Goal: Find specific page/section: Find specific page/section

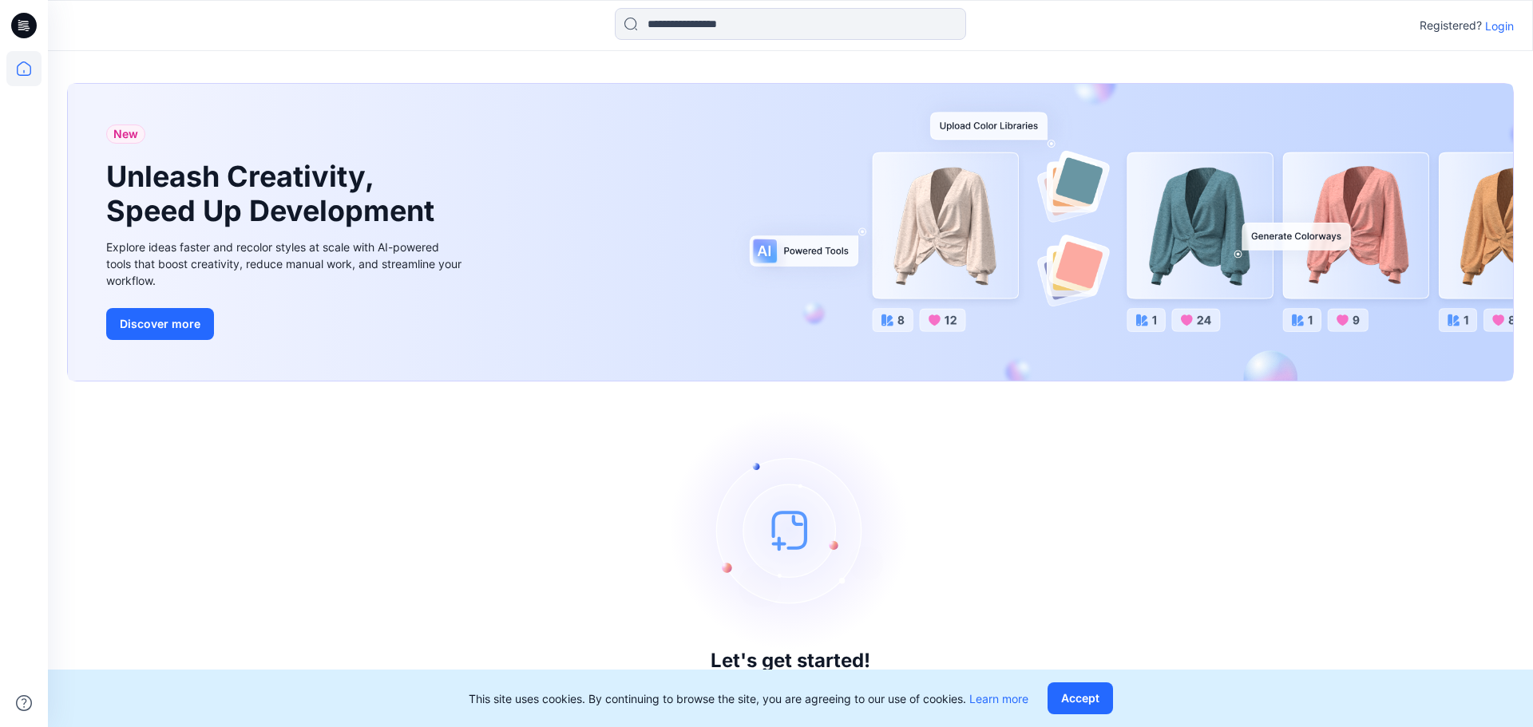
click at [1500, 32] on p "Login" at bounding box center [1499, 26] width 29 height 17
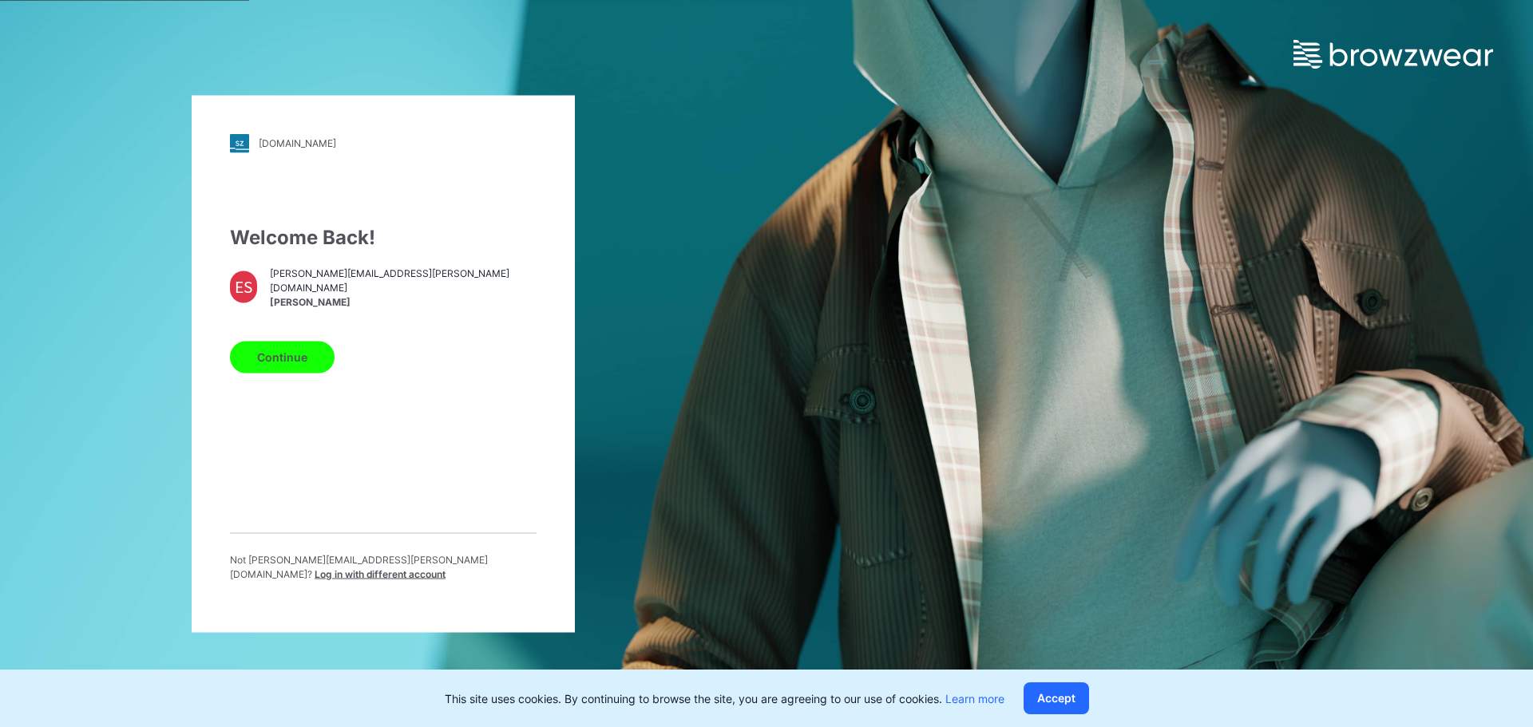
click at [271, 360] on button "Continue" at bounding box center [282, 357] width 105 height 32
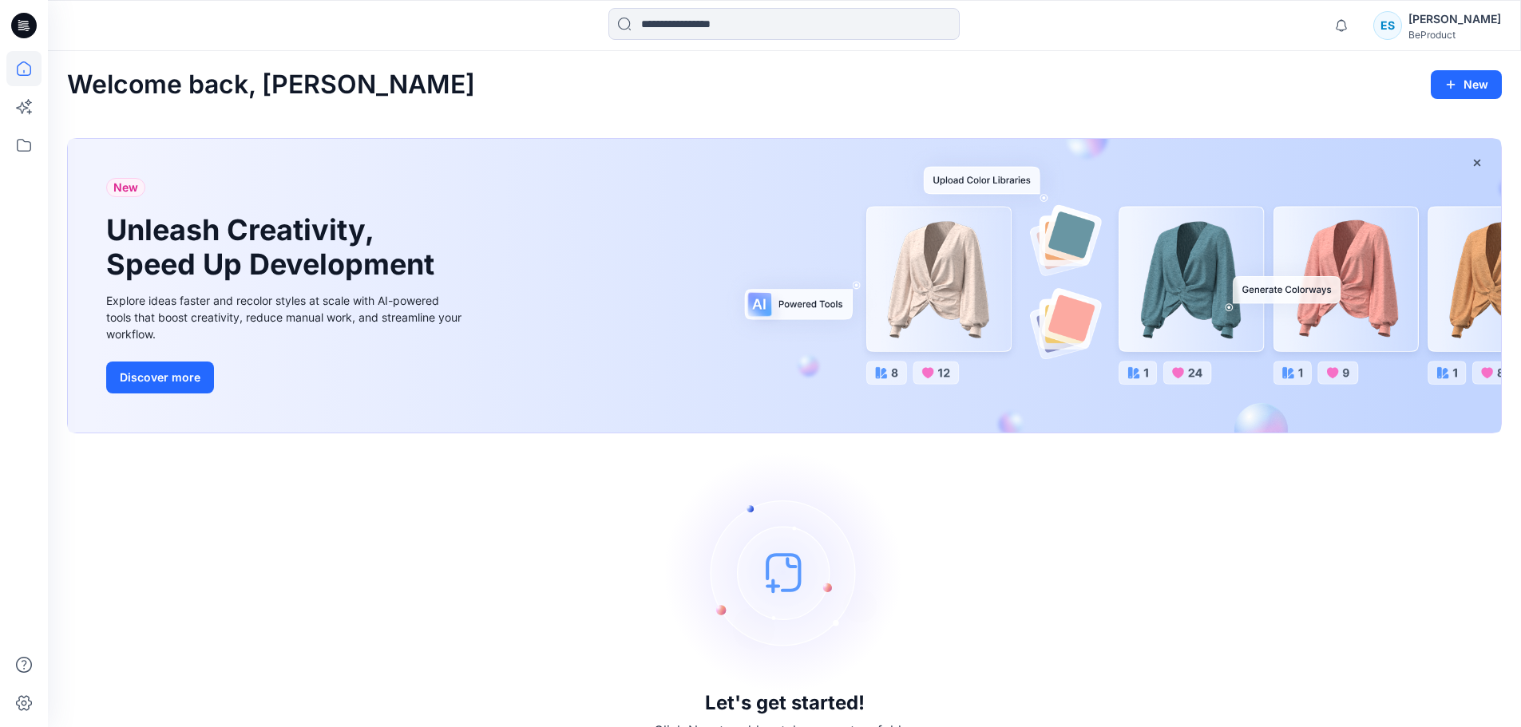
click at [1488, 22] on div "[PERSON_NAME]" at bounding box center [1454, 19] width 93 height 19
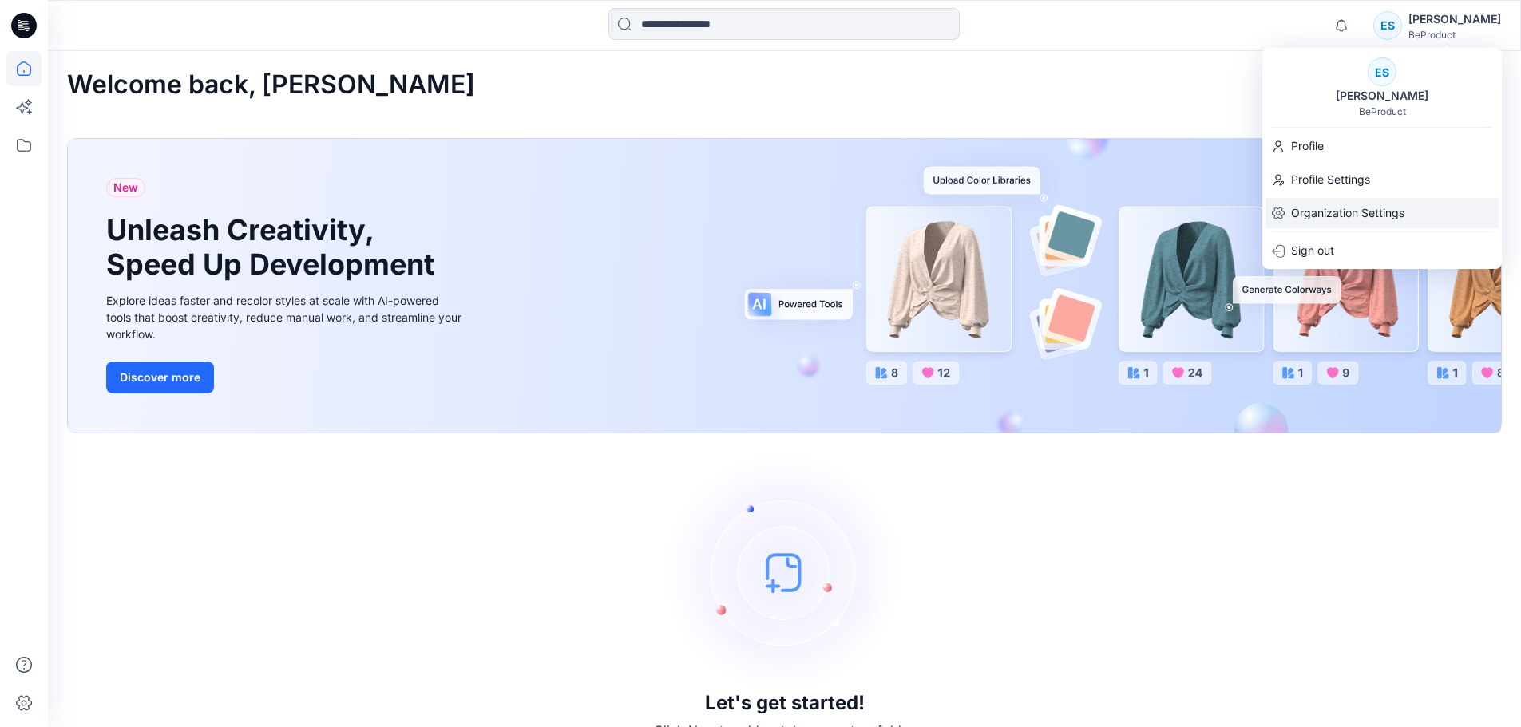
click at [1386, 212] on p "Organization Settings" at bounding box center [1347, 213] width 113 height 30
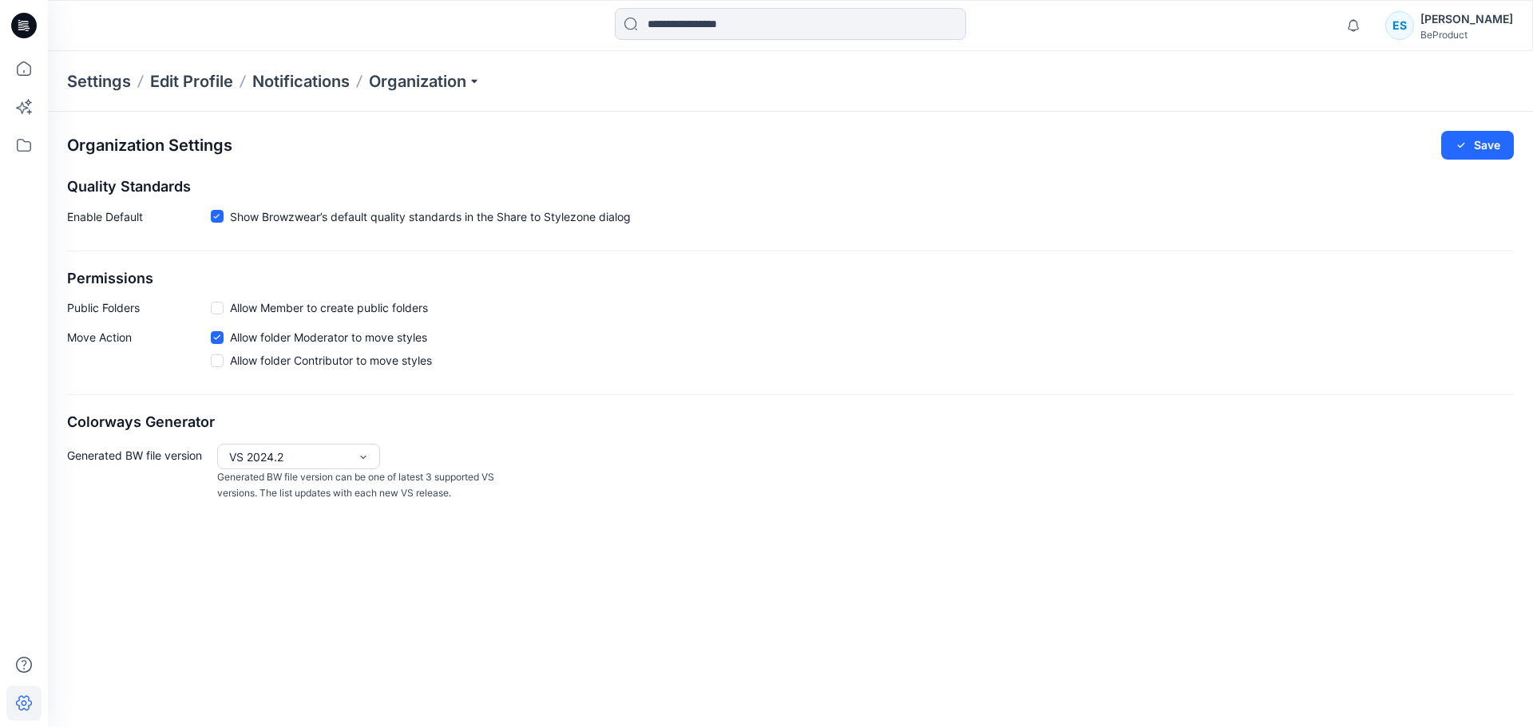
click at [421, 95] on div "Settings Edit Profile Notifications Organization" at bounding box center [790, 81] width 1485 height 61
click at [436, 82] on p "Organization" at bounding box center [425, 81] width 112 height 22
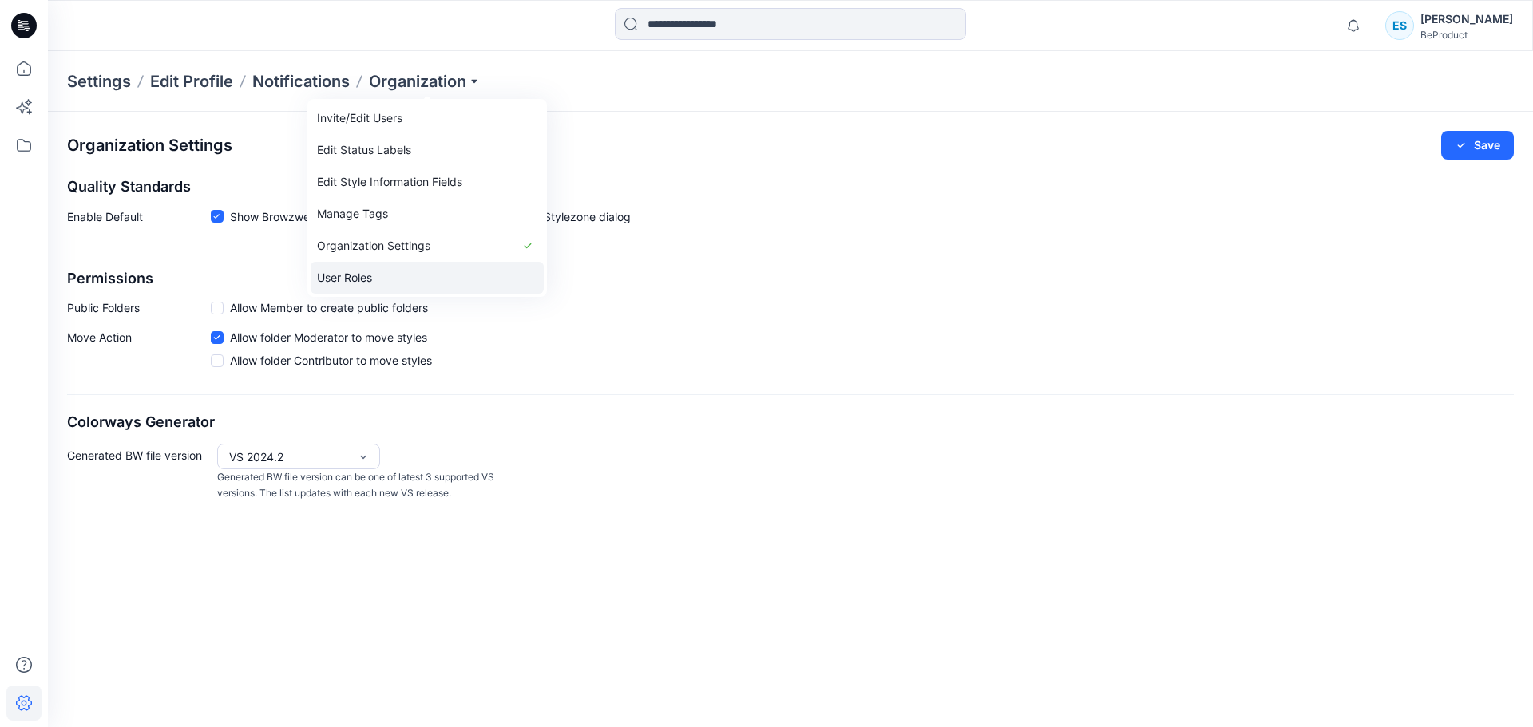
click at [388, 282] on link "User Roles" at bounding box center [426, 278] width 233 height 32
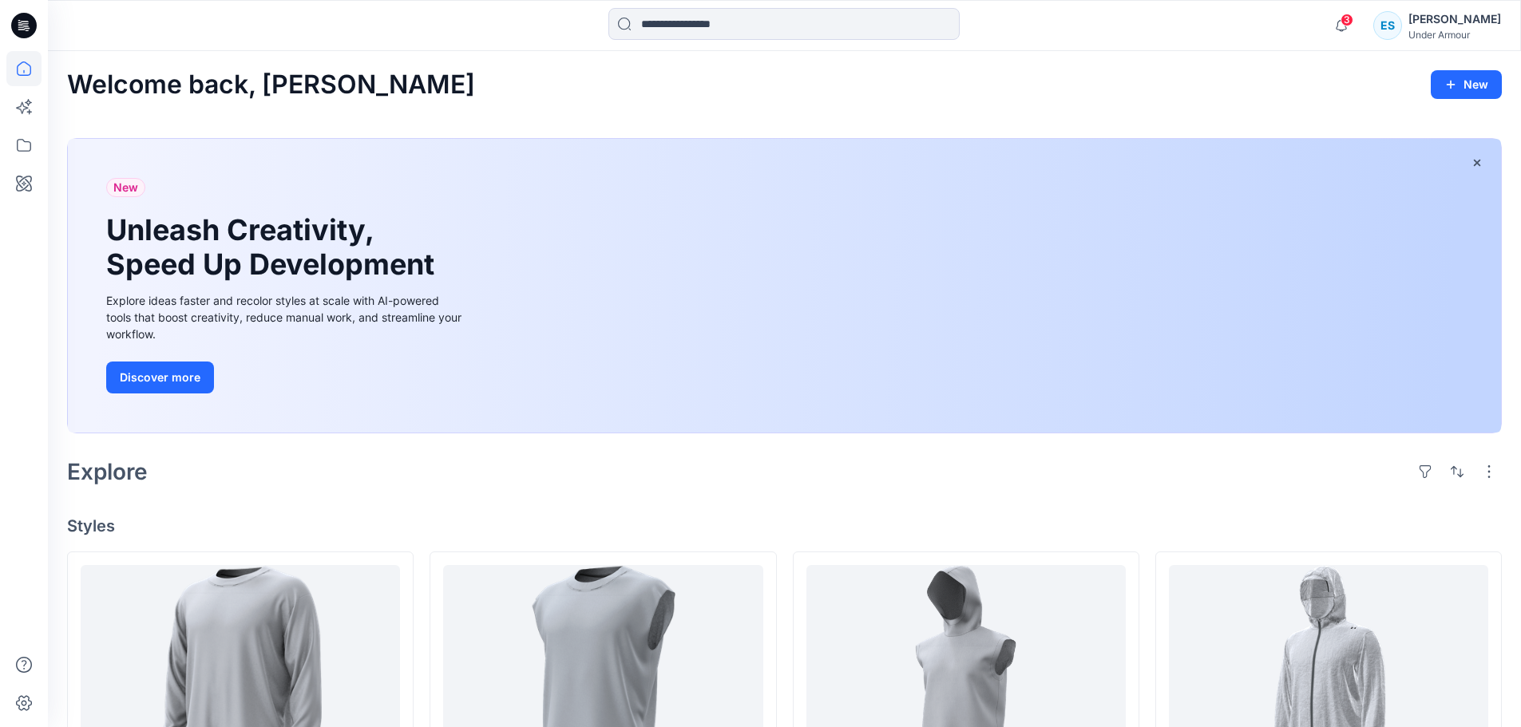
click at [4, 136] on div at bounding box center [24, 363] width 48 height 727
click at [19, 142] on icon at bounding box center [23, 145] width 35 height 35
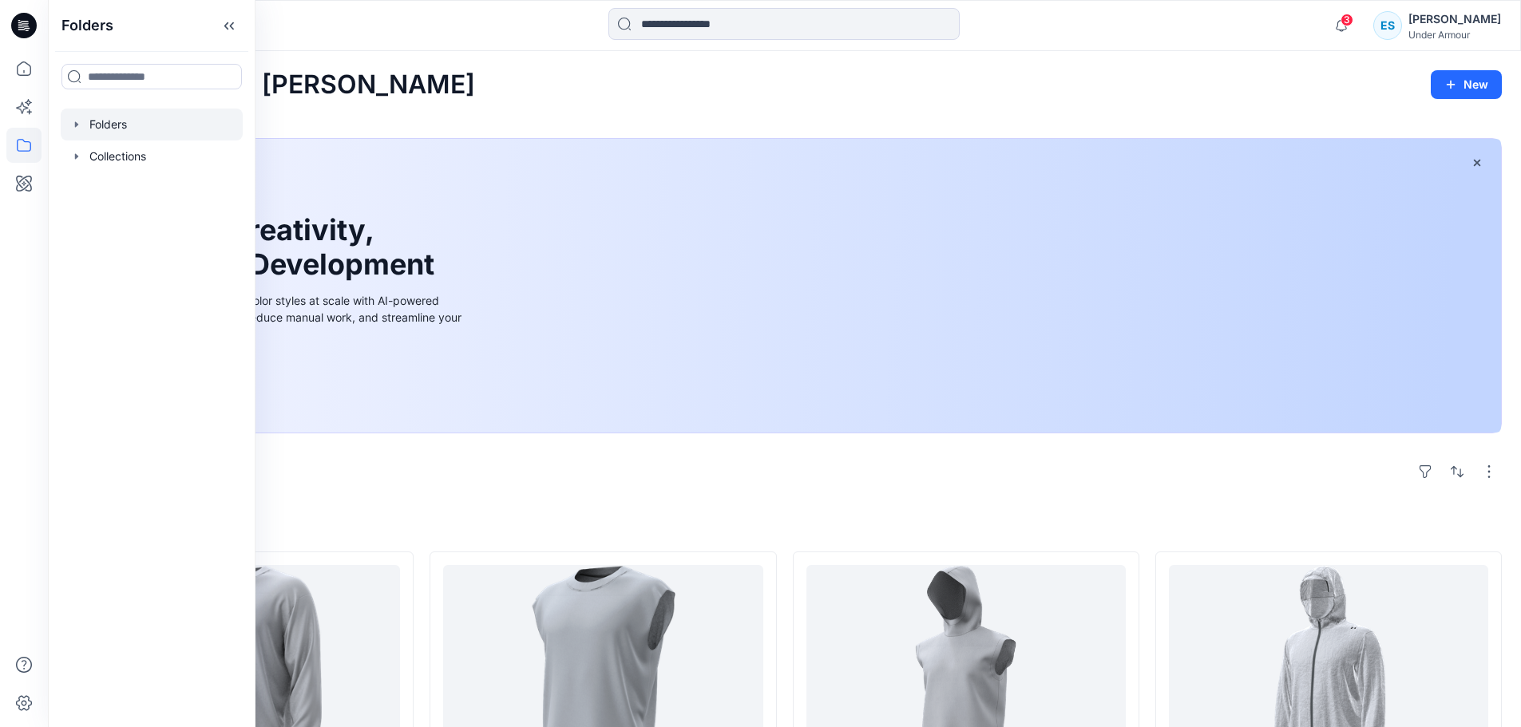
click at [121, 125] on div at bounding box center [152, 125] width 182 height 32
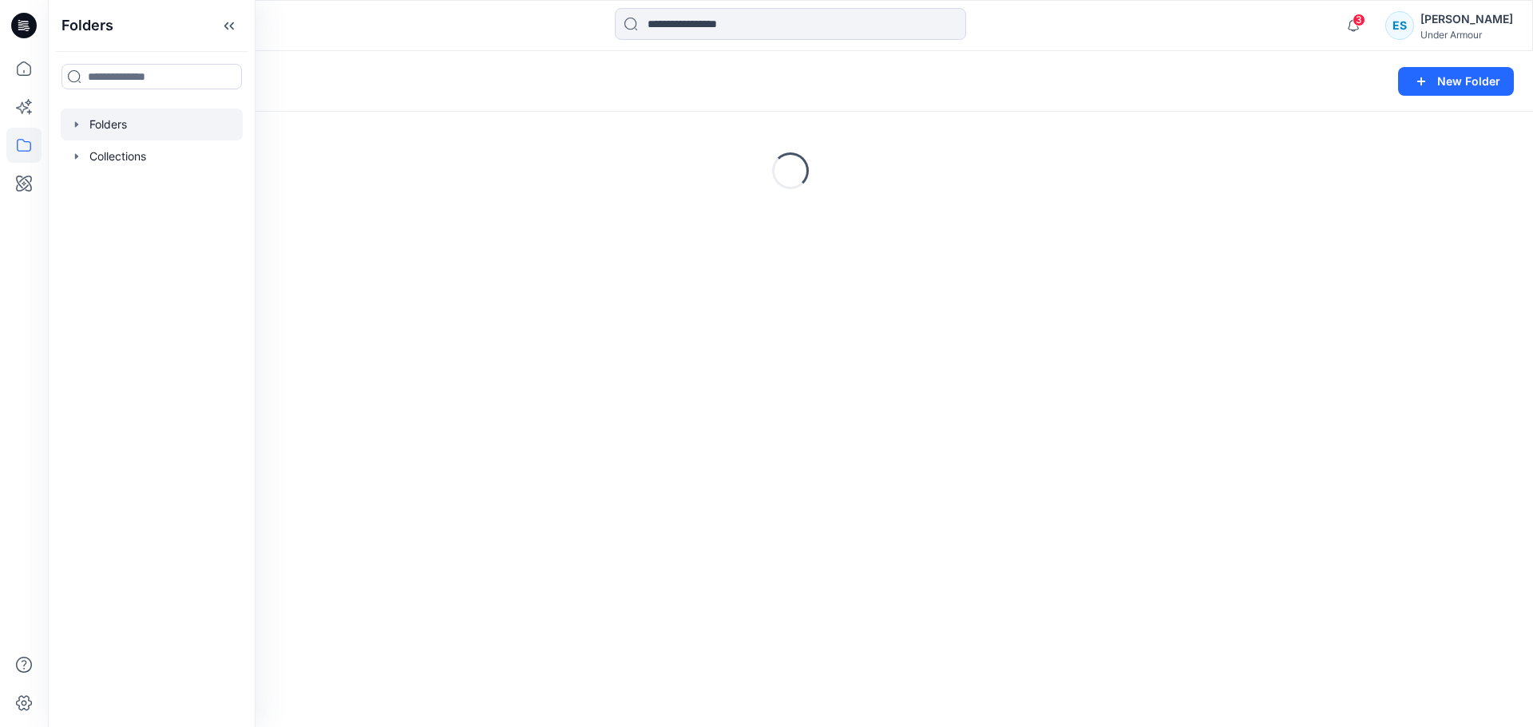
click at [464, 65] on div "Folders New Folder" at bounding box center [790, 81] width 1485 height 61
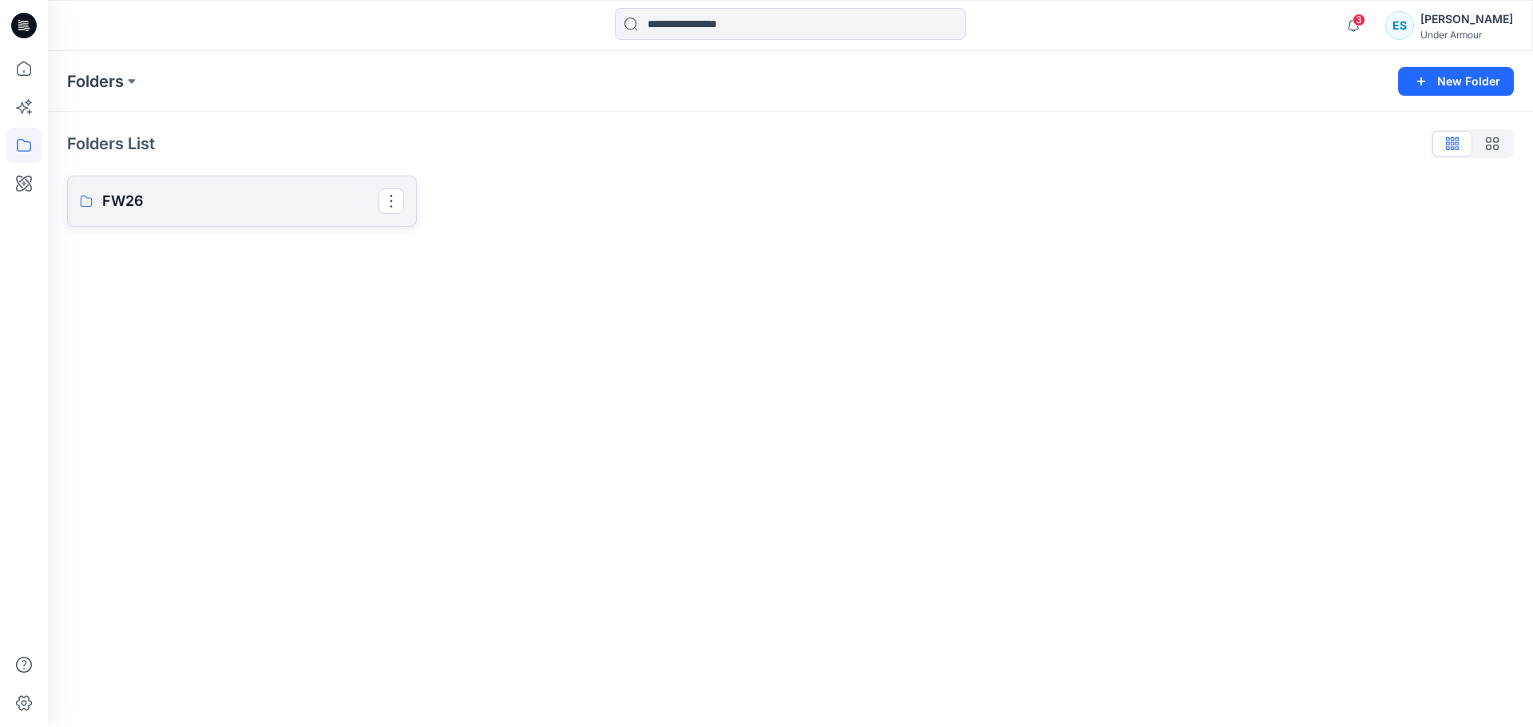
click at [273, 204] on p "FW26" at bounding box center [240, 201] width 276 height 22
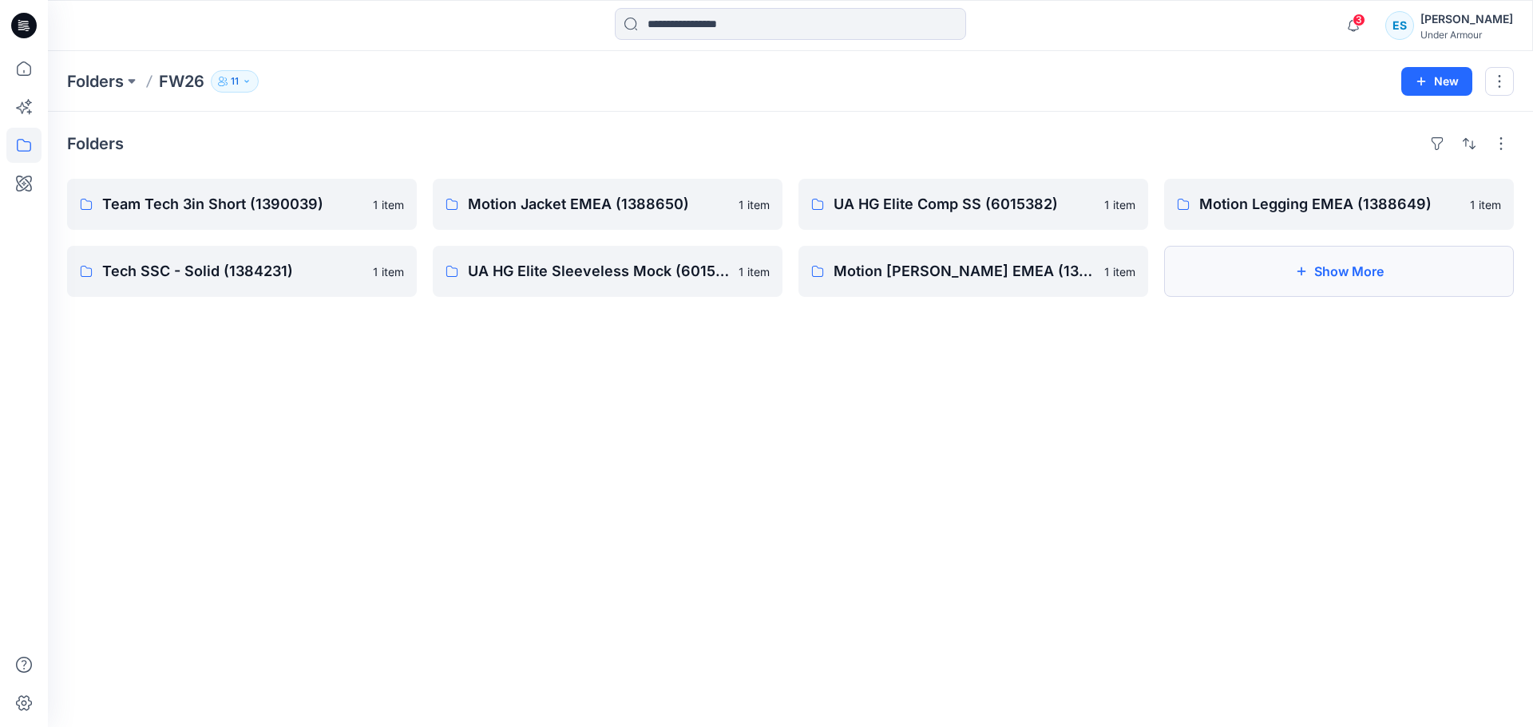
click at [1276, 275] on button "Show More" at bounding box center [1339, 271] width 350 height 51
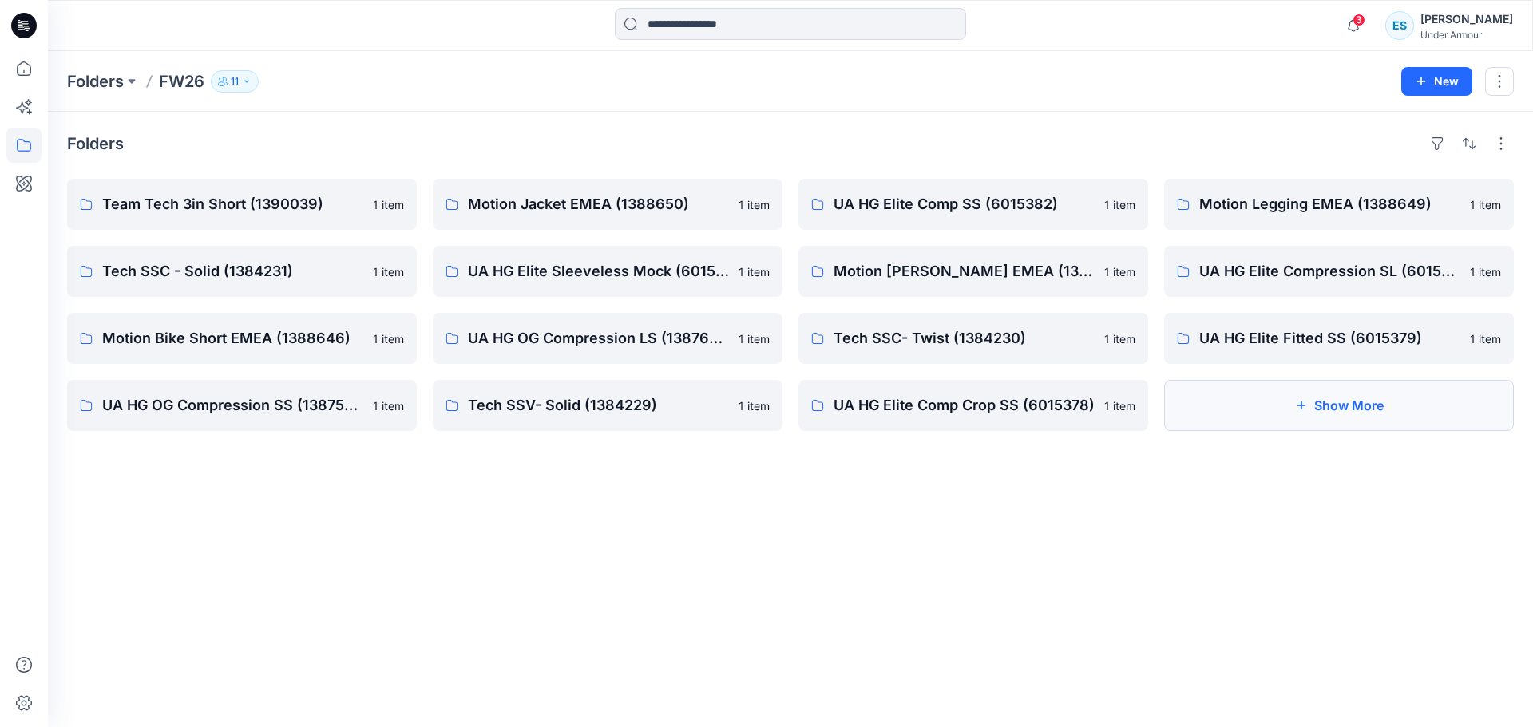
click at [1279, 409] on button "Show More" at bounding box center [1339, 405] width 350 height 51
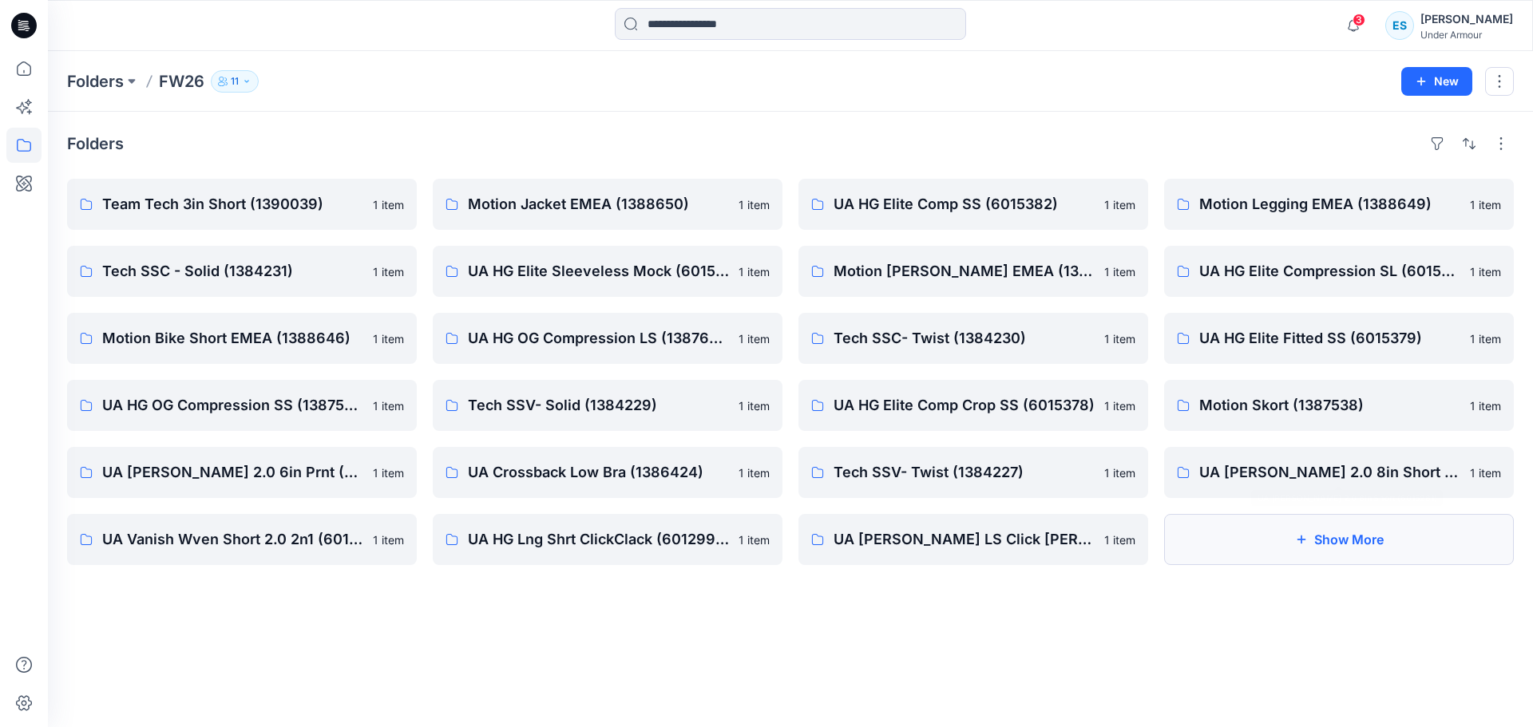
click at [1333, 551] on button "Show More" at bounding box center [1339, 539] width 350 height 51
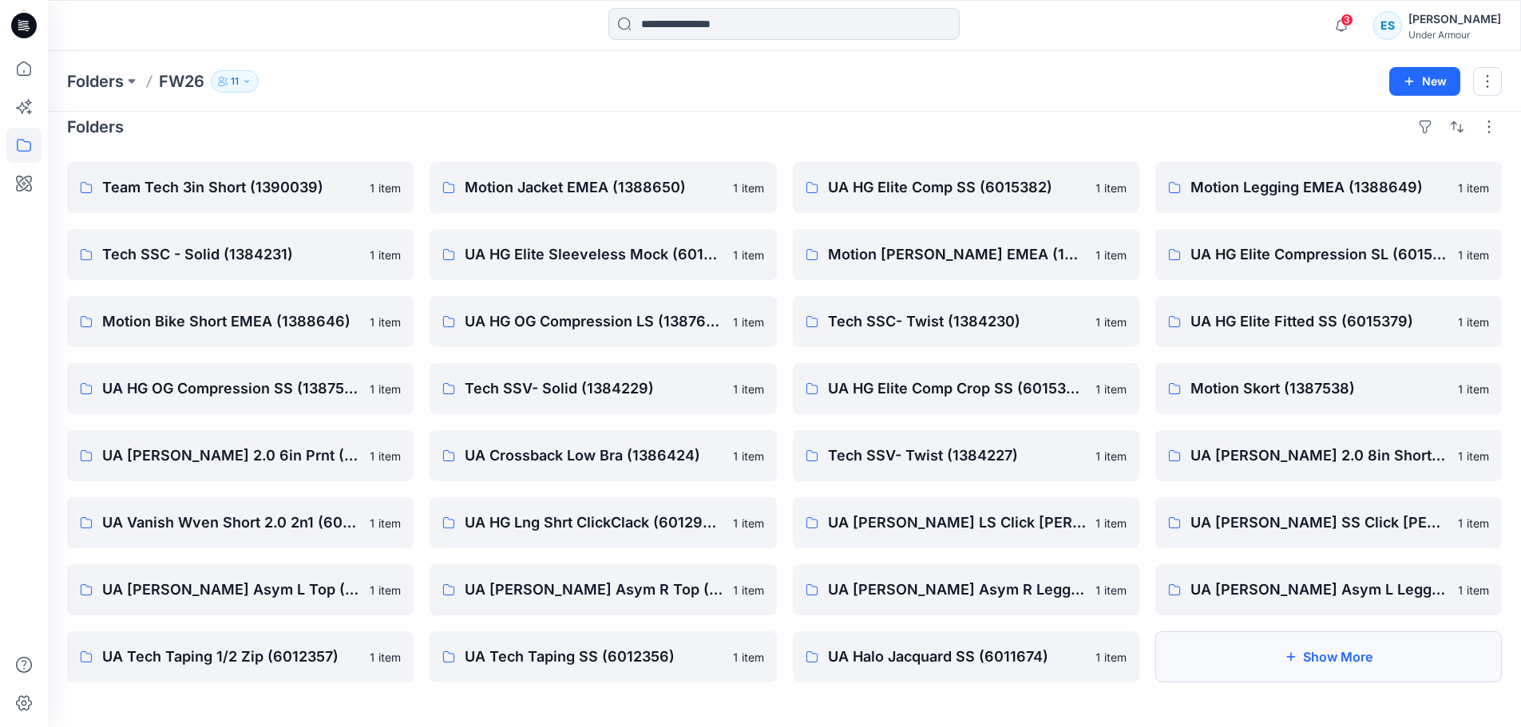
click at [1334, 643] on button "Show More" at bounding box center [1328, 656] width 346 height 51
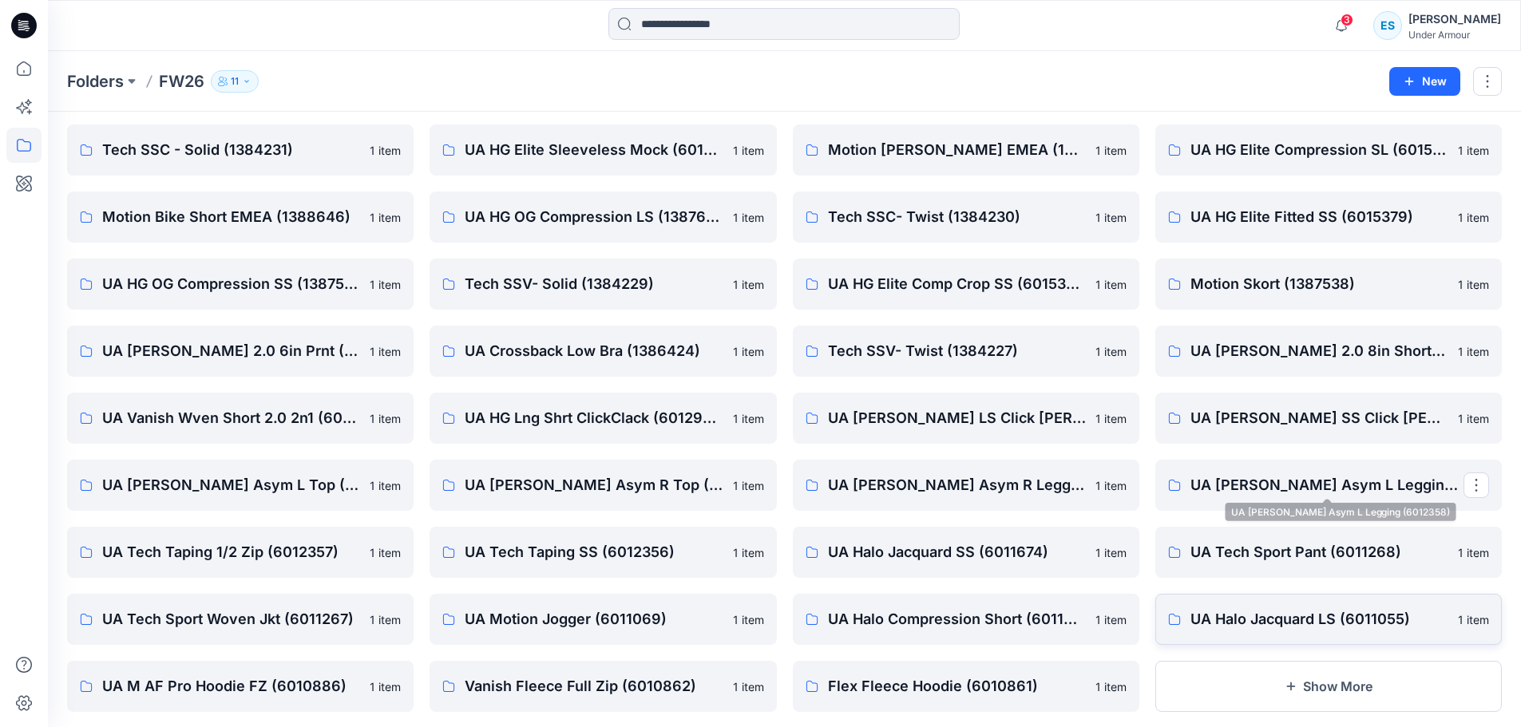
scroll to position [151, 0]
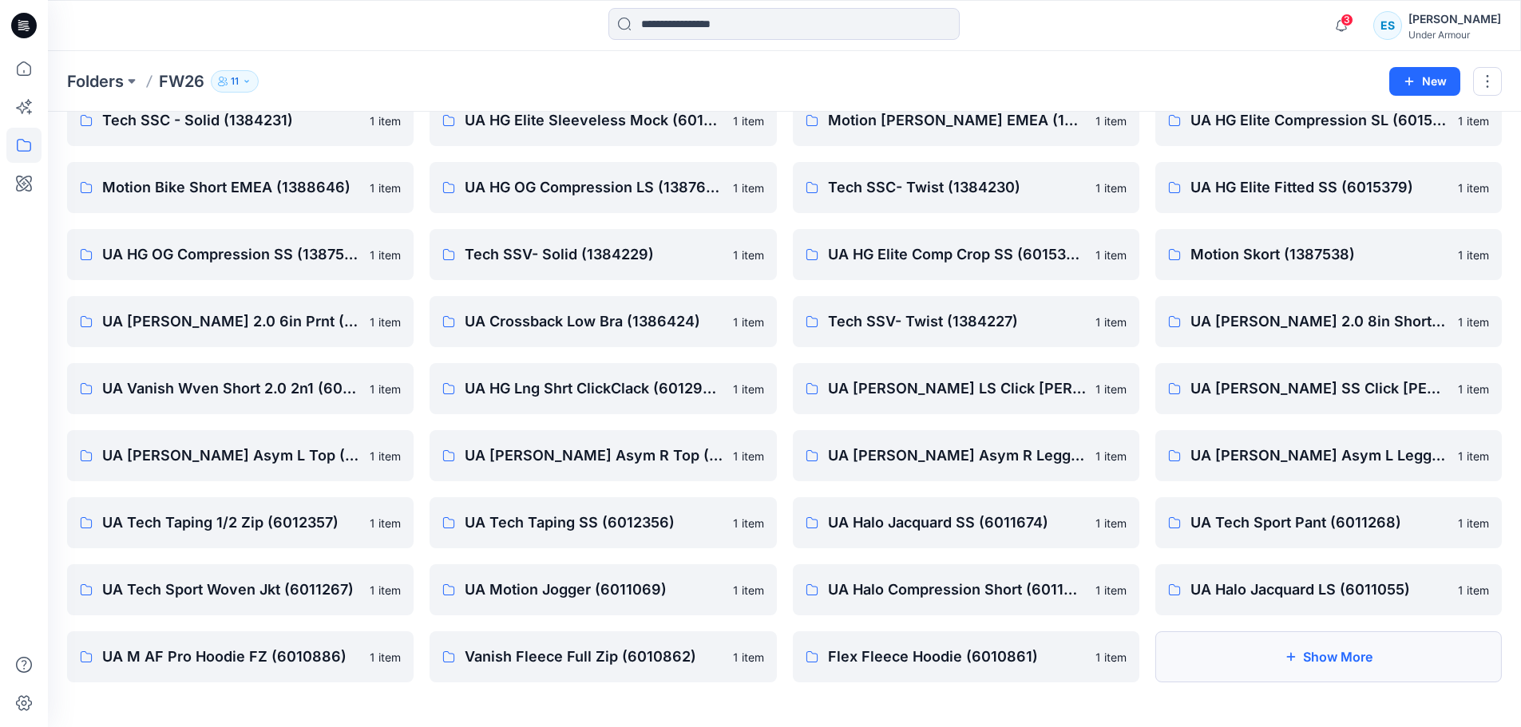
click at [1386, 649] on button "Show More" at bounding box center [1328, 656] width 346 height 51
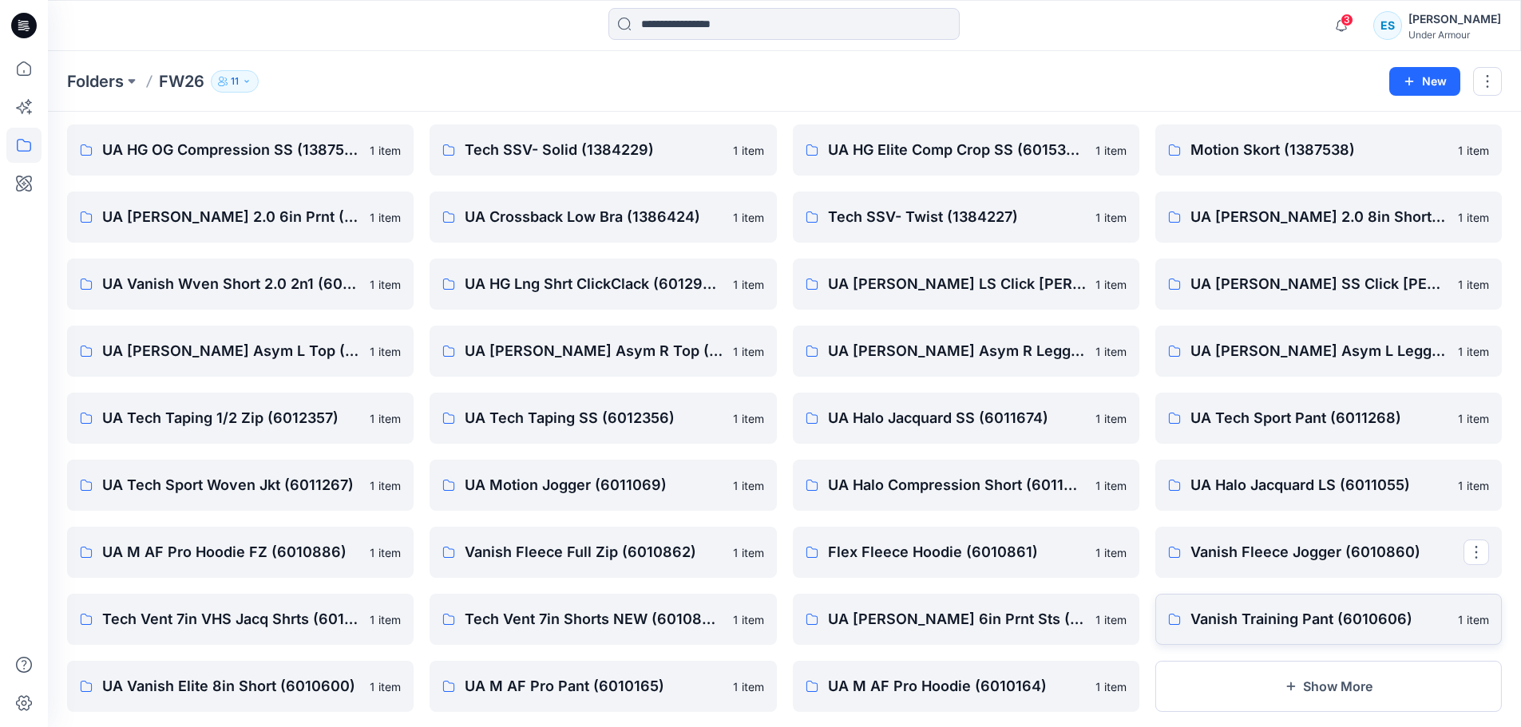
scroll to position [285, 0]
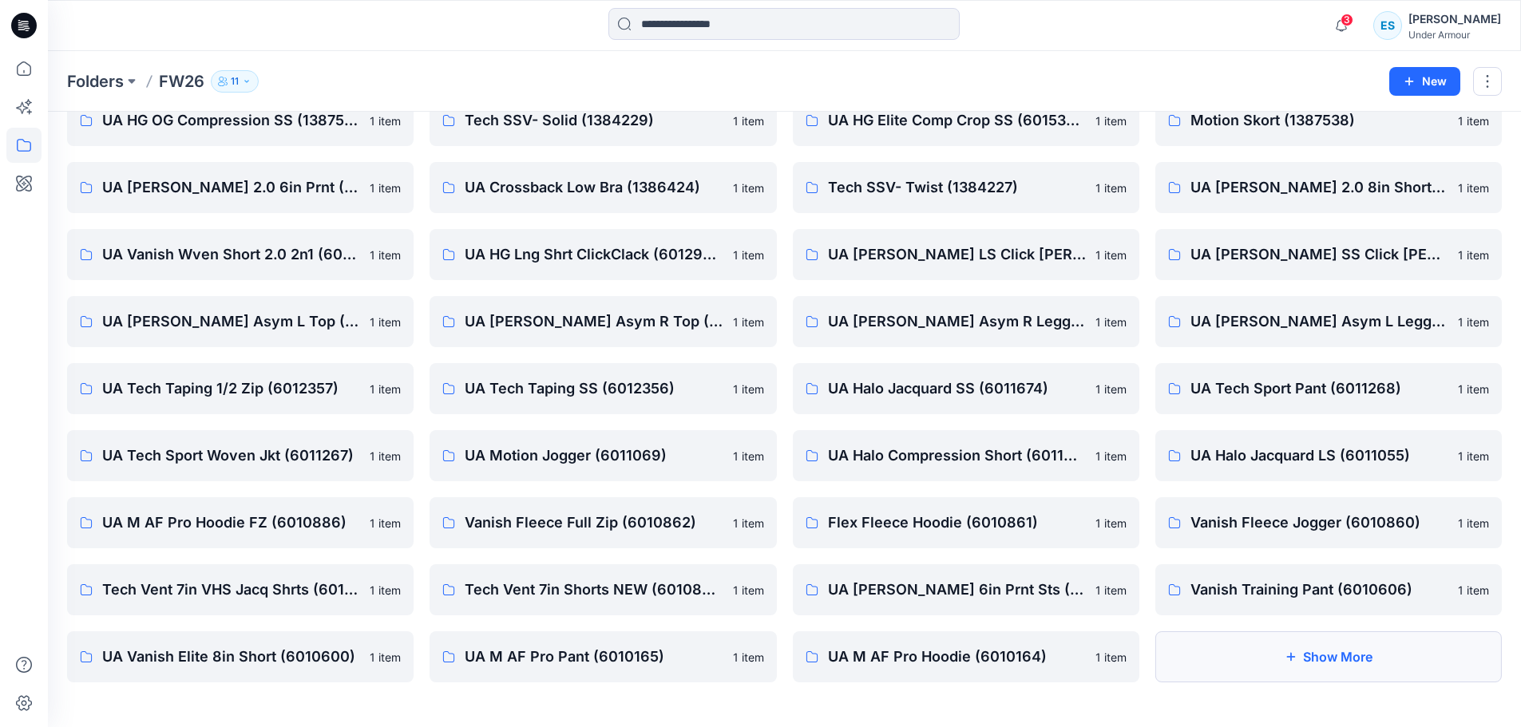
click at [1367, 666] on button "Show More" at bounding box center [1328, 656] width 346 height 51
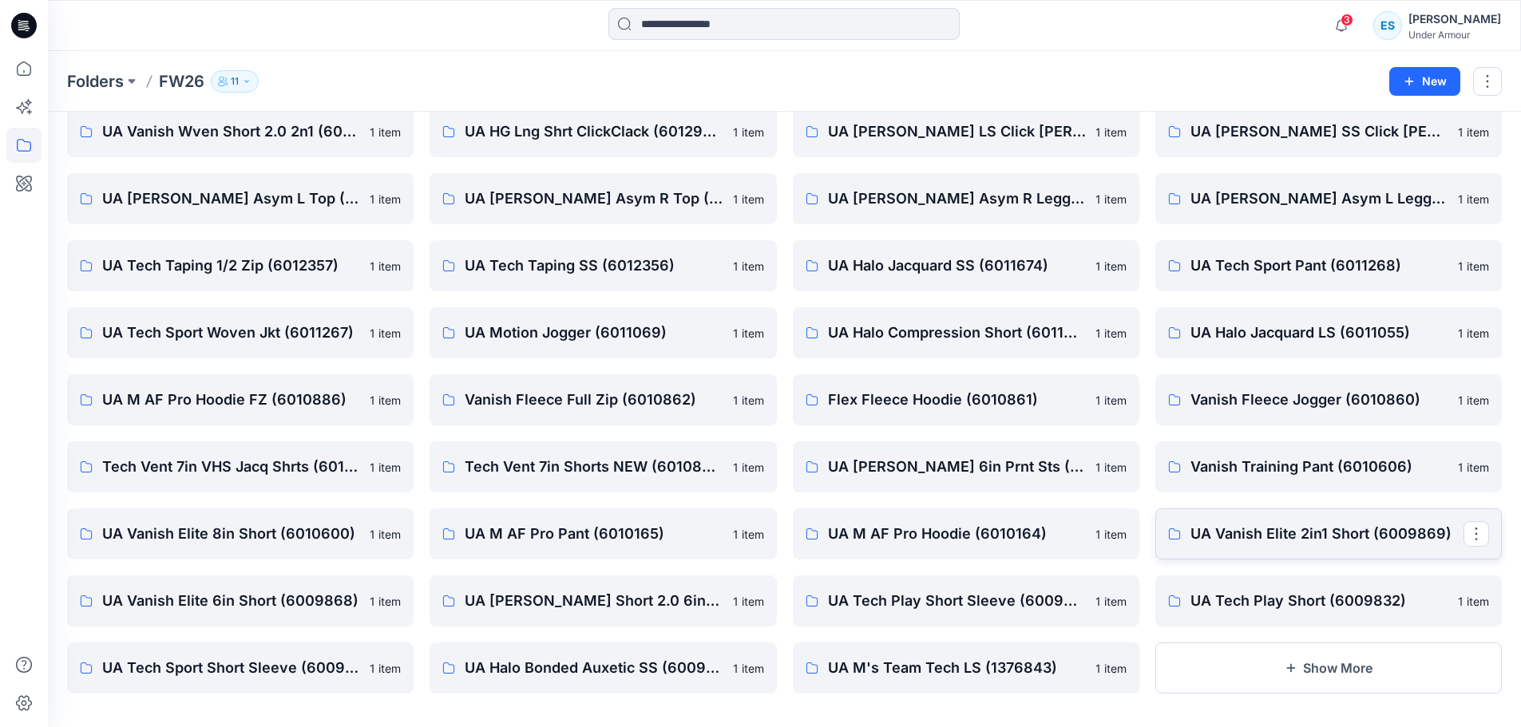
scroll to position [419, 0]
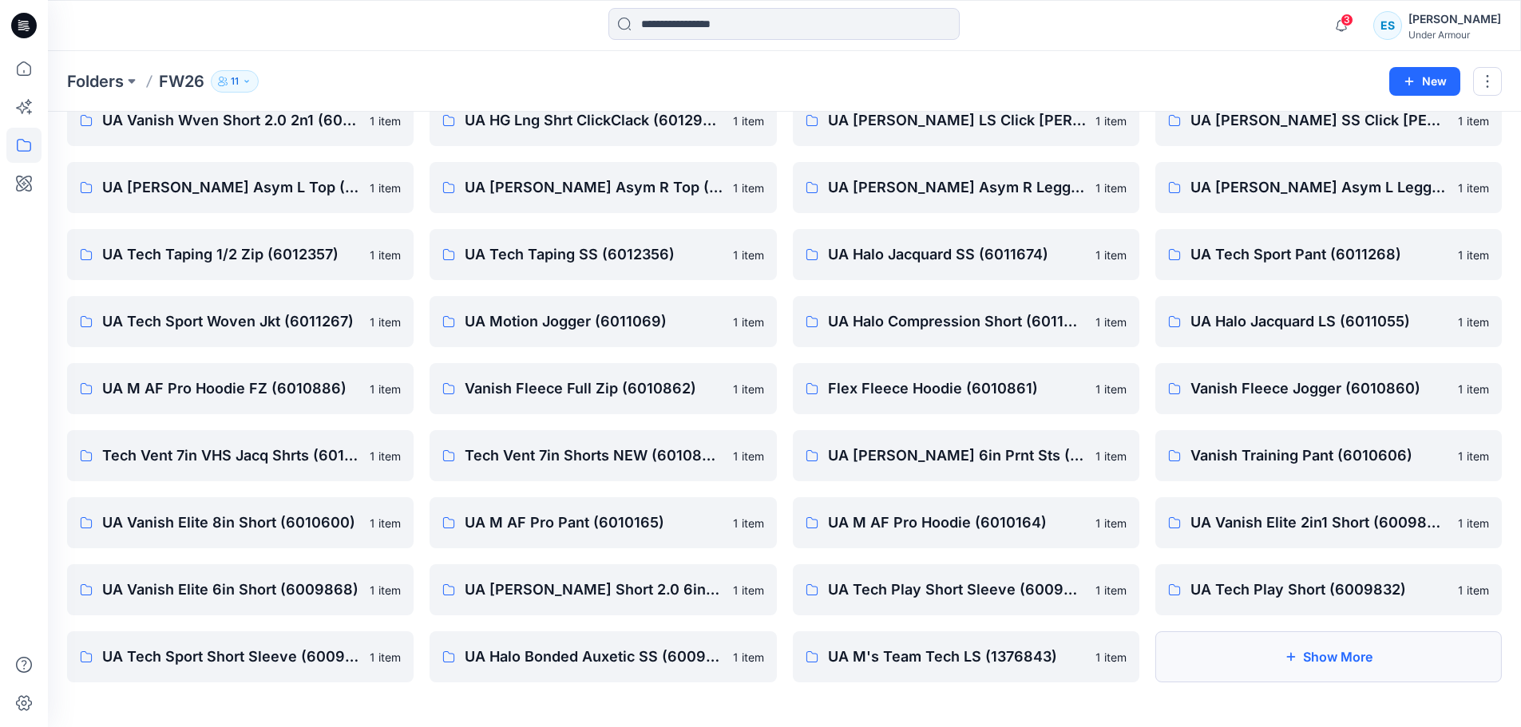
click at [1336, 656] on button "Show More" at bounding box center [1328, 656] width 346 height 51
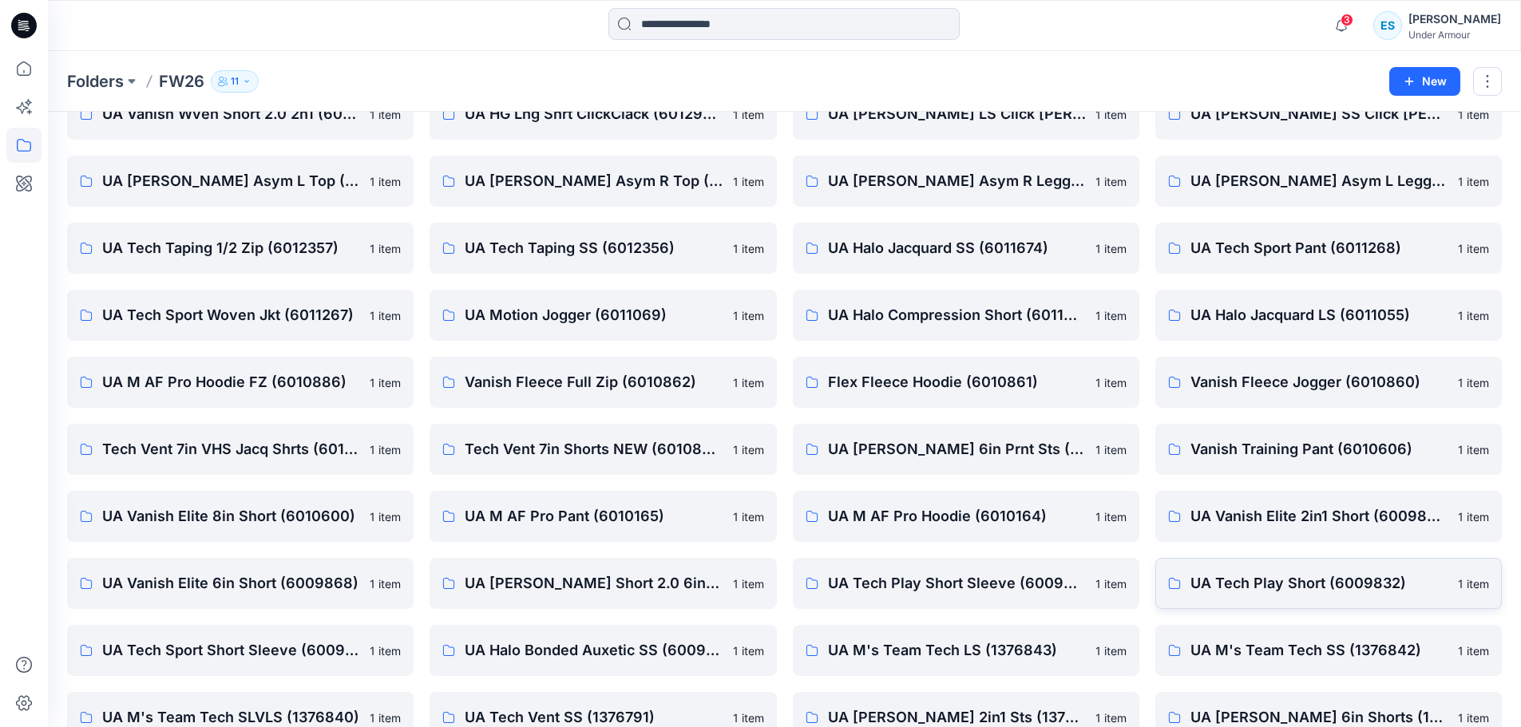
scroll to position [553, 0]
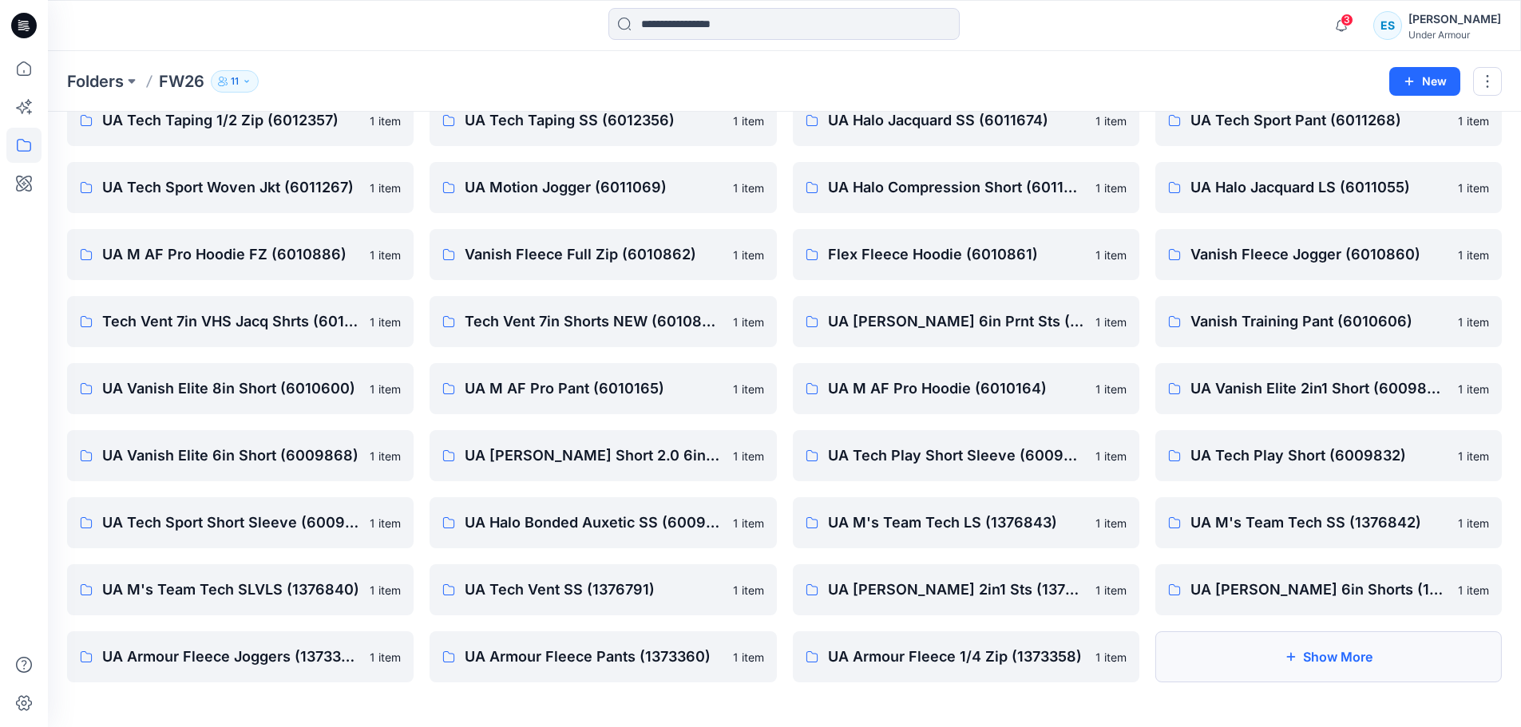
click at [1362, 664] on button "Show More" at bounding box center [1328, 656] width 346 height 51
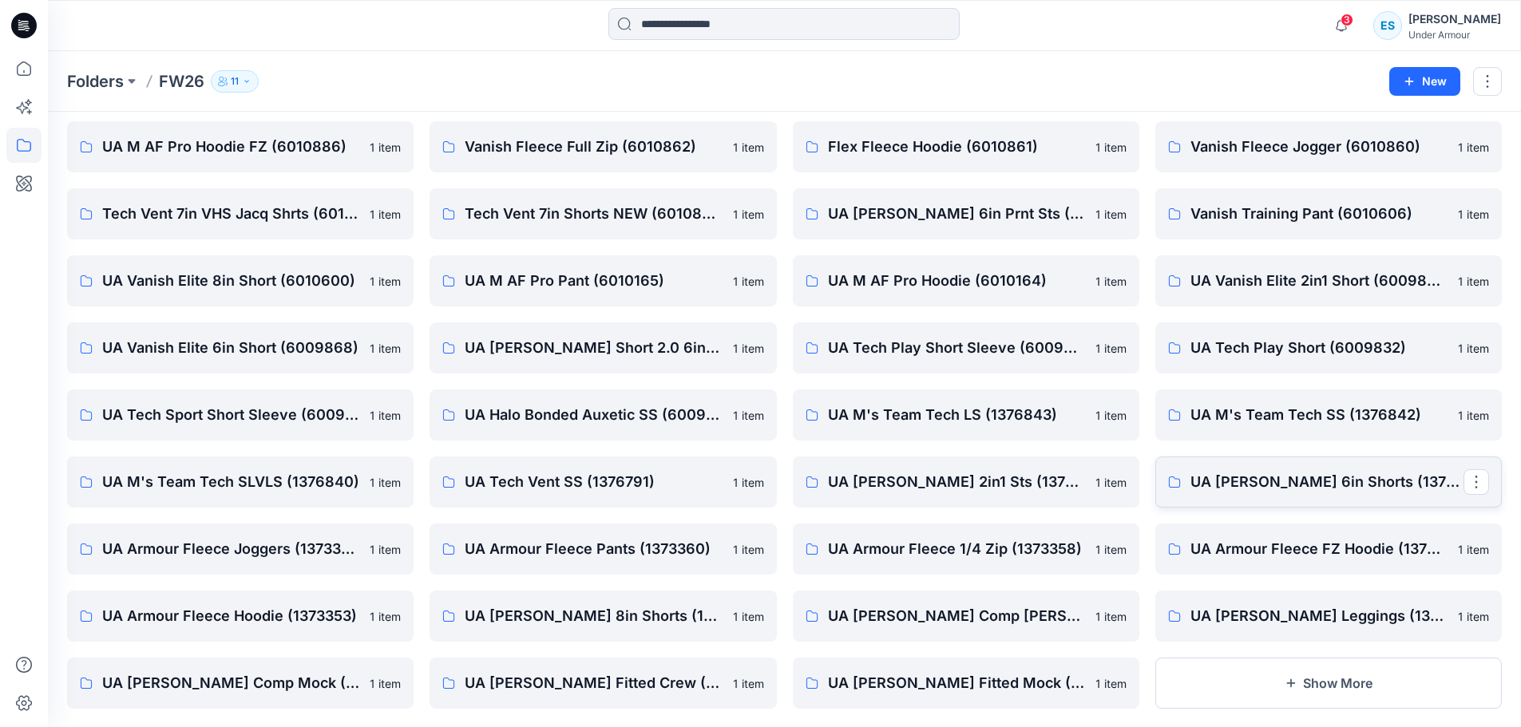
scroll to position [687, 0]
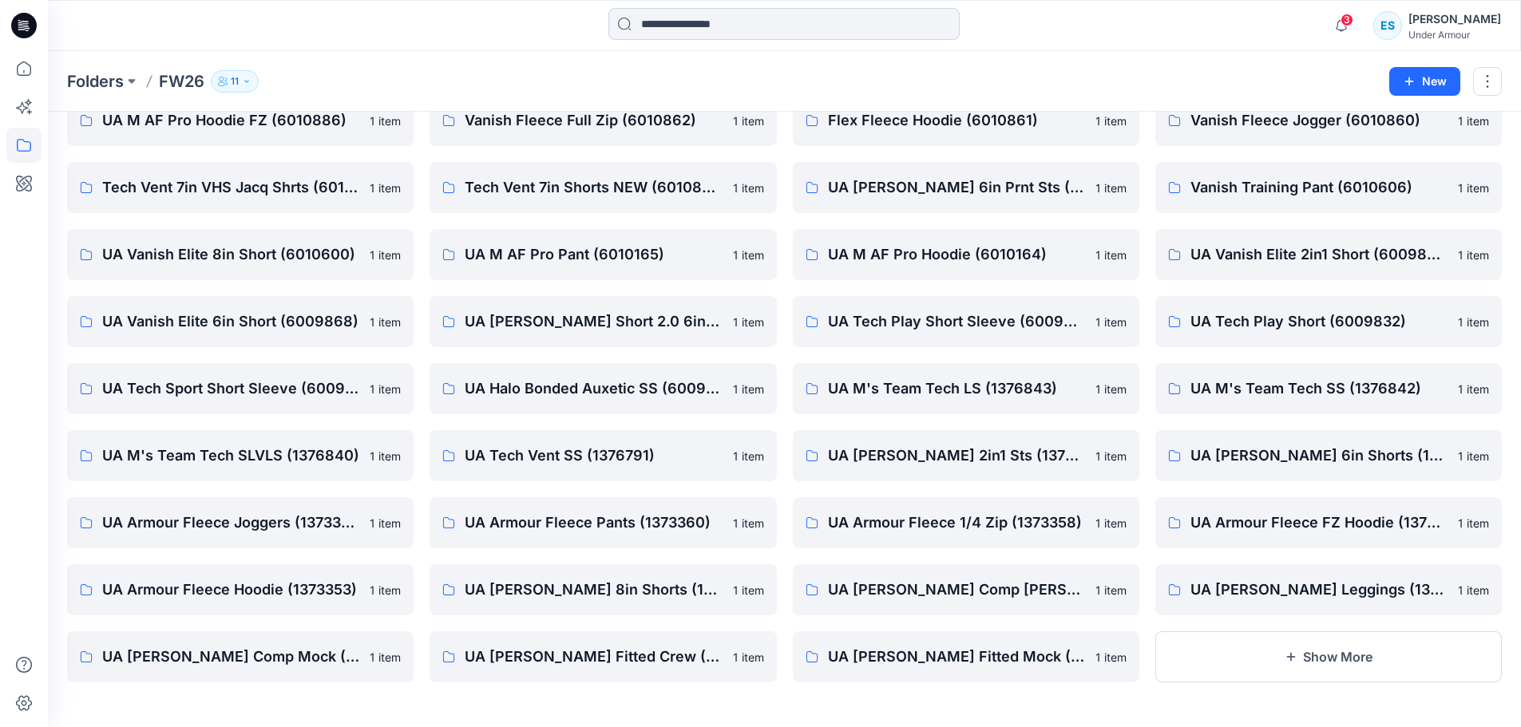
click at [690, 17] on input at bounding box center [783, 24] width 351 height 32
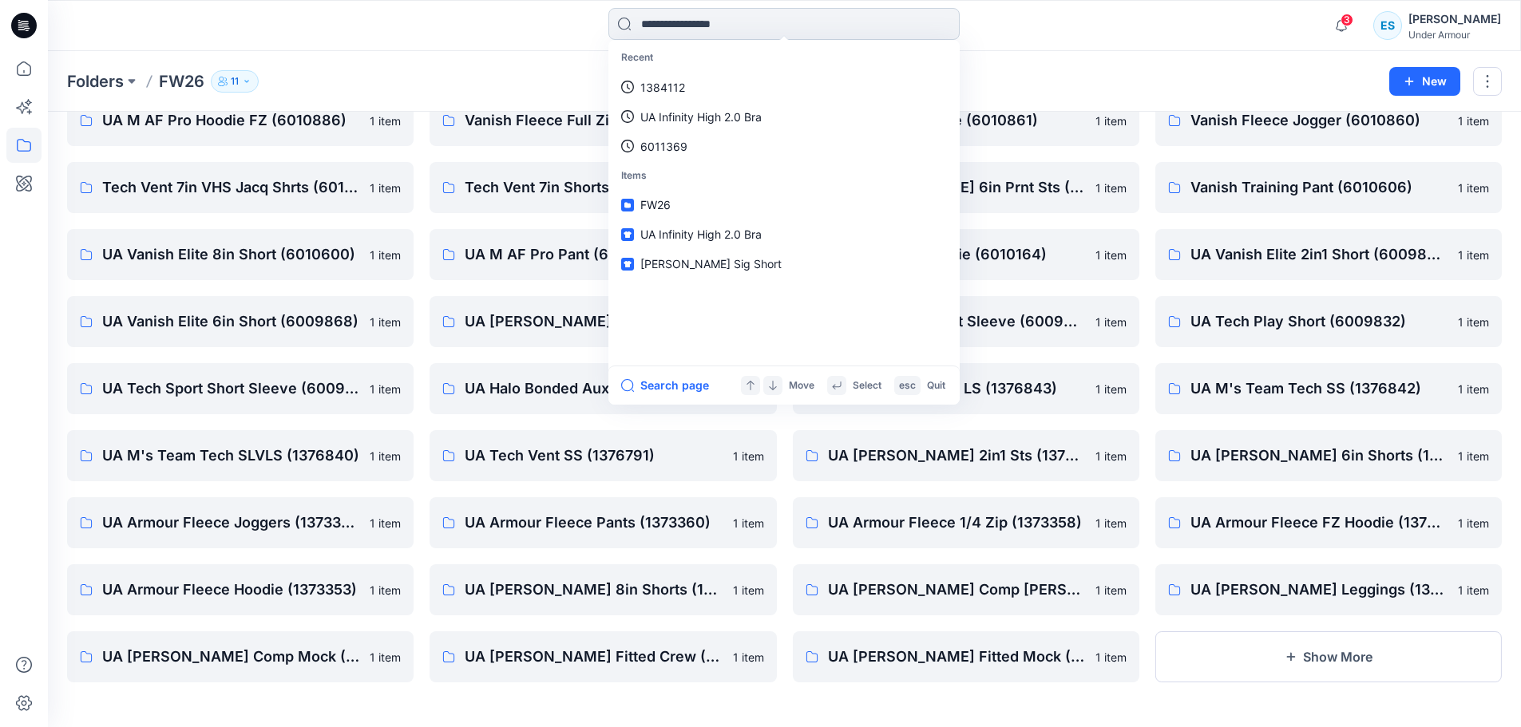
paste input "*******"
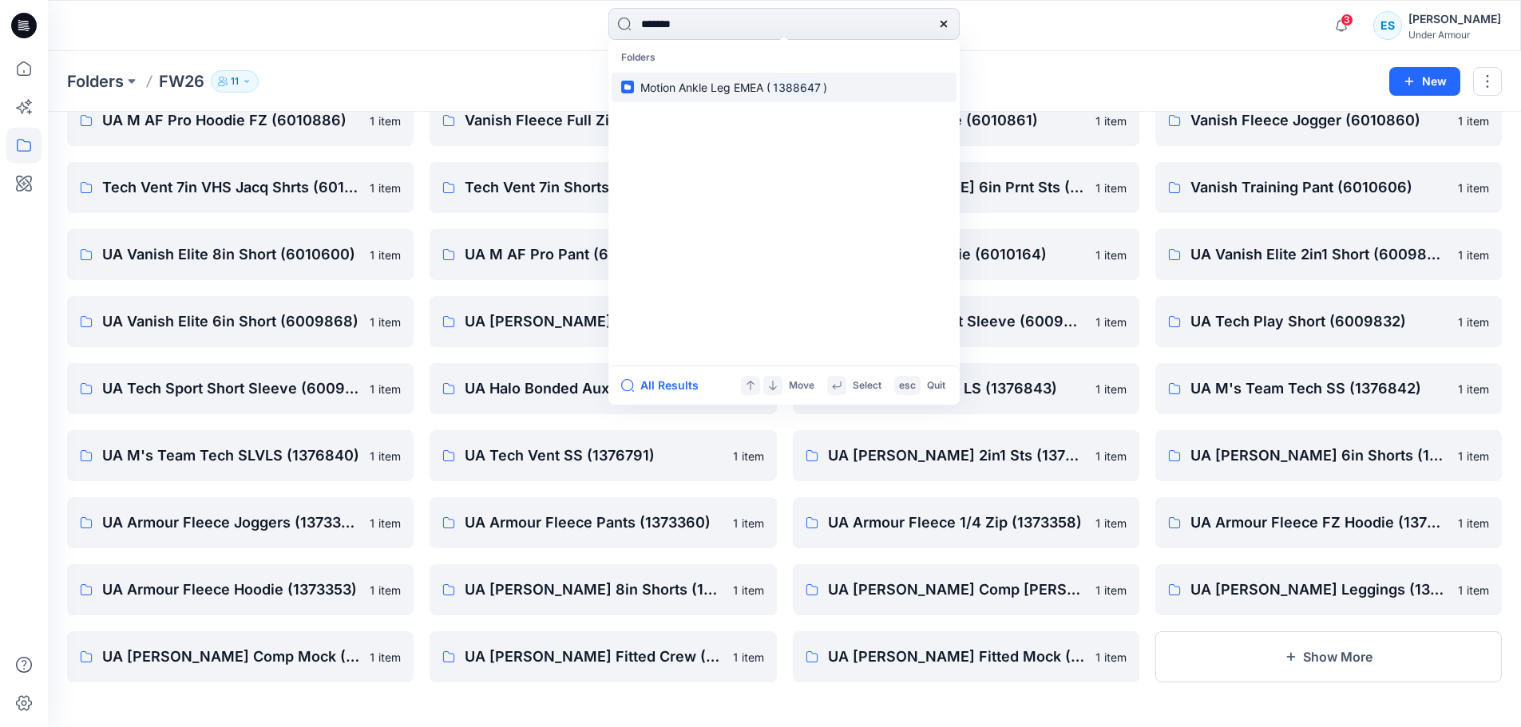
type input "*******"
click at [723, 83] on span "Motion Ankle Leg EMEA (" at bounding box center [705, 88] width 130 height 14
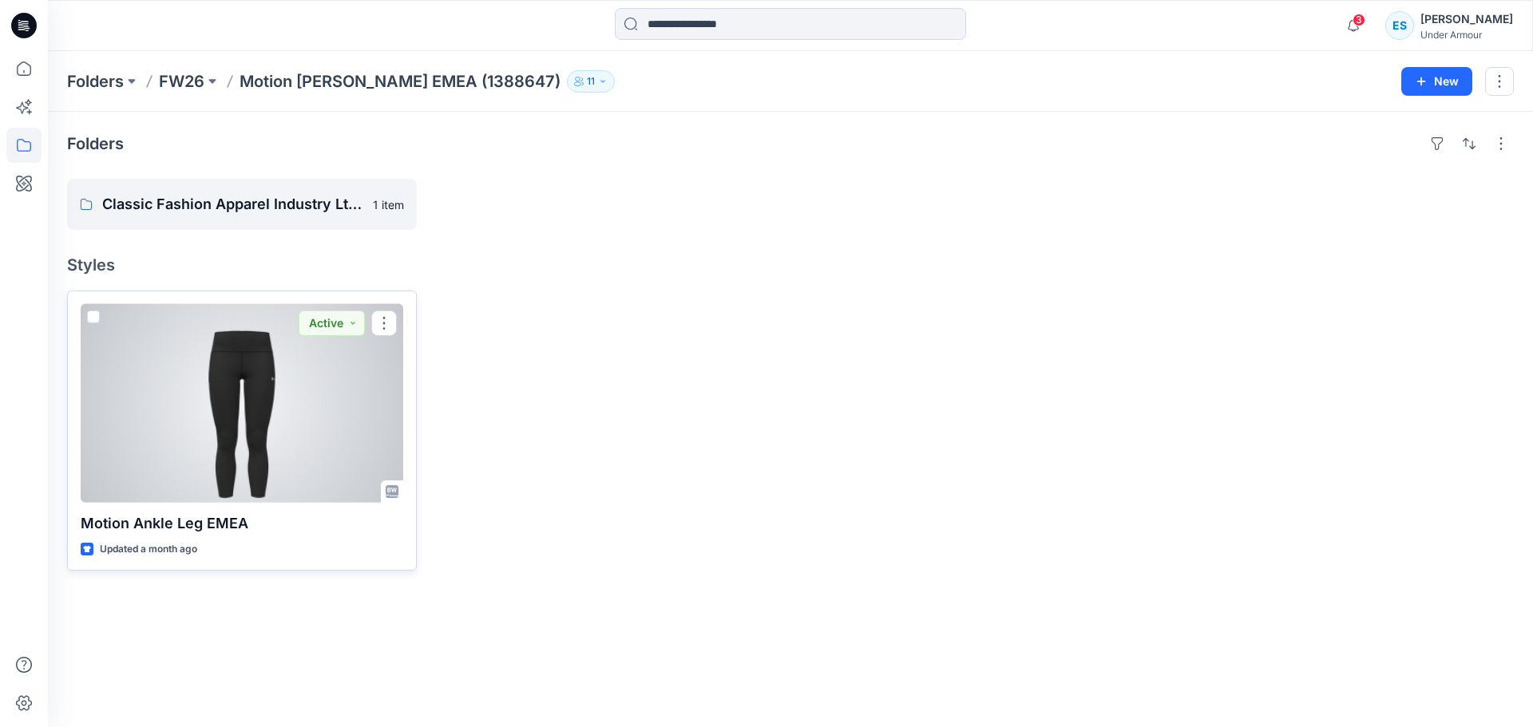
click at [256, 425] on div at bounding box center [242, 403] width 322 height 199
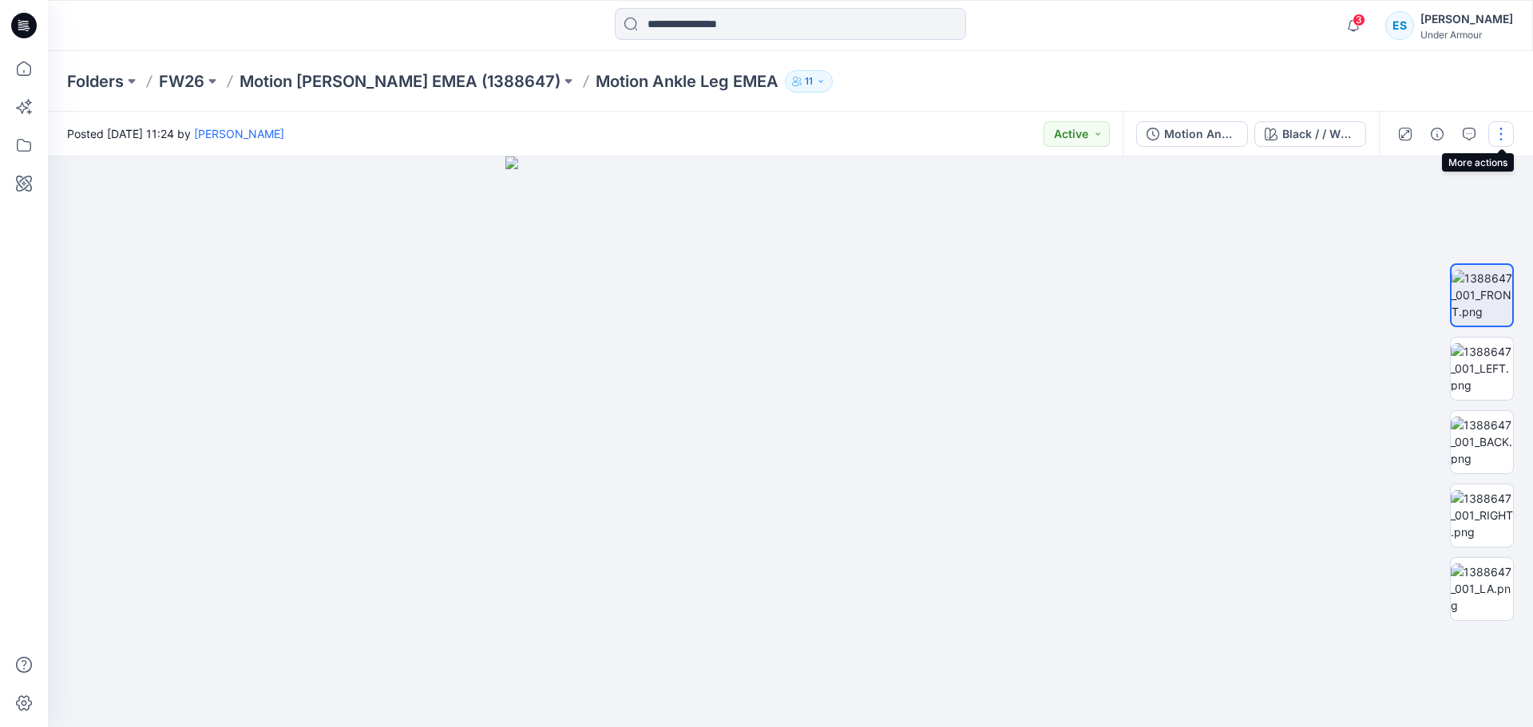
click at [1508, 139] on button "button" at bounding box center [1501, 134] width 26 height 26
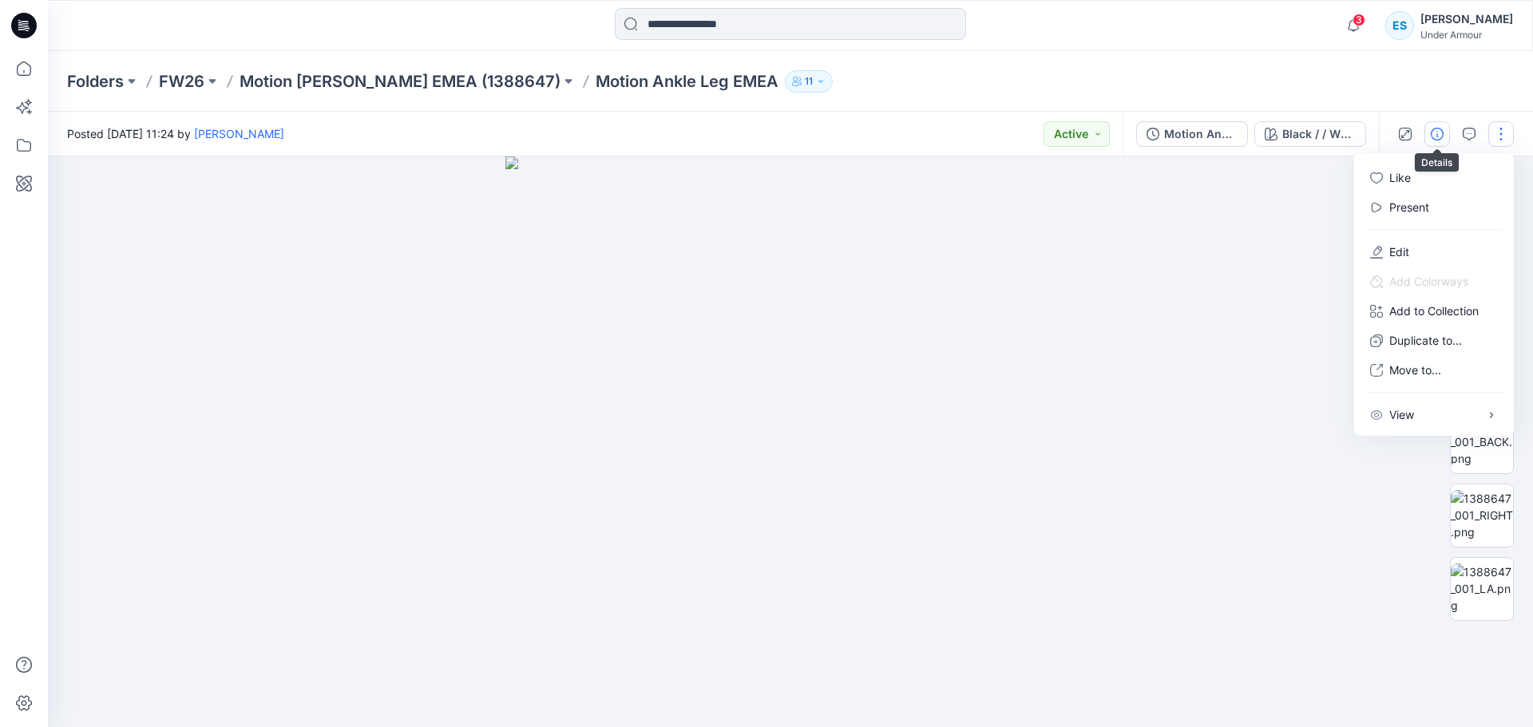
click at [1437, 131] on icon "button" at bounding box center [1436, 134] width 13 height 13
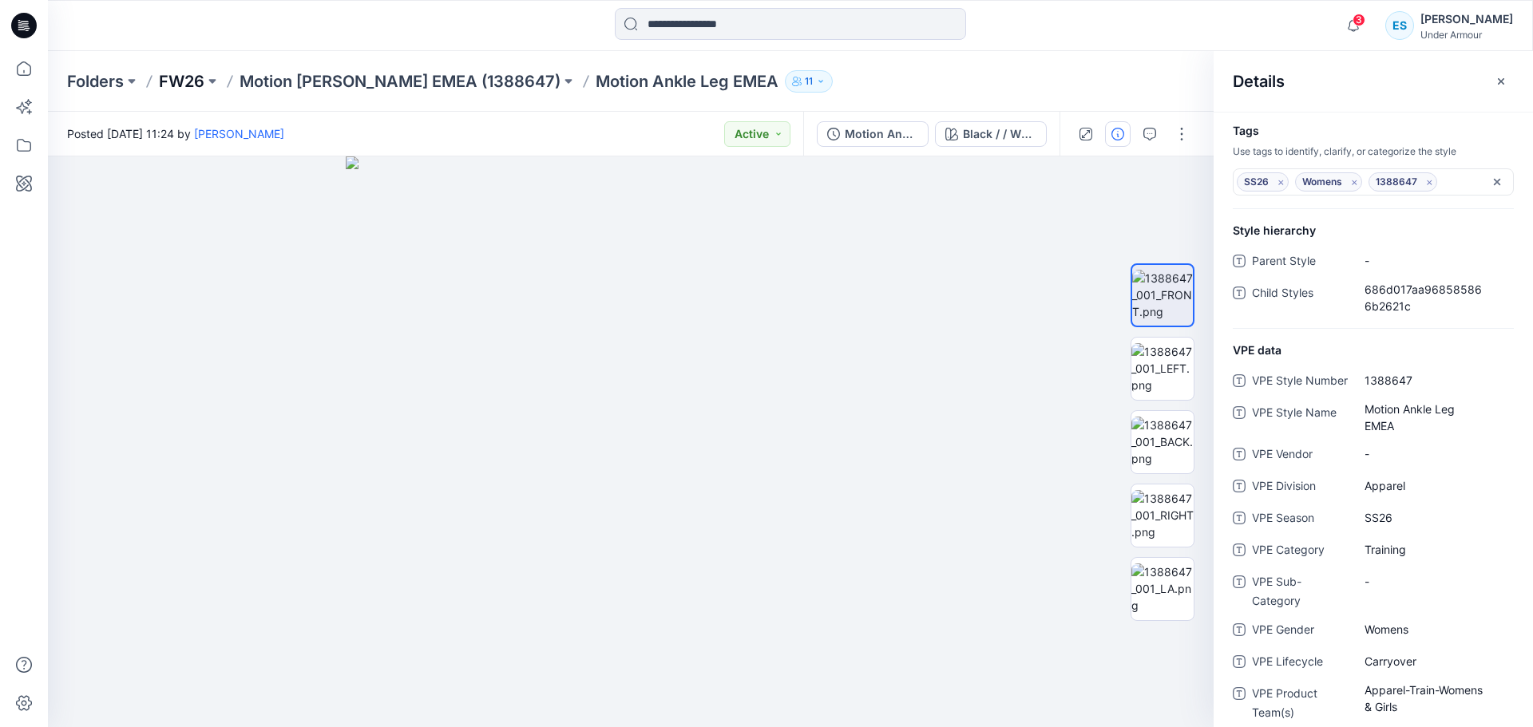
click at [178, 83] on p "FW26" at bounding box center [181, 81] width 45 height 22
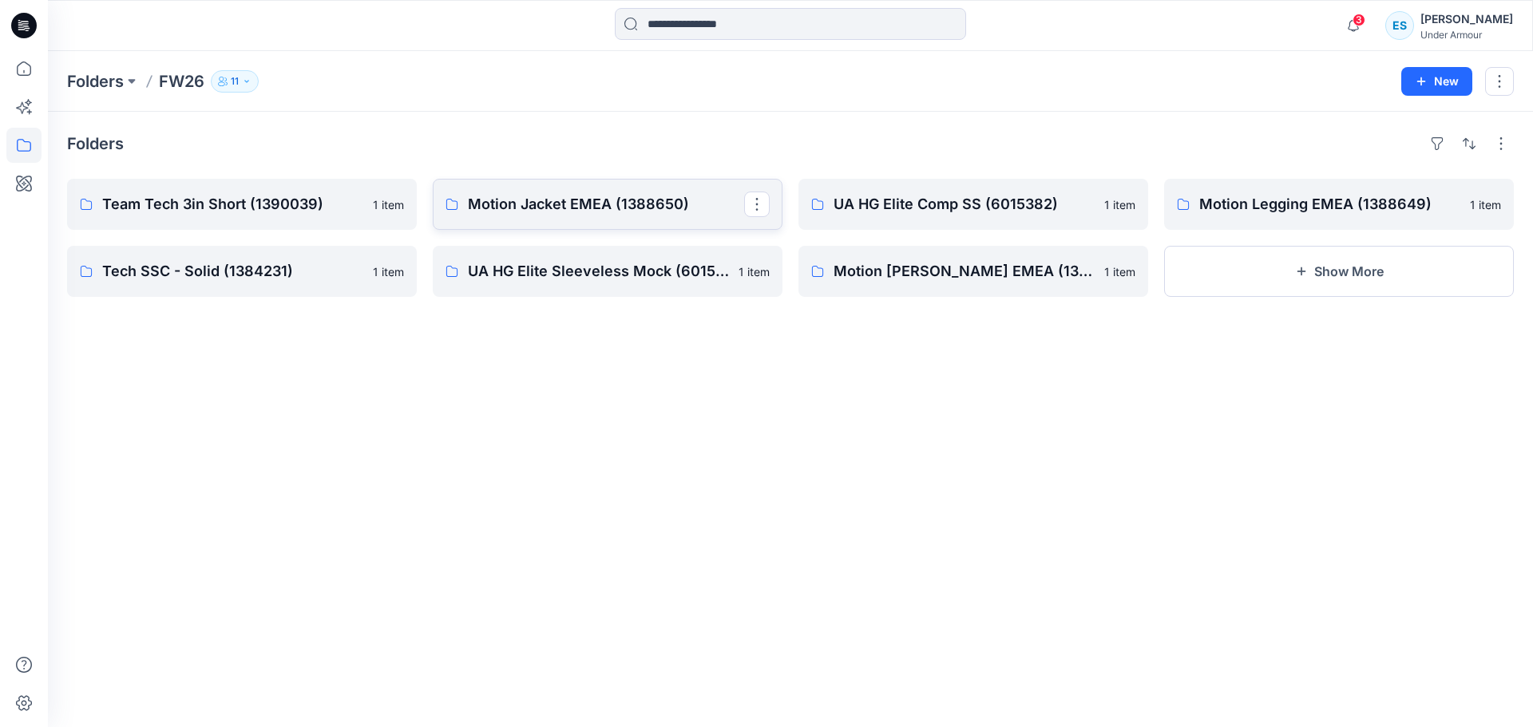
click at [641, 188] on link "Motion Jacket EMEA (1388650)" at bounding box center [608, 204] width 350 height 51
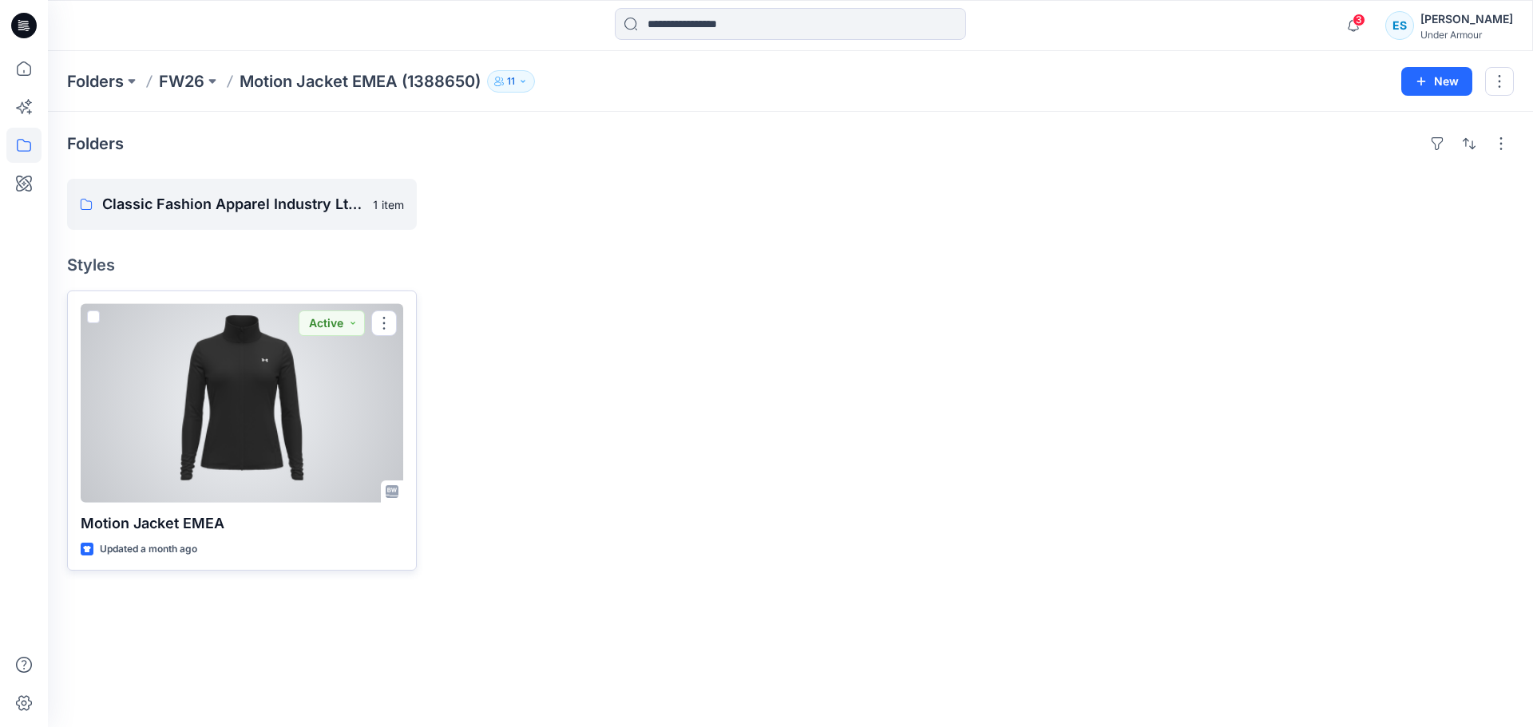
click at [219, 362] on div at bounding box center [242, 403] width 322 height 199
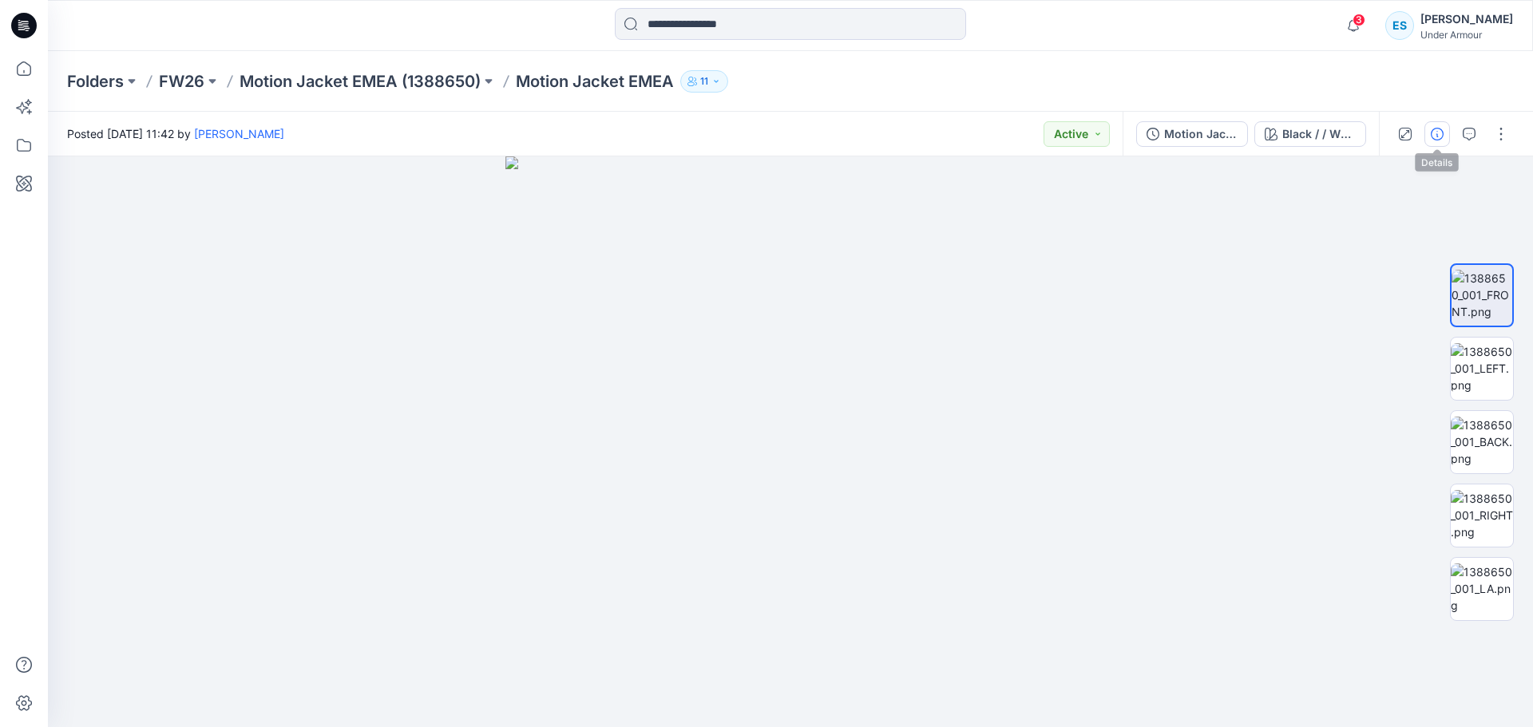
click at [1446, 134] on button "button" at bounding box center [1437, 134] width 26 height 26
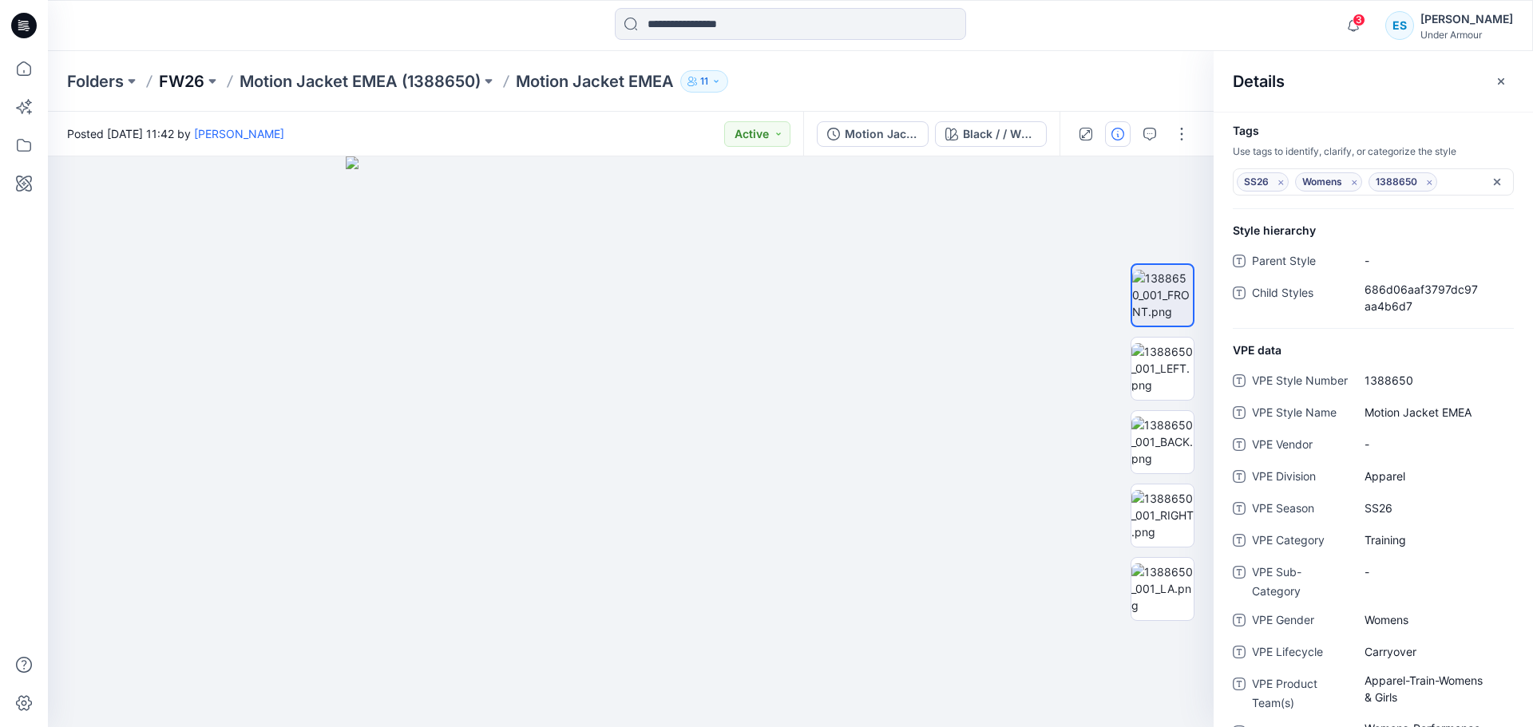
click at [194, 84] on p "FW26" at bounding box center [181, 81] width 45 height 22
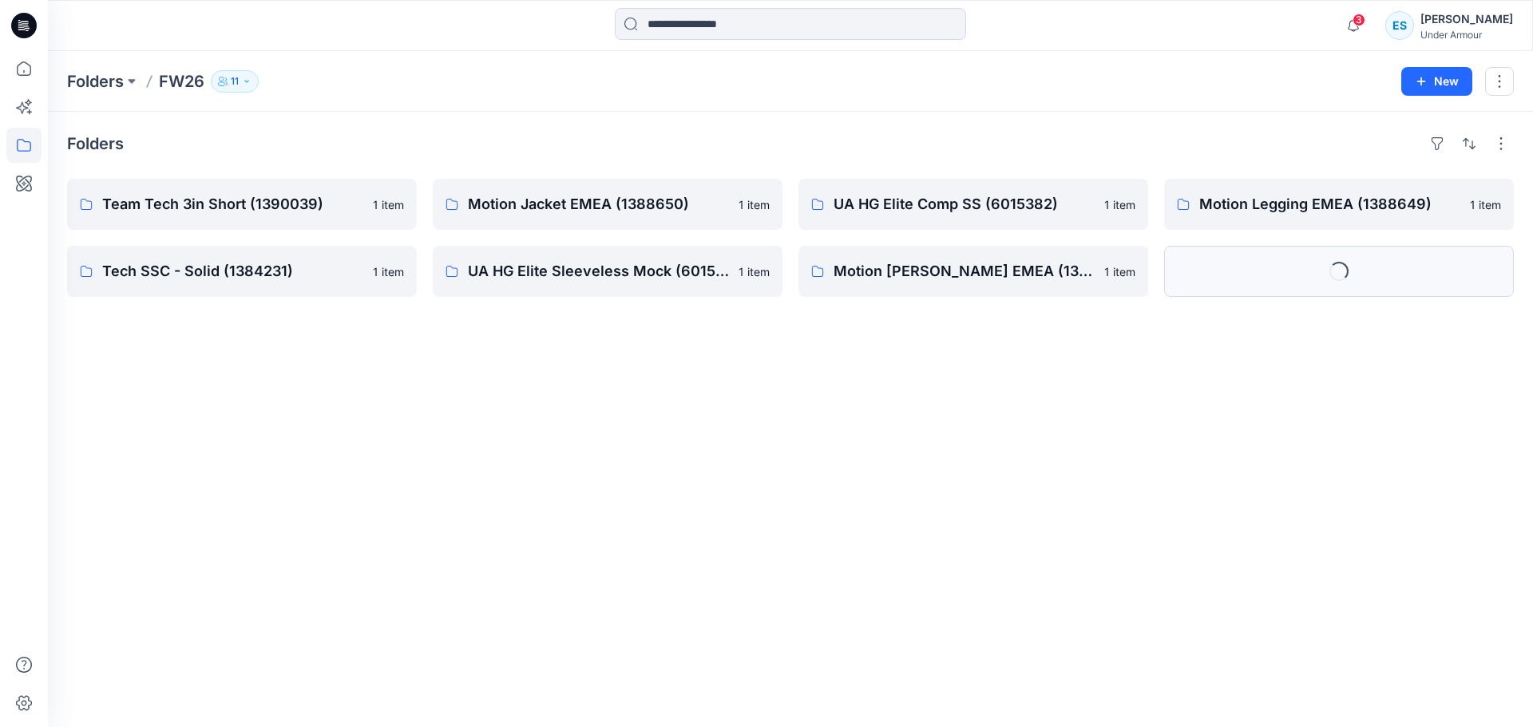
click at [1404, 280] on button "Loading..." at bounding box center [1339, 271] width 350 height 51
click at [1390, 309] on div "Folders Team Tech 3in Short (1390039) 1 item Tech SSC - Solid (1384231) 1 item …" at bounding box center [790, 419] width 1485 height 615
click at [1382, 278] on button "Show More" at bounding box center [1339, 271] width 350 height 51
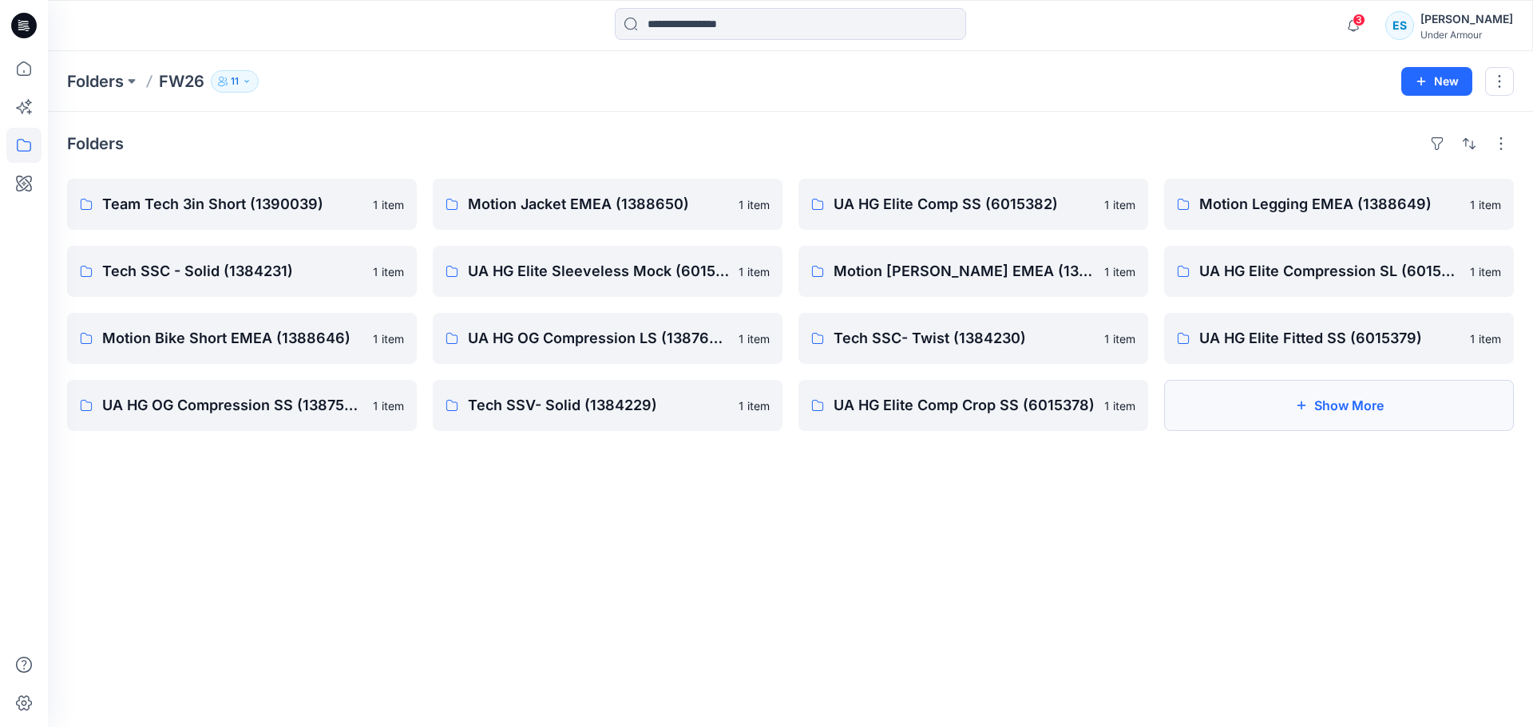
click at [1291, 414] on button "Show More" at bounding box center [1339, 405] width 350 height 51
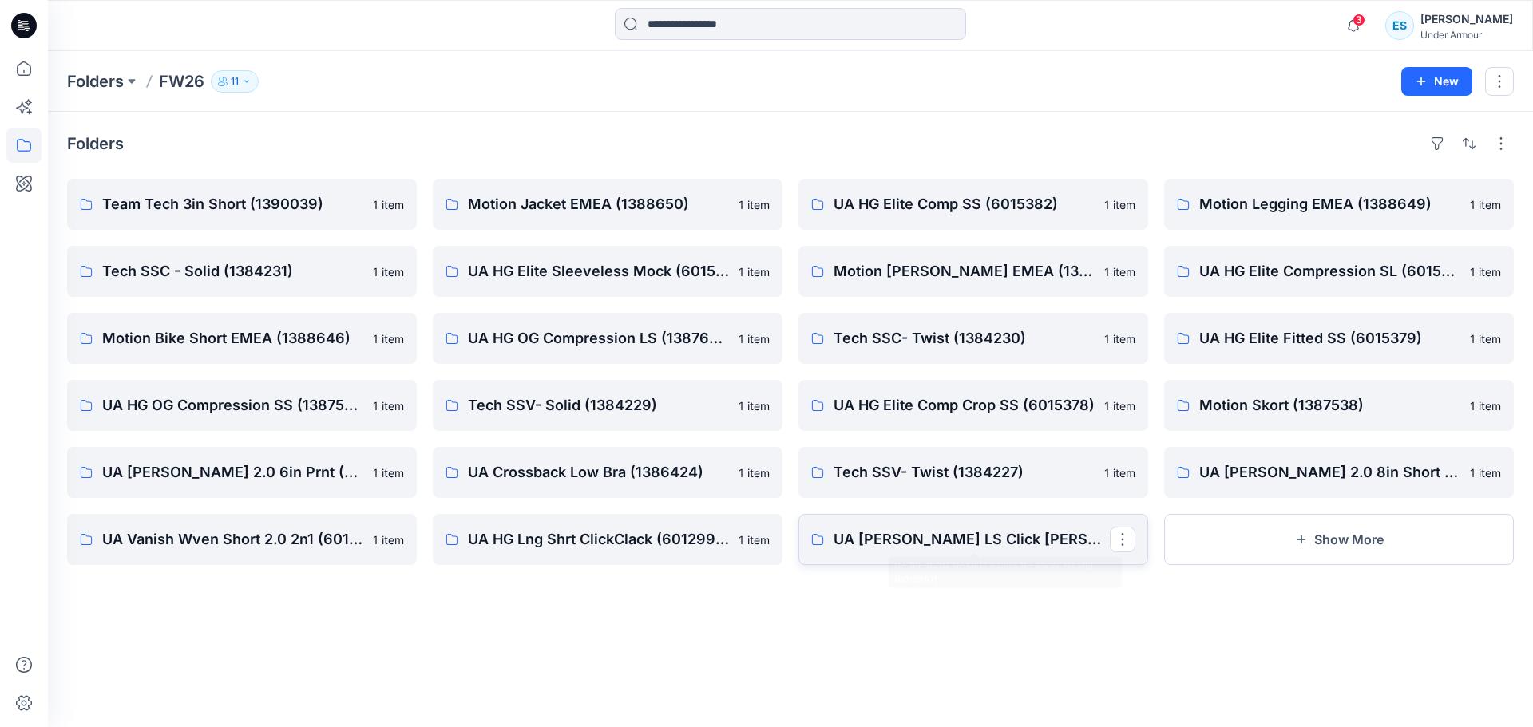
click at [888, 549] on p "UA HG Mock LS Click Clack (6012997)" at bounding box center [971, 539] width 276 height 22
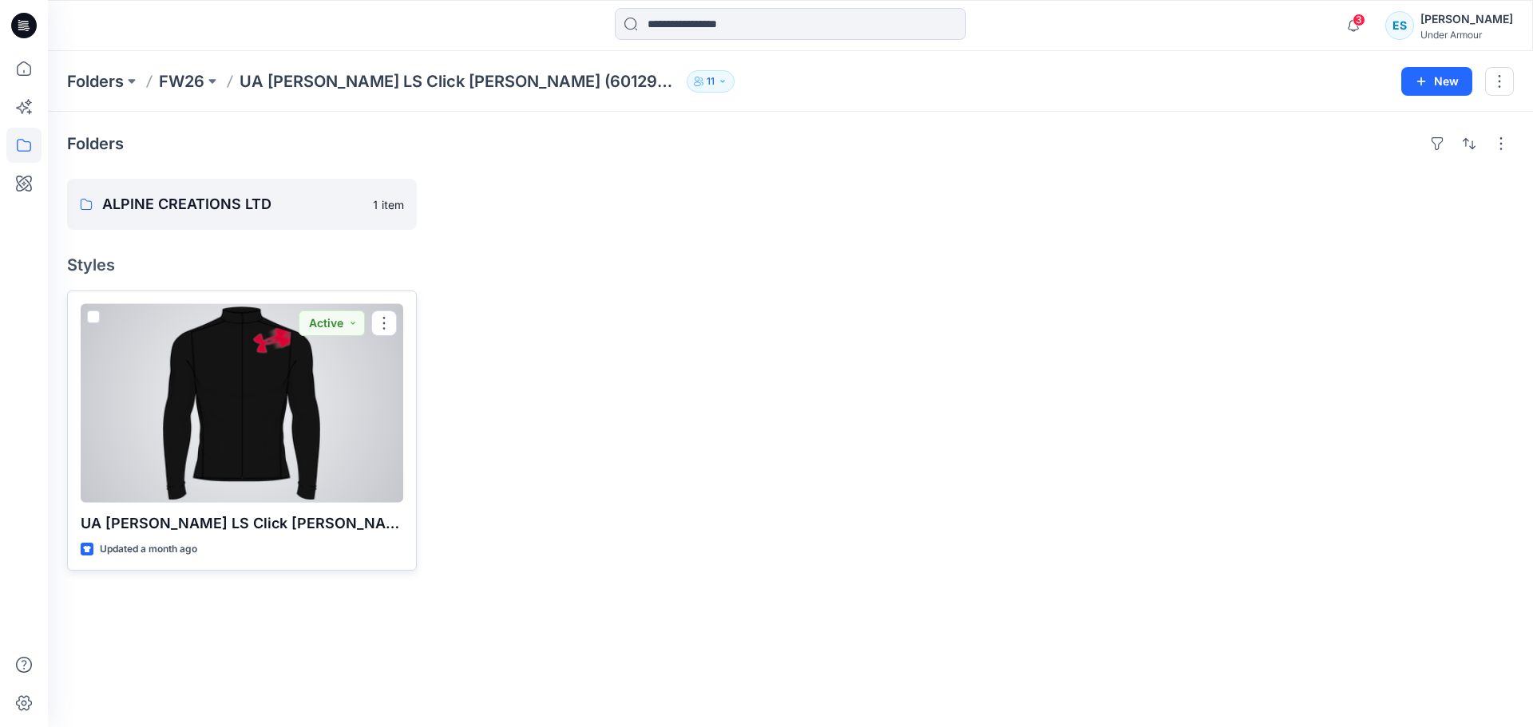
click at [277, 378] on div at bounding box center [242, 403] width 322 height 199
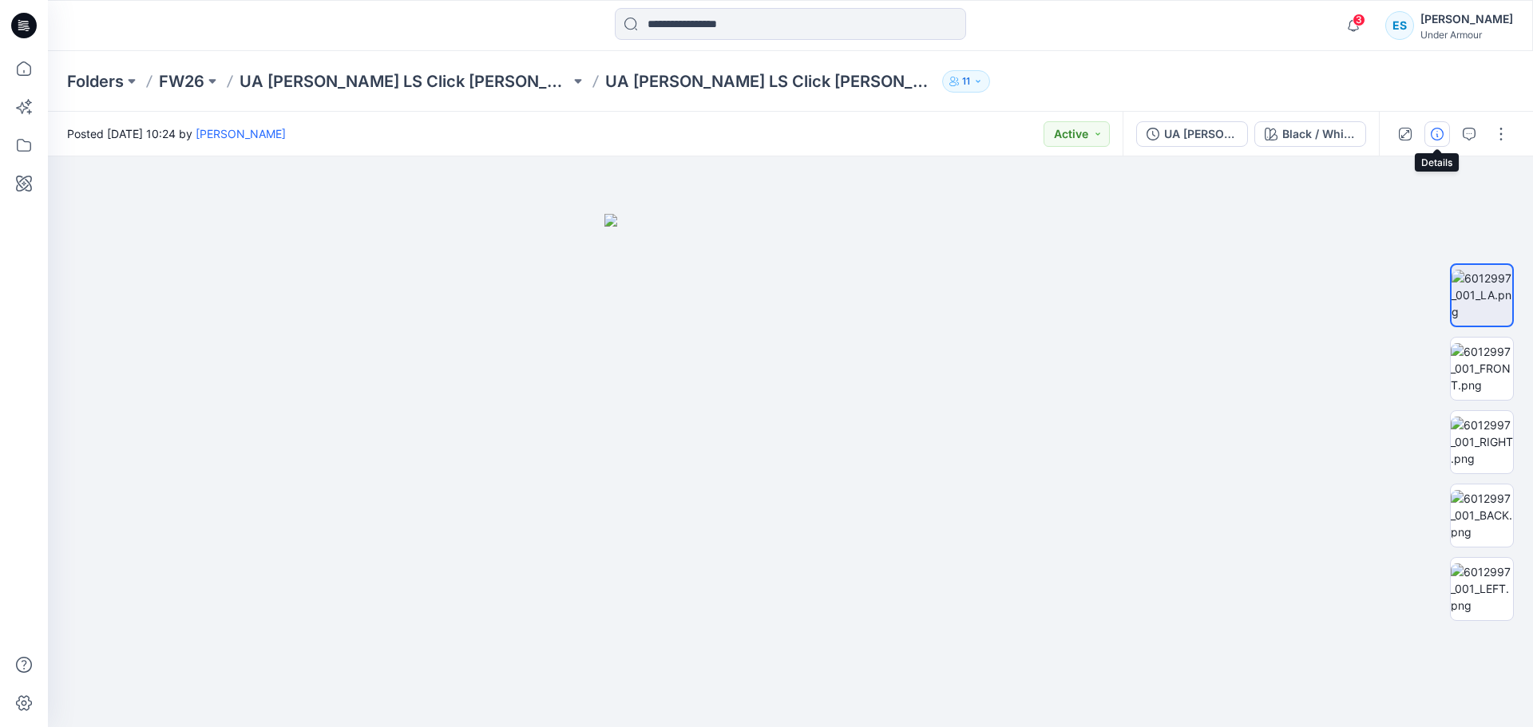
click at [1428, 134] on button "button" at bounding box center [1437, 134] width 26 height 26
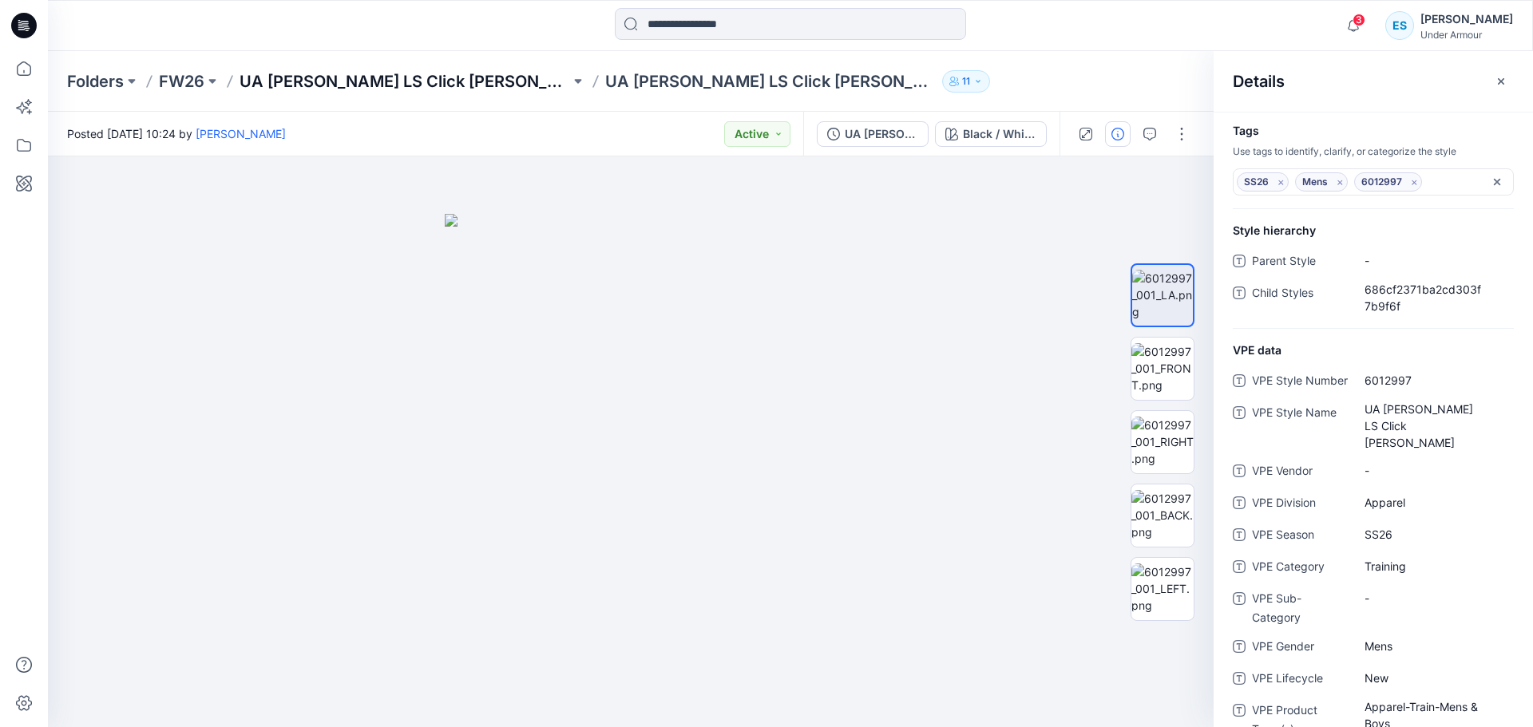
click at [498, 78] on p "UA HG Mock LS Click Clack (6012997)" at bounding box center [404, 81] width 330 height 22
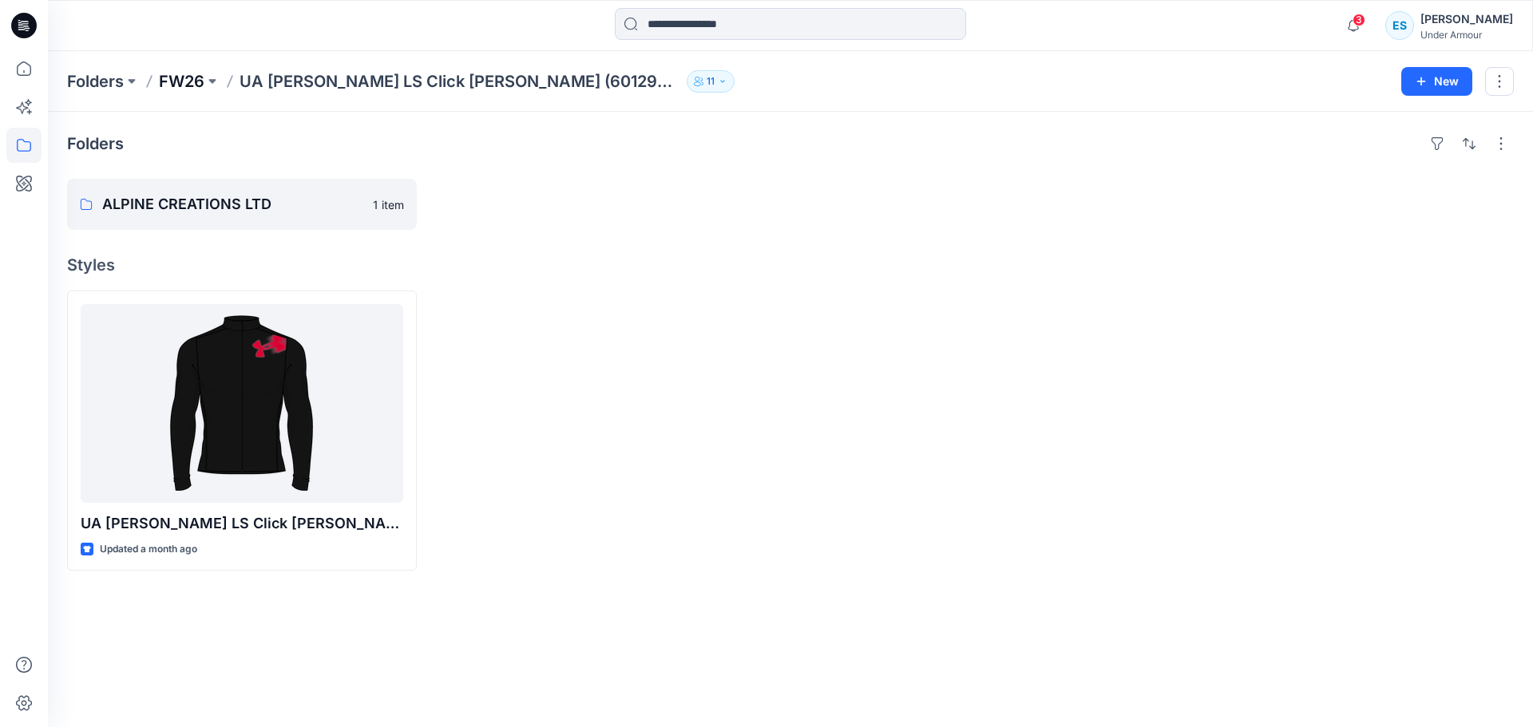
click at [184, 72] on p "FW26" at bounding box center [181, 81] width 45 height 22
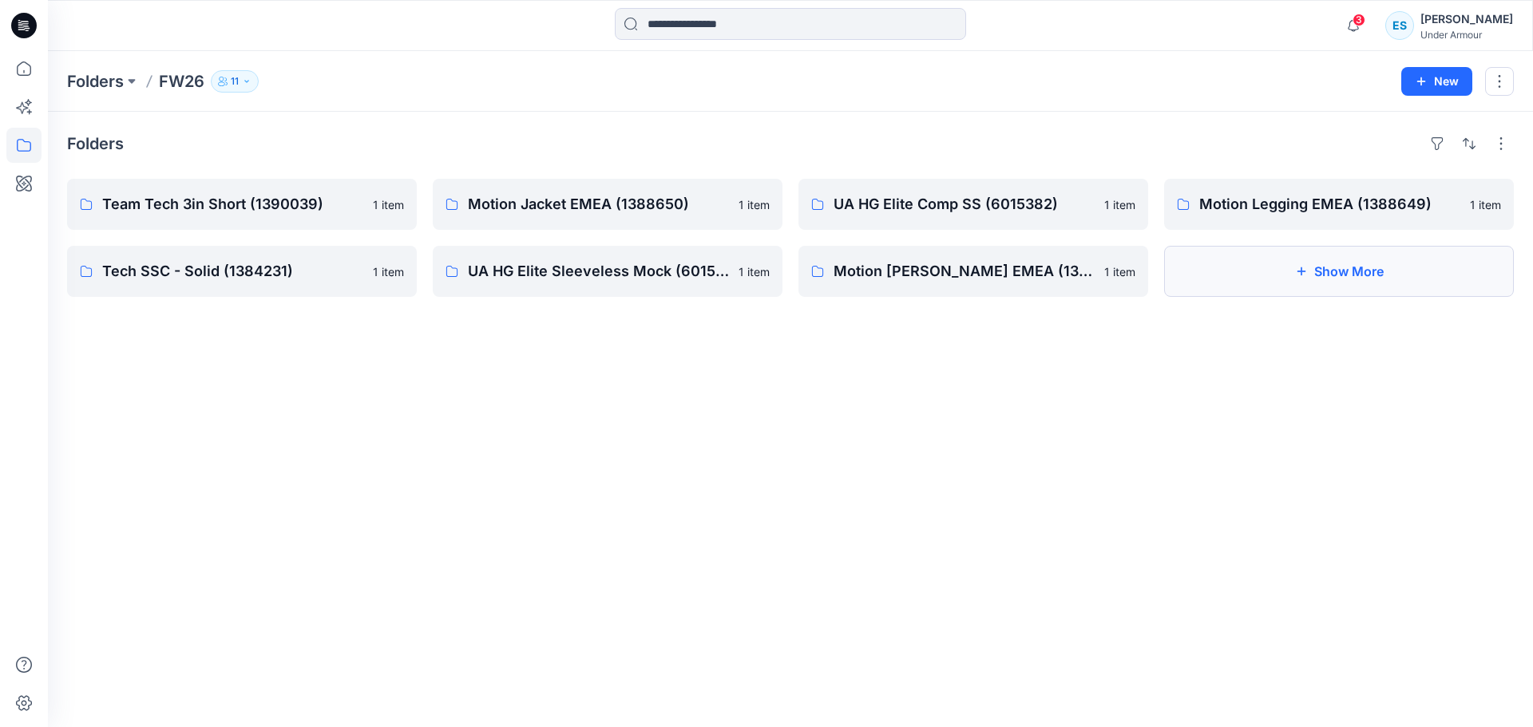
click at [1236, 268] on button "Show More" at bounding box center [1339, 271] width 350 height 51
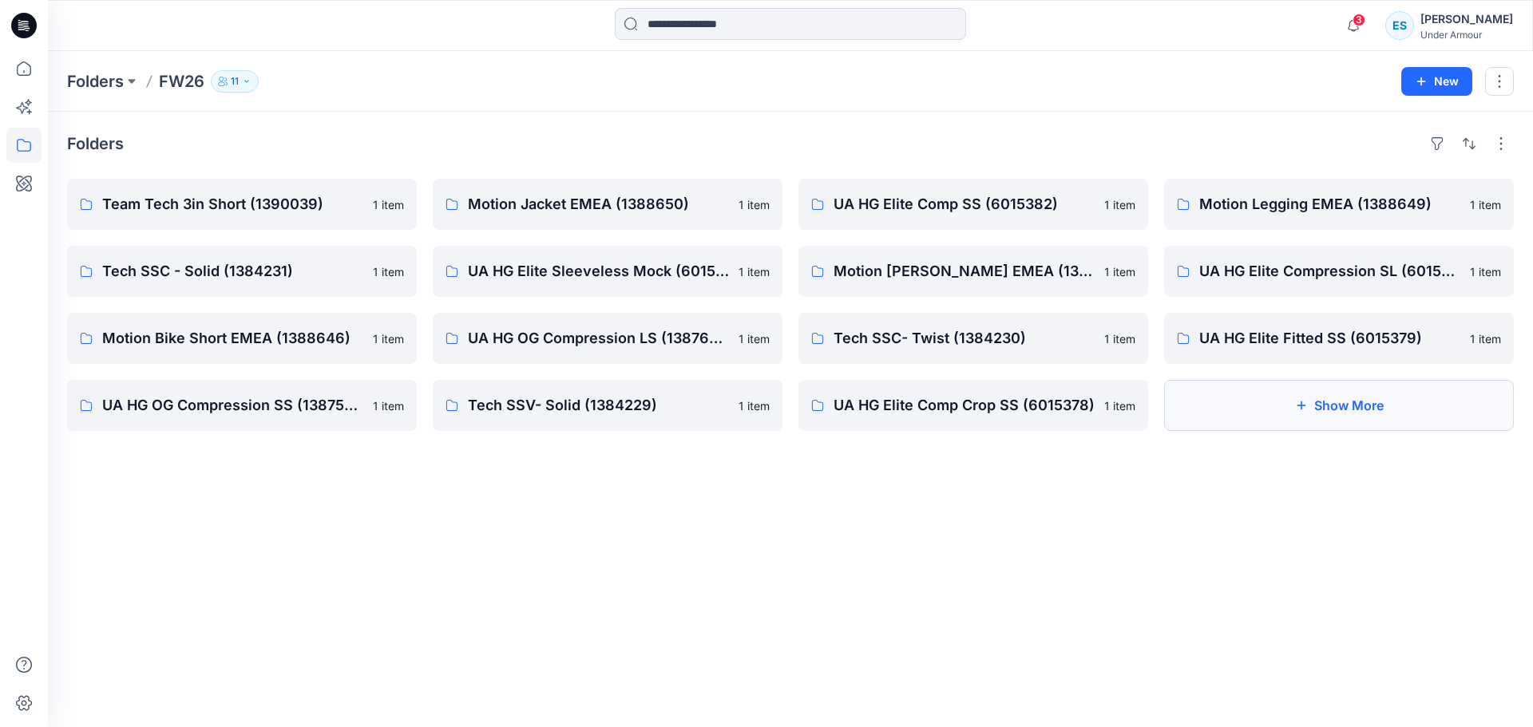
click at [1260, 400] on button "Show More" at bounding box center [1339, 405] width 350 height 51
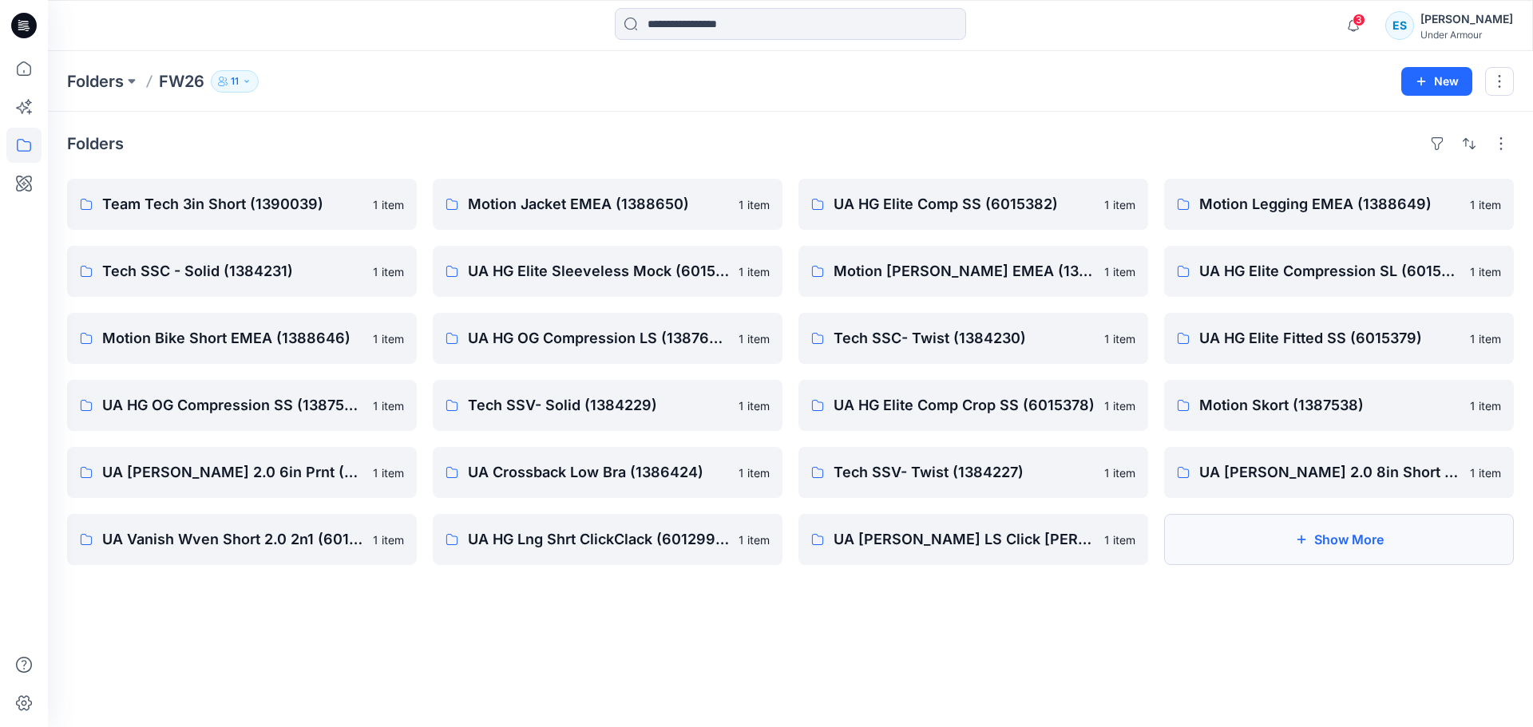
click at [1281, 536] on button "Show More" at bounding box center [1339, 539] width 350 height 51
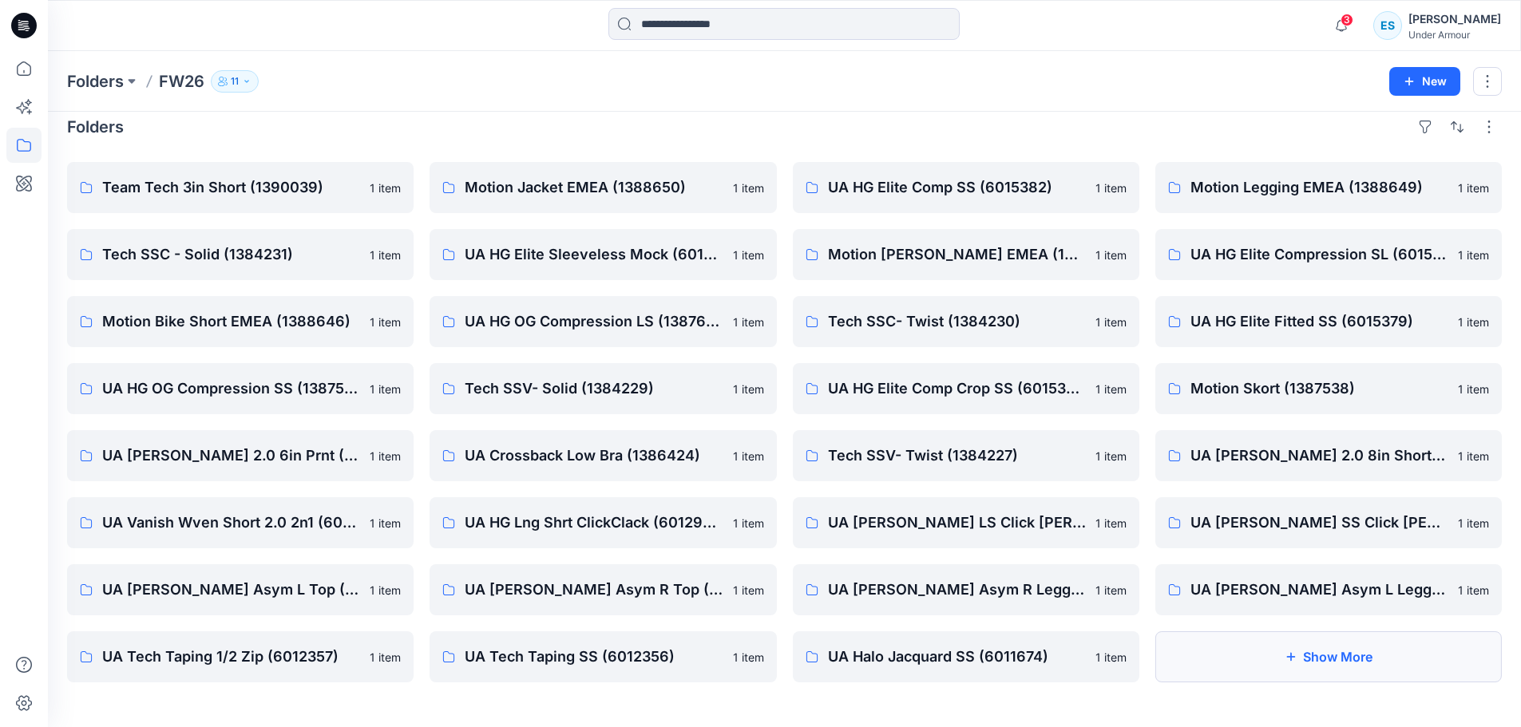
click at [1264, 647] on button "Show More" at bounding box center [1328, 656] width 346 height 51
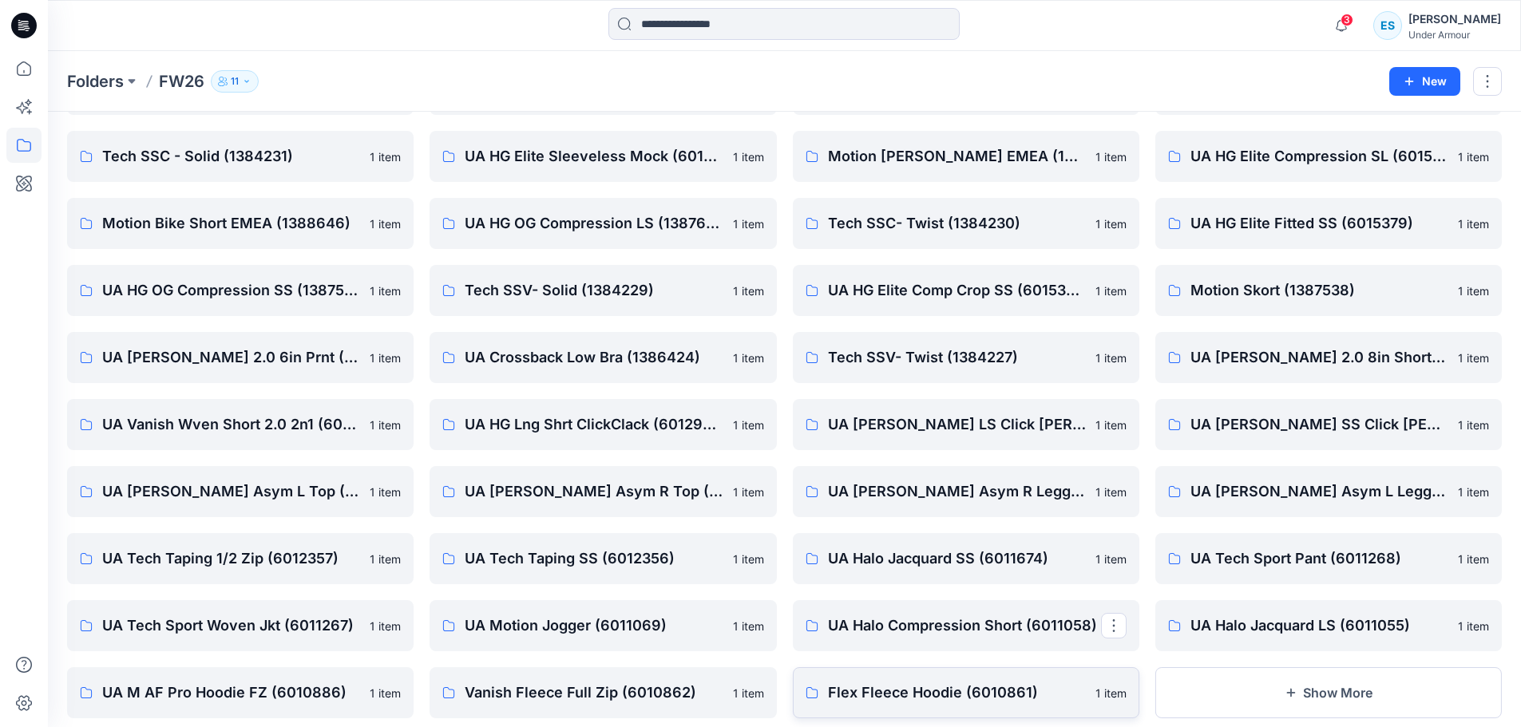
scroll to position [151, 0]
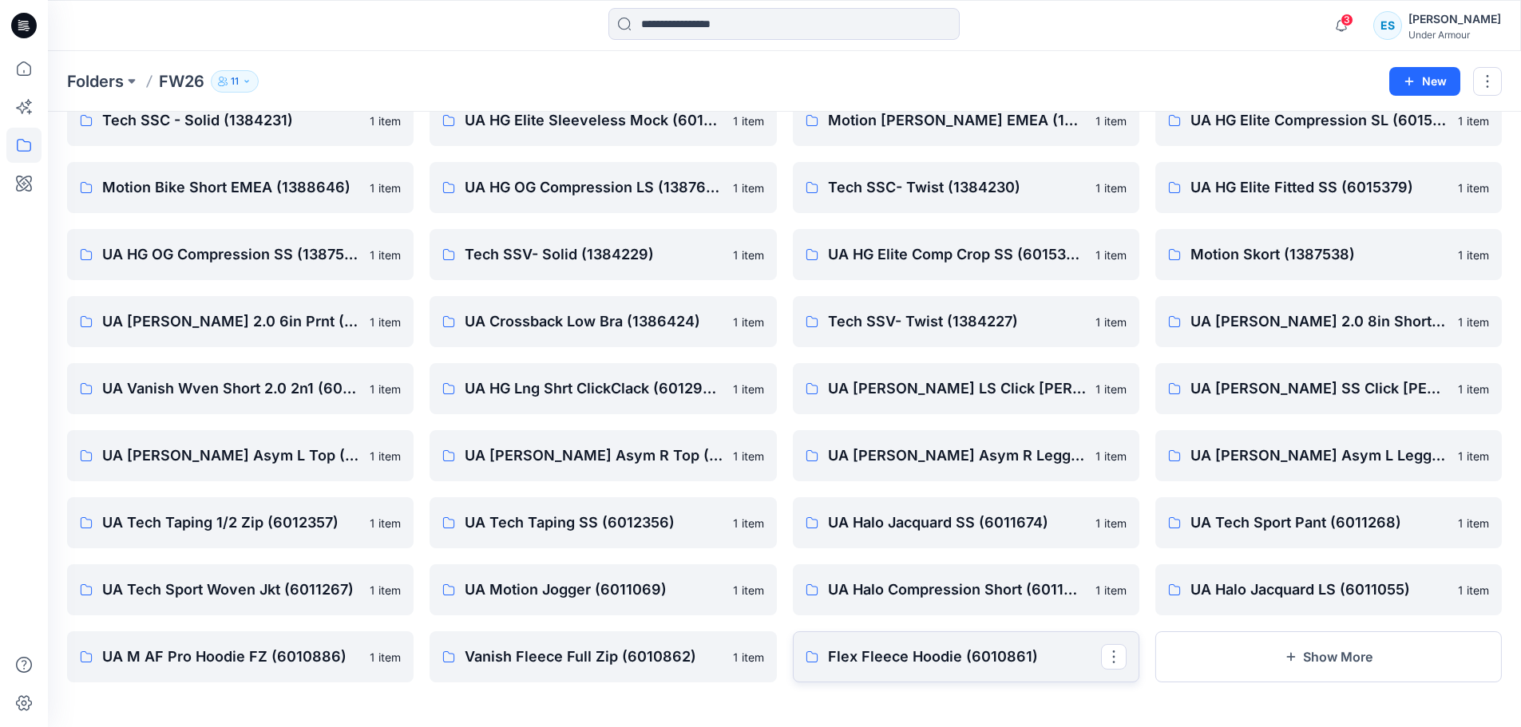
click at [943, 663] on p "Flex Fleece Hoodie (6010861)" at bounding box center [964, 657] width 273 height 22
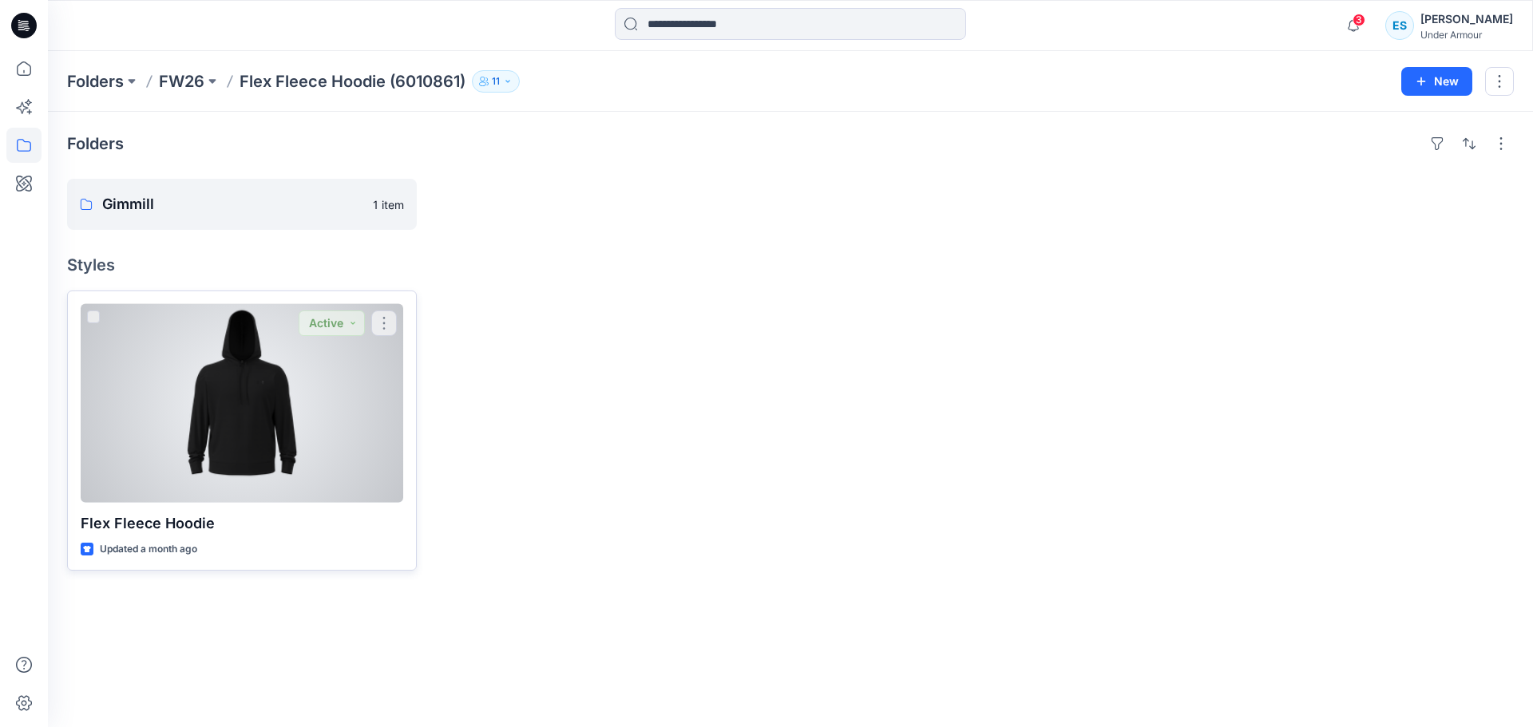
click at [358, 415] on div at bounding box center [242, 403] width 322 height 199
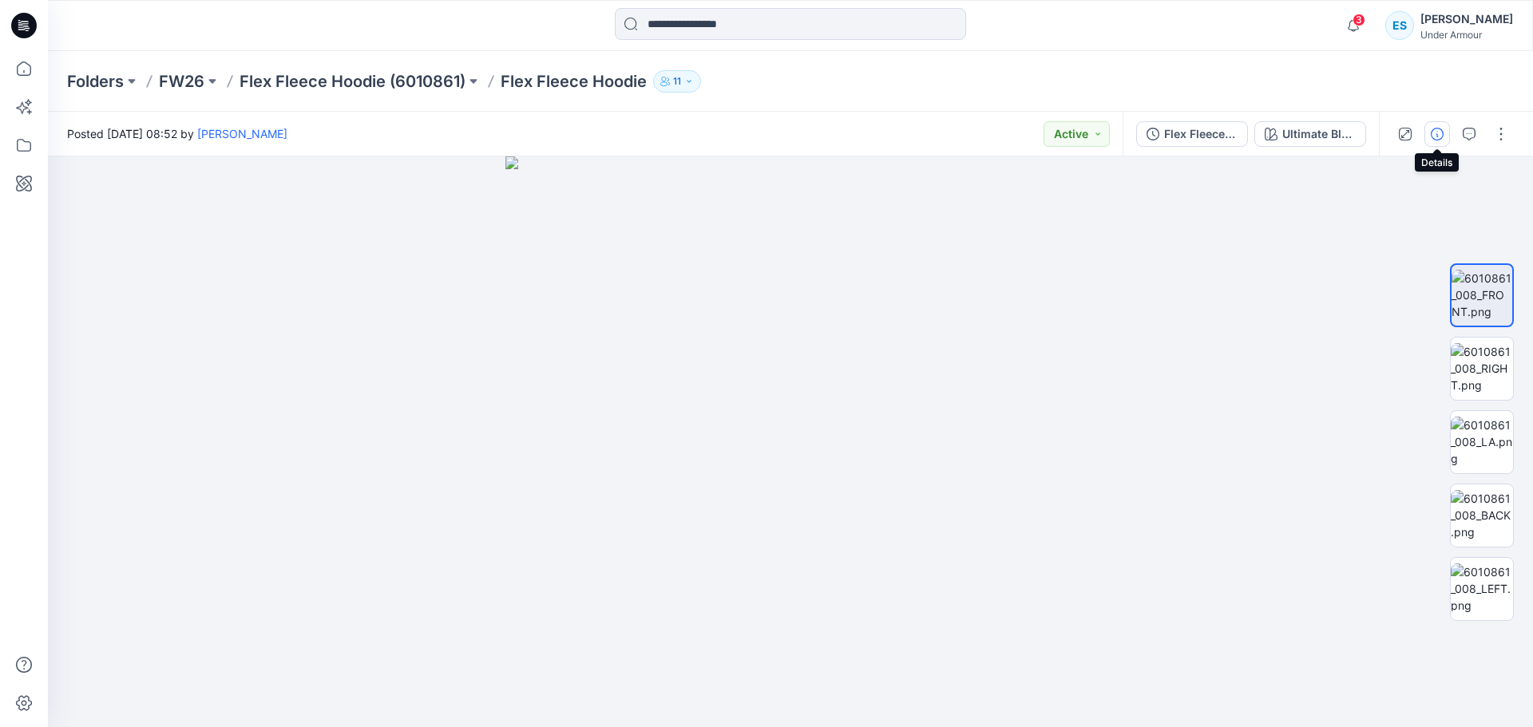
click at [1434, 133] on icon "button" at bounding box center [1436, 134] width 13 height 13
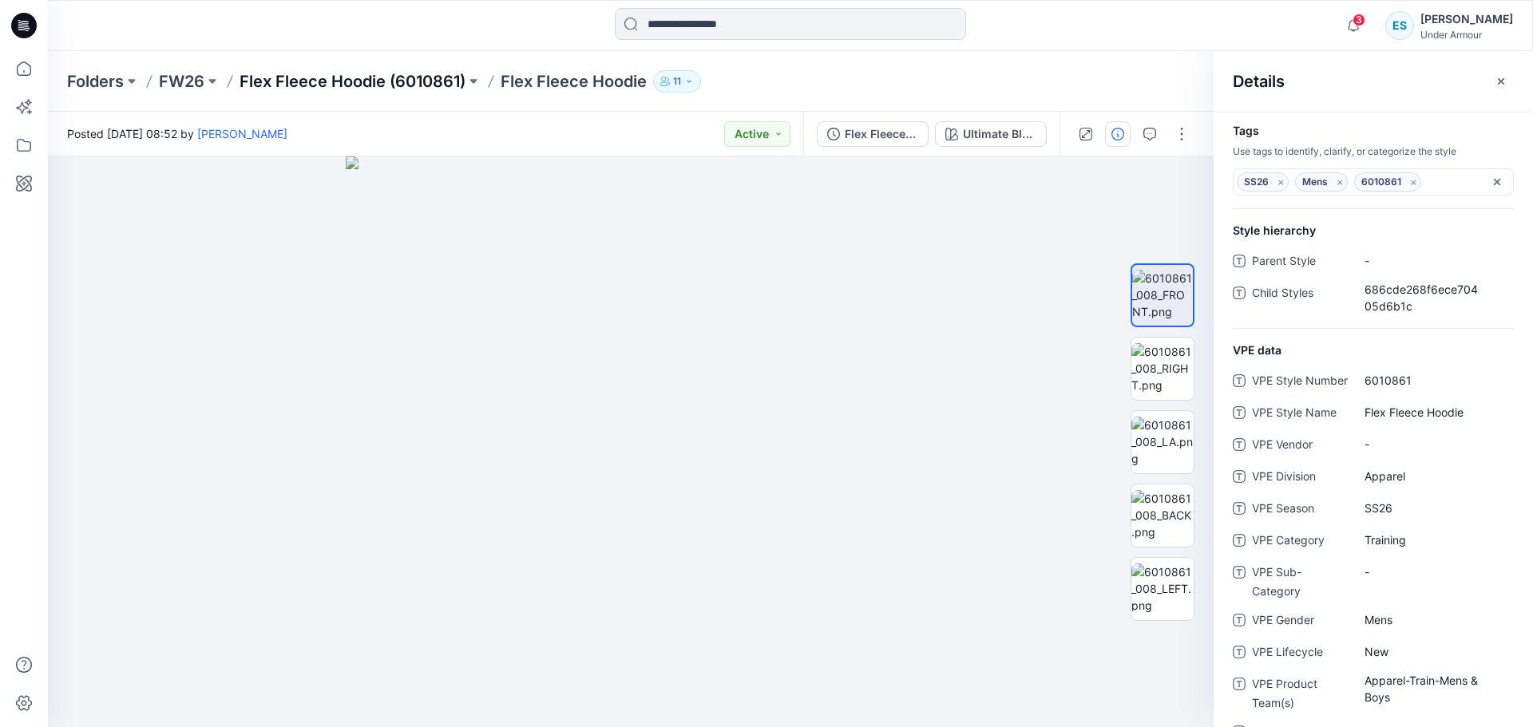
click at [437, 86] on p "Flex Fleece Hoodie (6010861)" at bounding box center [352, 81] width 226 height 22
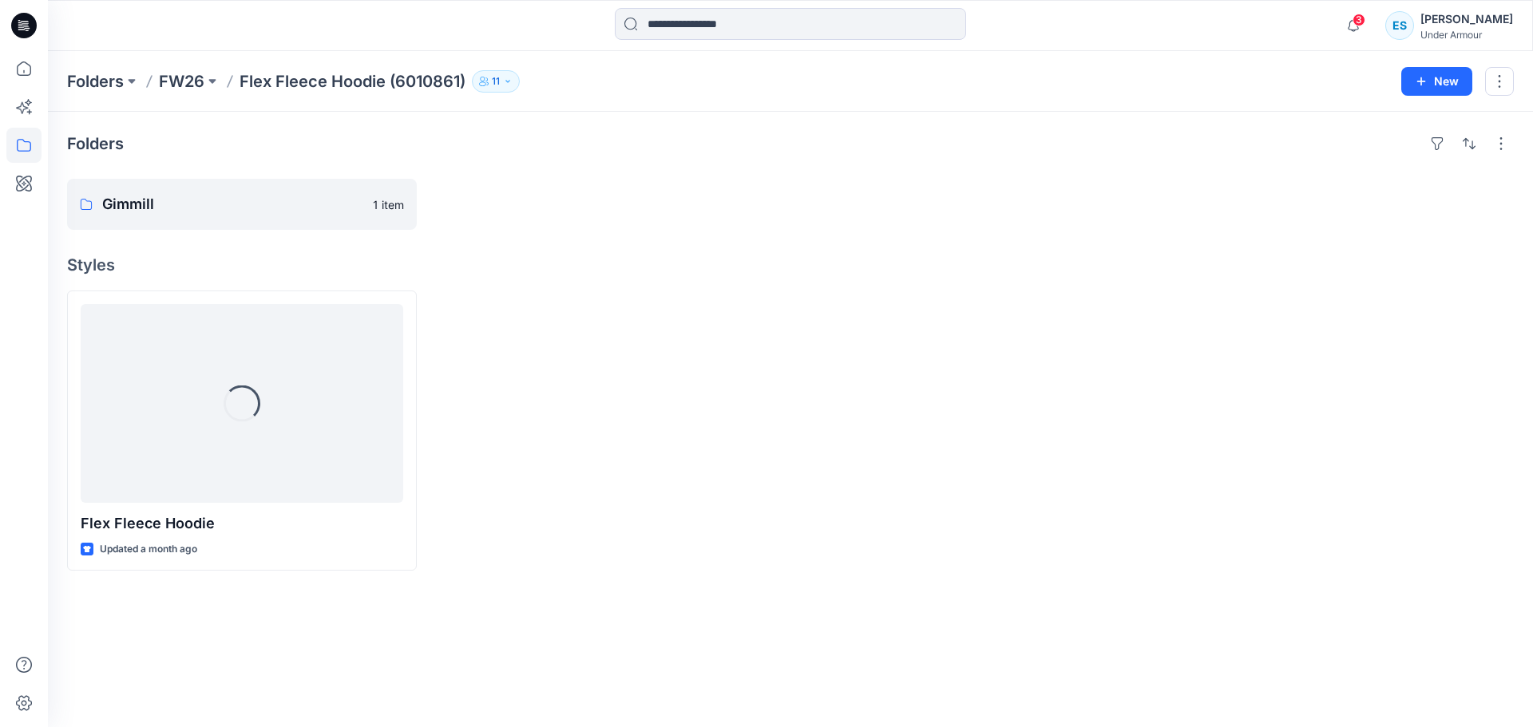
click at [437, 87] on p "Flex Fleece Hoodie (6010861)" at bounding box center [352, 81] width 226 height 22
click at [433, 84] on p "Flex Fleece Hoodie (6010861)" at bounding box center [352, 81] width 226 height 22
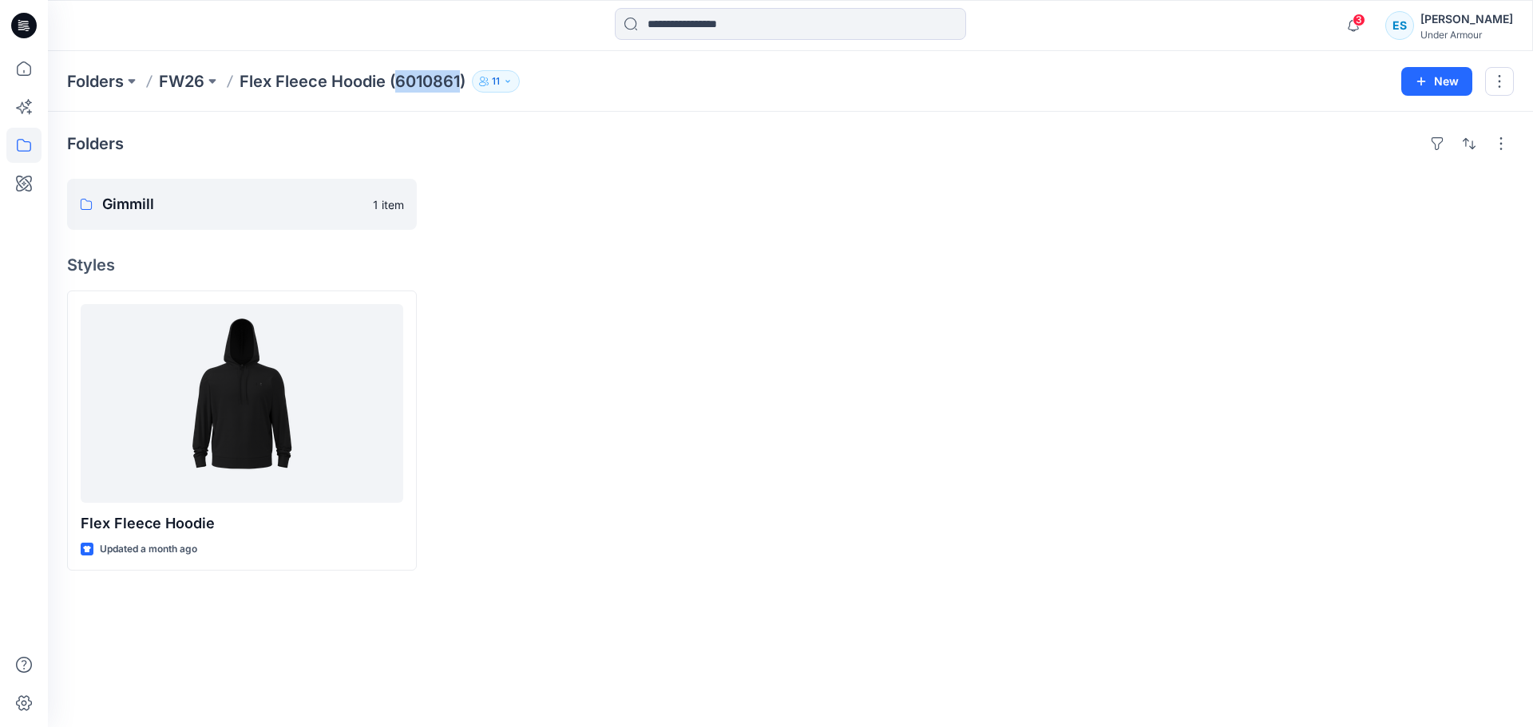
click at [433, 84] on p "Flex Fleece Hoodie (6010861)" at bounding box center [352, 81] width 226 height 22
copy p "6010861"
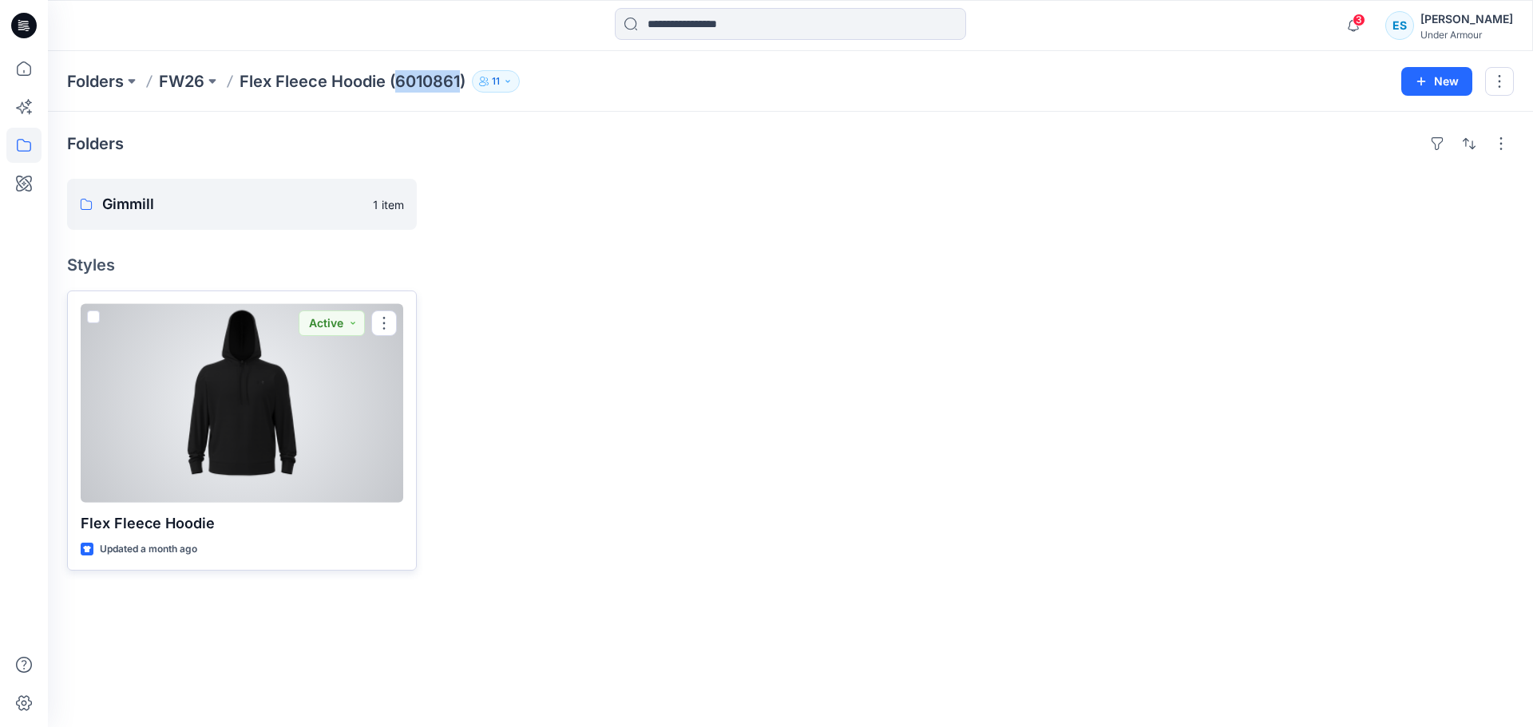
drag, startPoint x: 281, startPoint y: 437, endPoint x: 559, endPoint y: 437, distance: 277.8
click at [282, 438] on div at bounding box center [242, 403] width 322 height 199
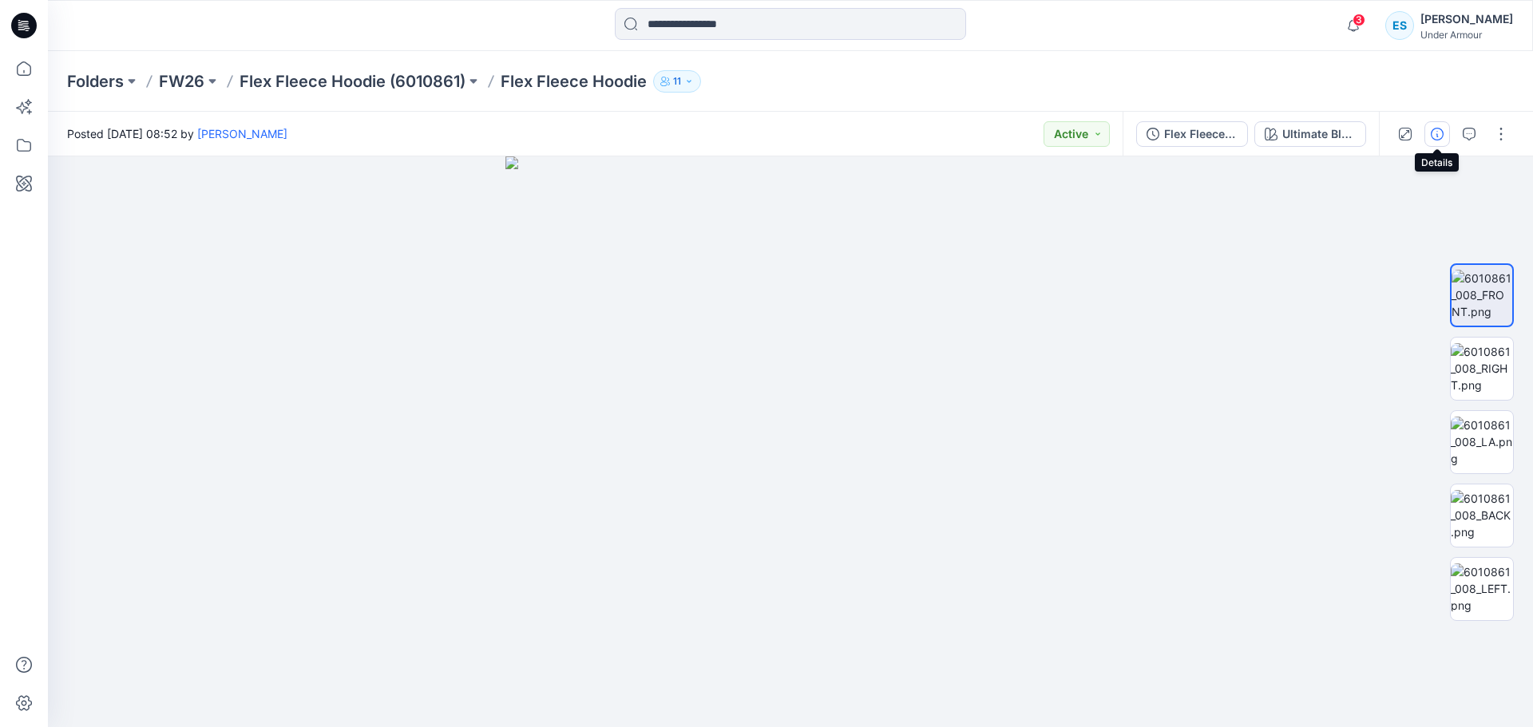
click at [1436, 134] on icon "button" at bounding box center [1436, 134] width 13 height 13
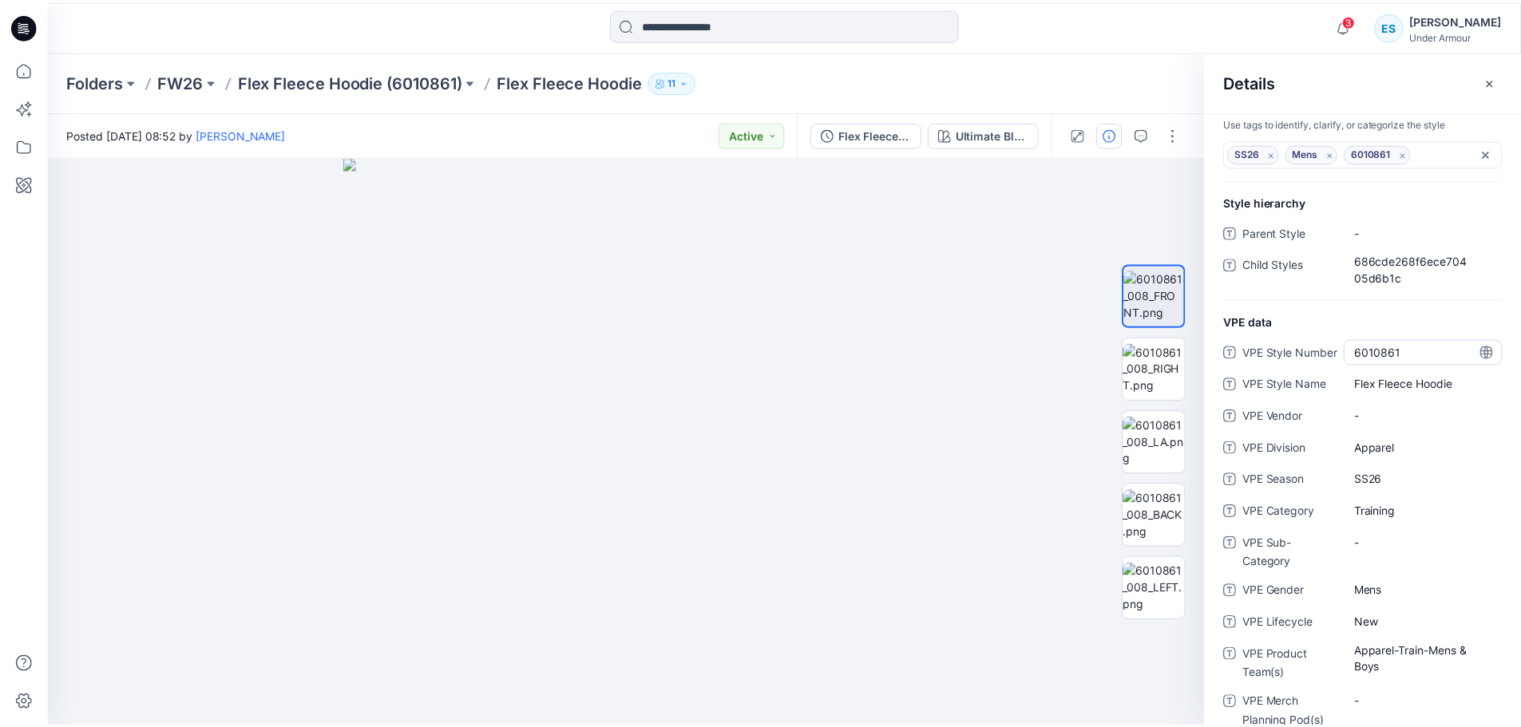
scroll to position [80, 0]
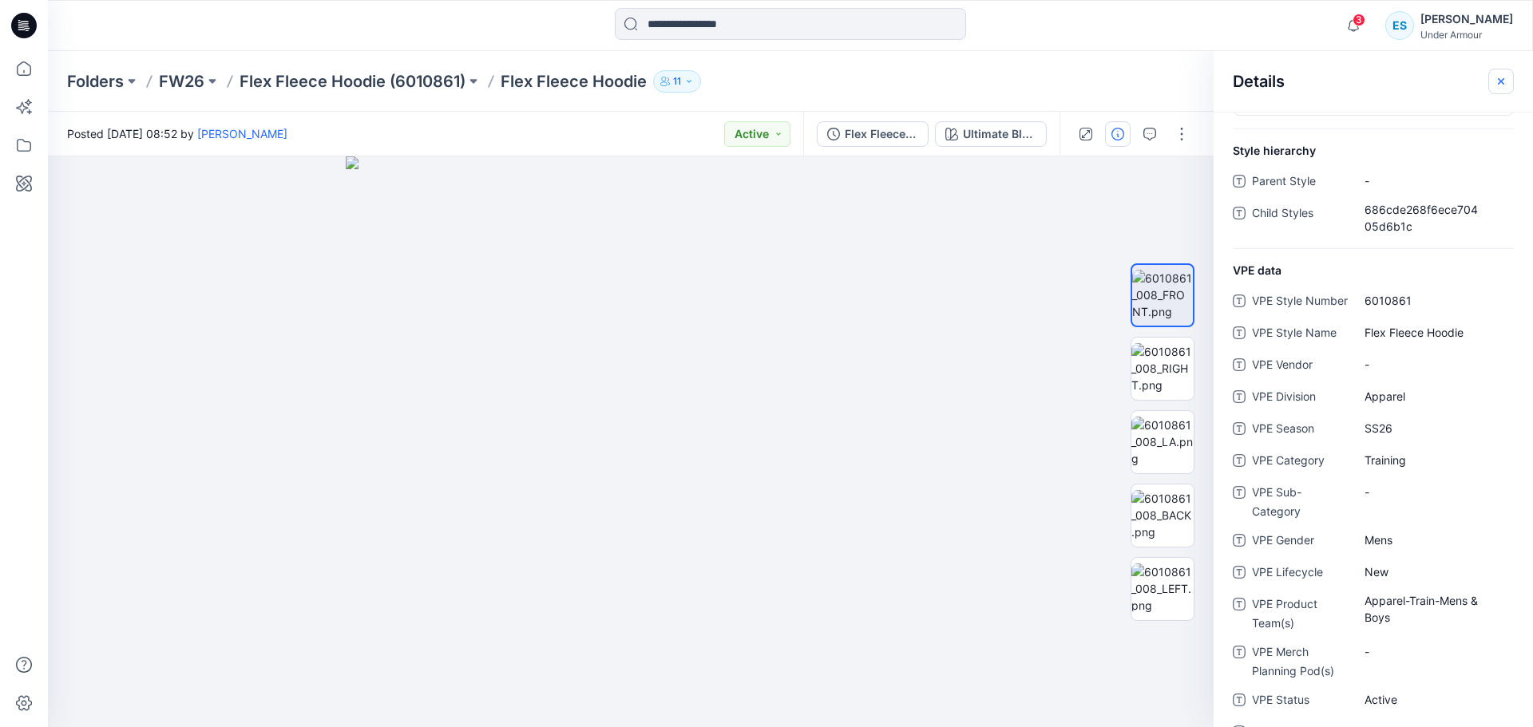
click at [1489, 84] on button "button" at bounding box center [1501, 82] width 26 height 26
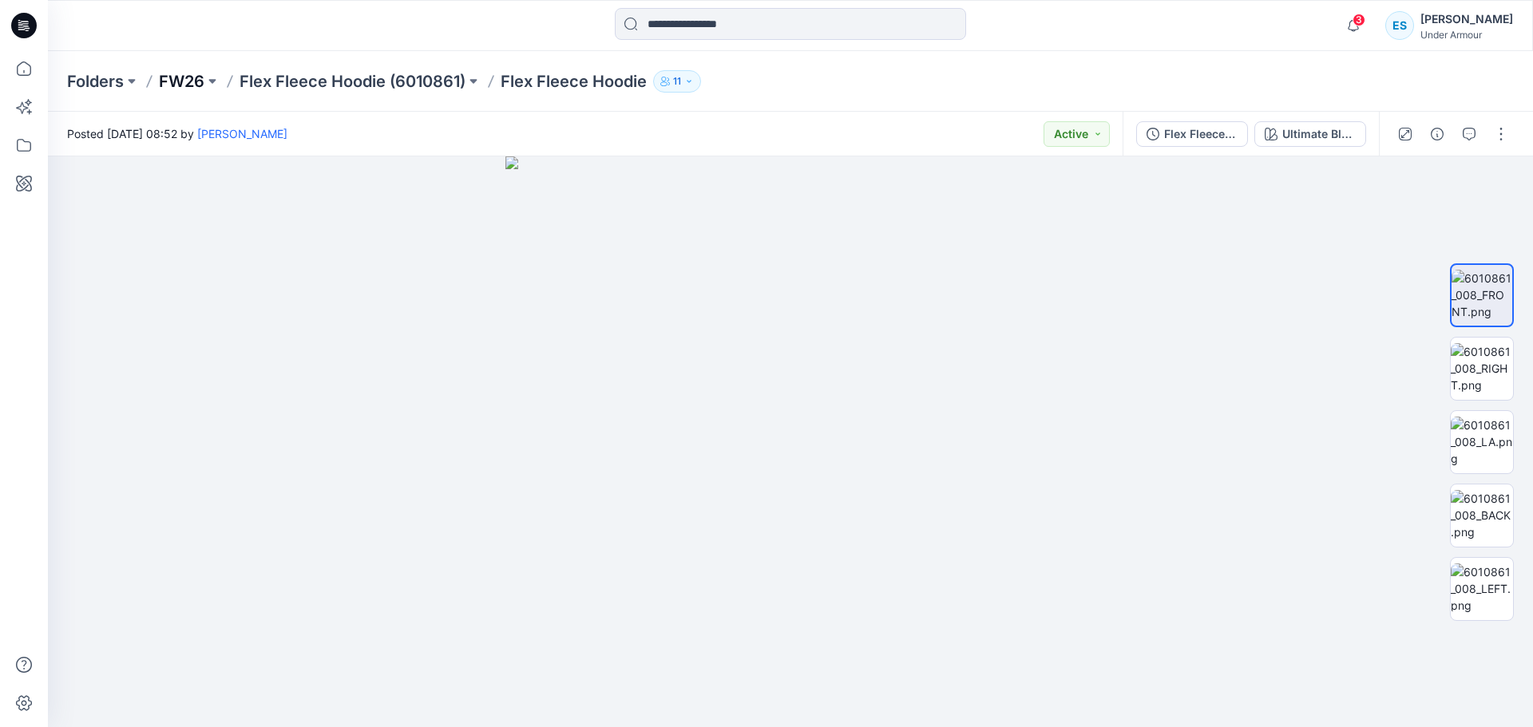
click at [198, 82] on p "FW26" at bounding box center [181, 81] width 45 height 22
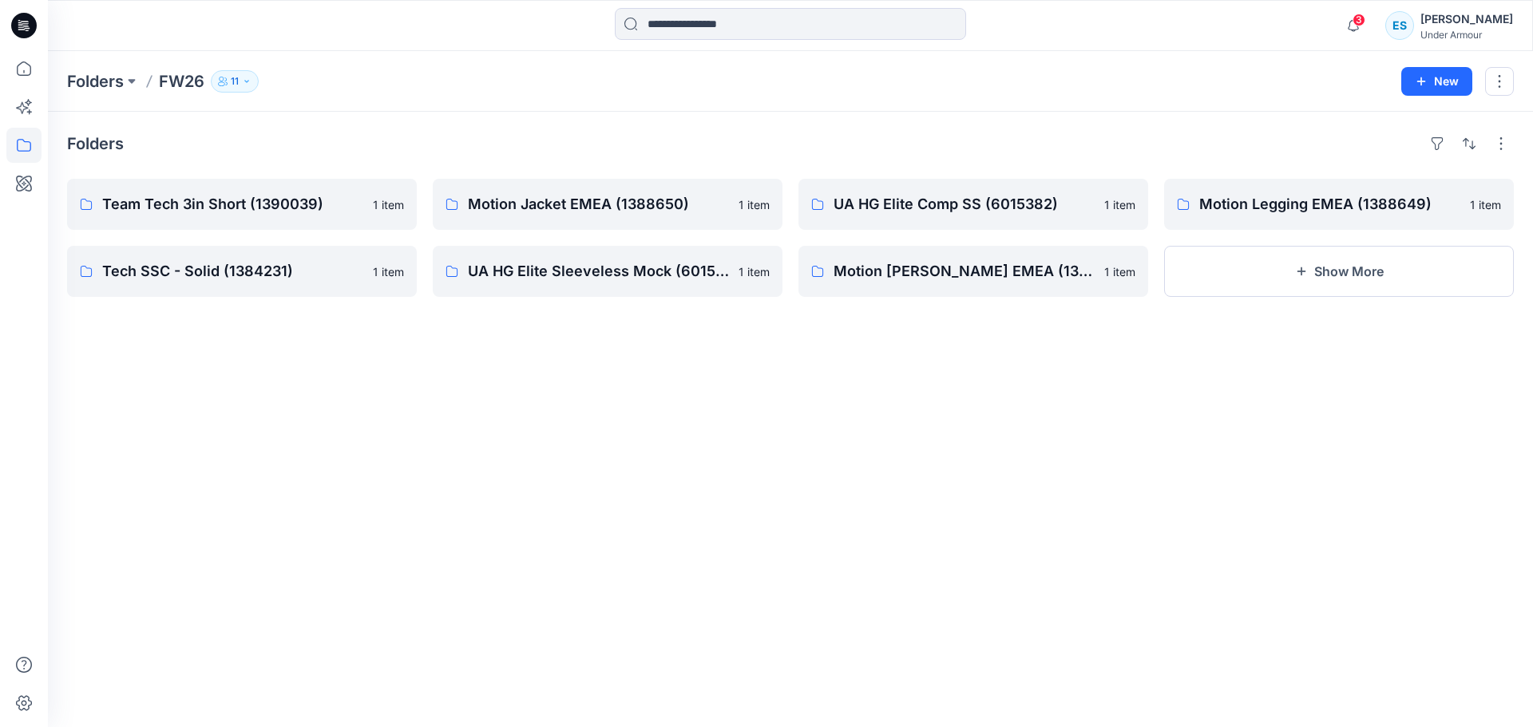
click at [1343, 278] on button "Show More" at bounding box center [1339, 271] width 350 height 51
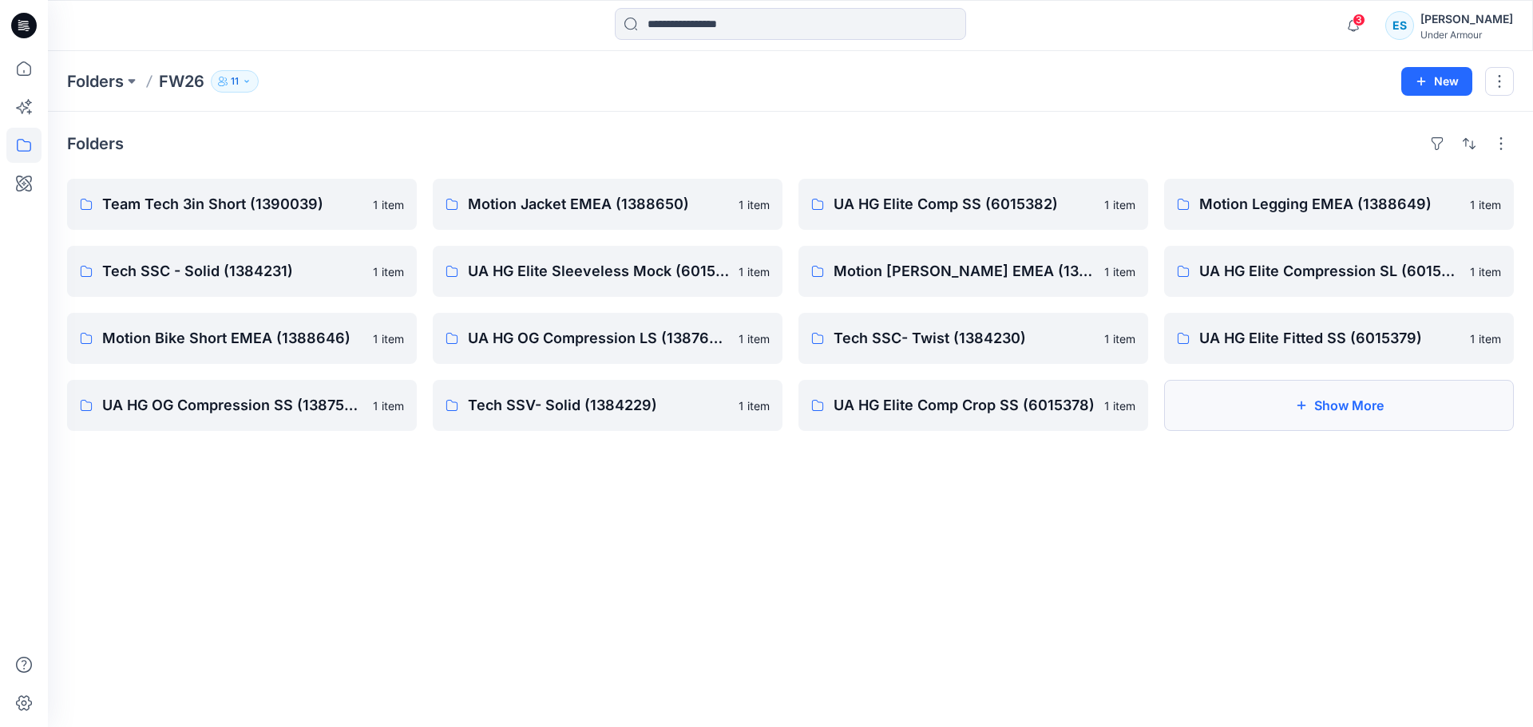
click at [1352, 400] on button "Show More" at bounding box center [1339, 405] width 350 height 51
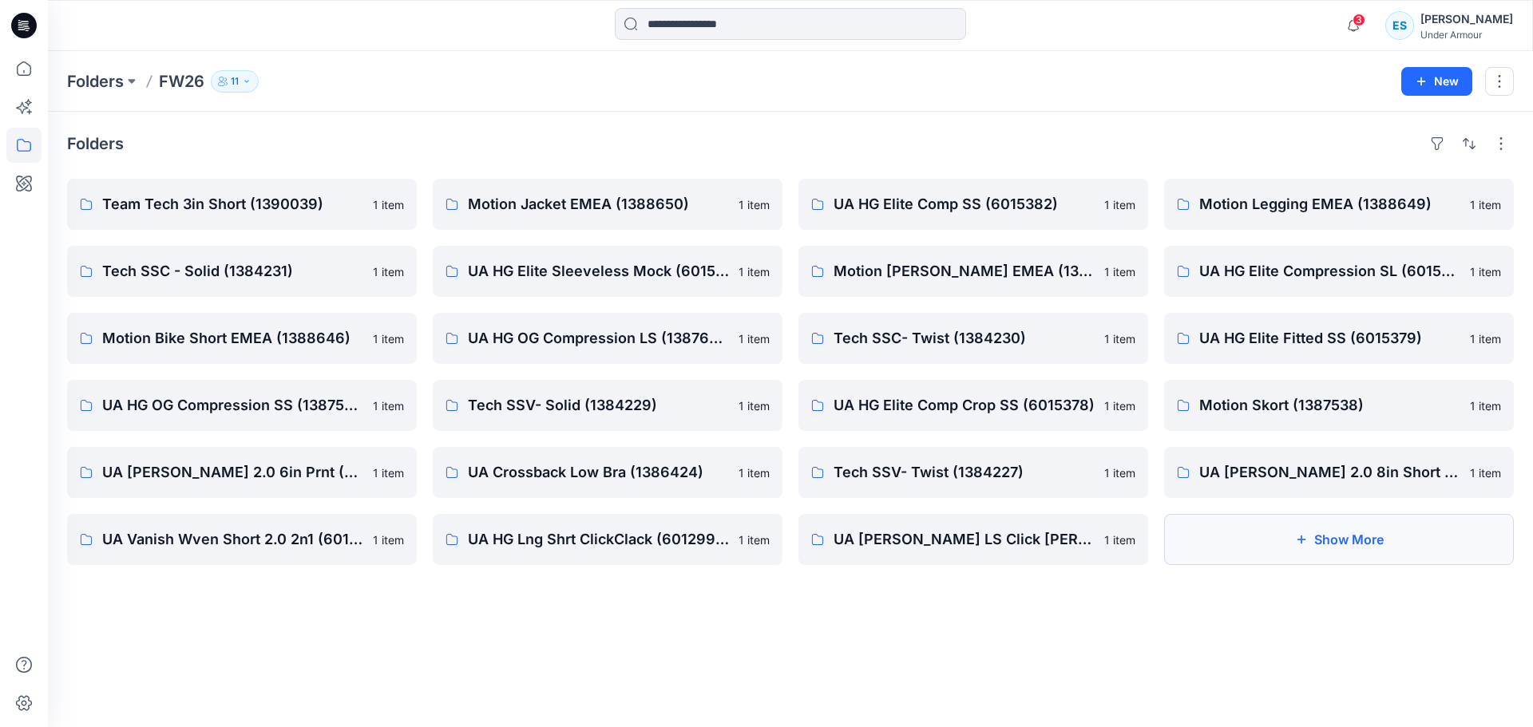
click at [1368, 531] on button "Show More" at bounding box center [1339, 539] width 350 height 51
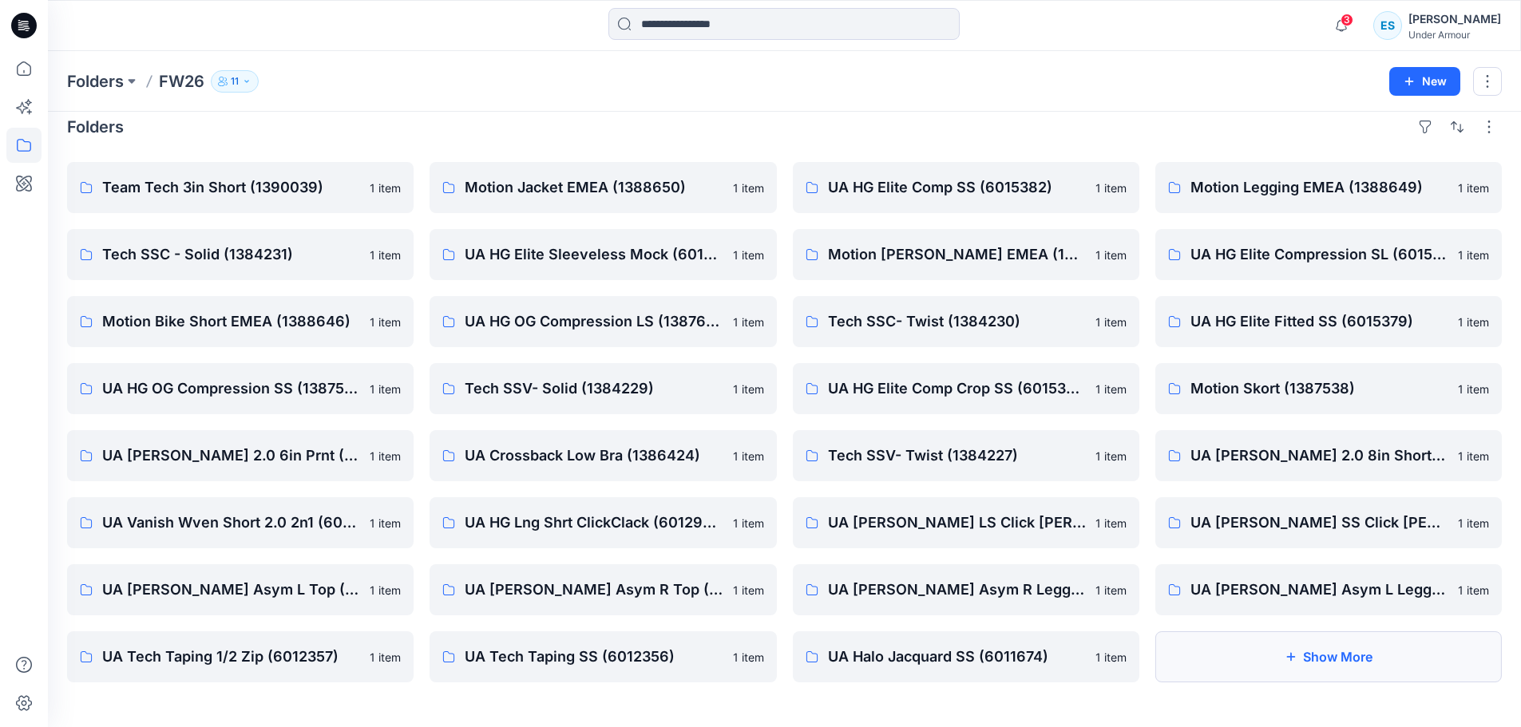
click at [1358, 659] on button "Show More" at bounding box center [1328, 656] width 346 height 51
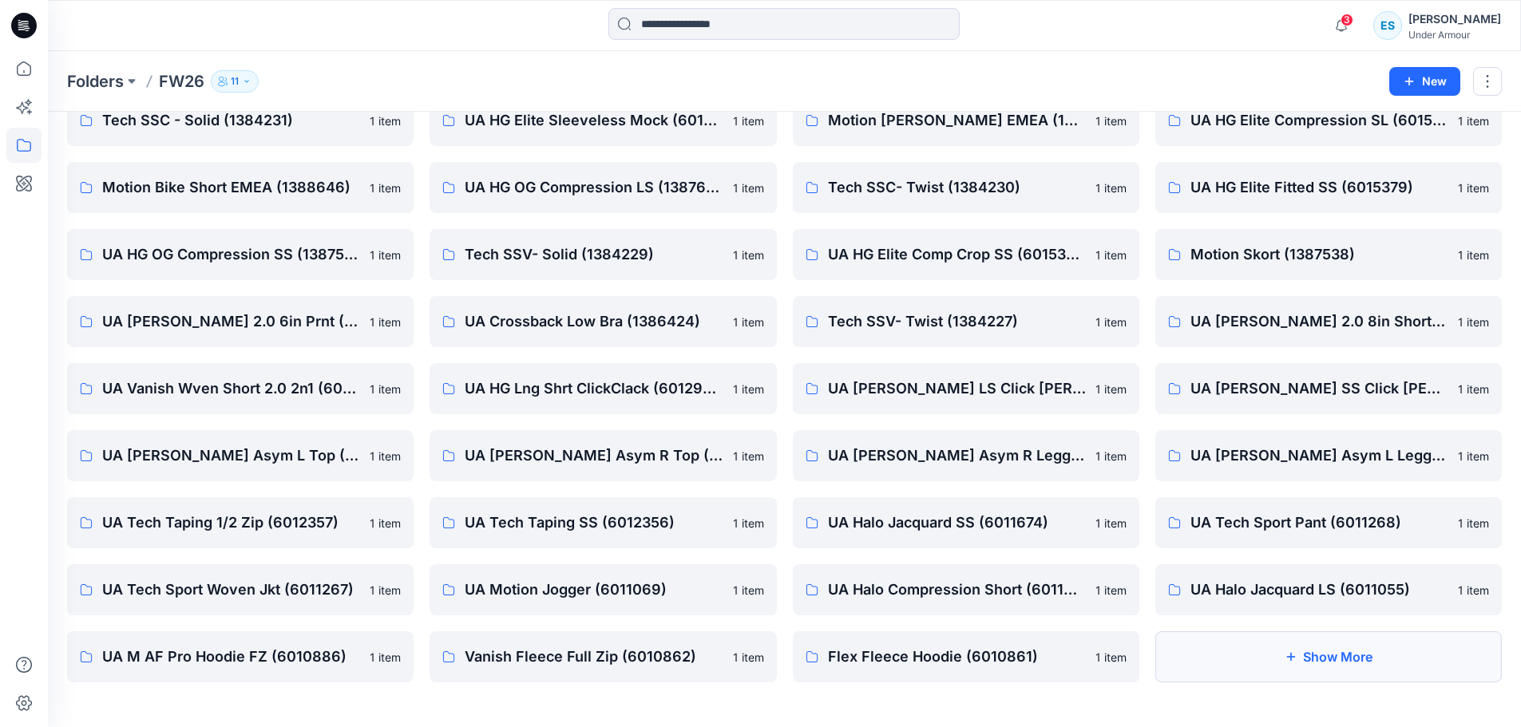
click at [1362, 645] on button "Show More" at bounding box center [1328, 656] width 346 height 51
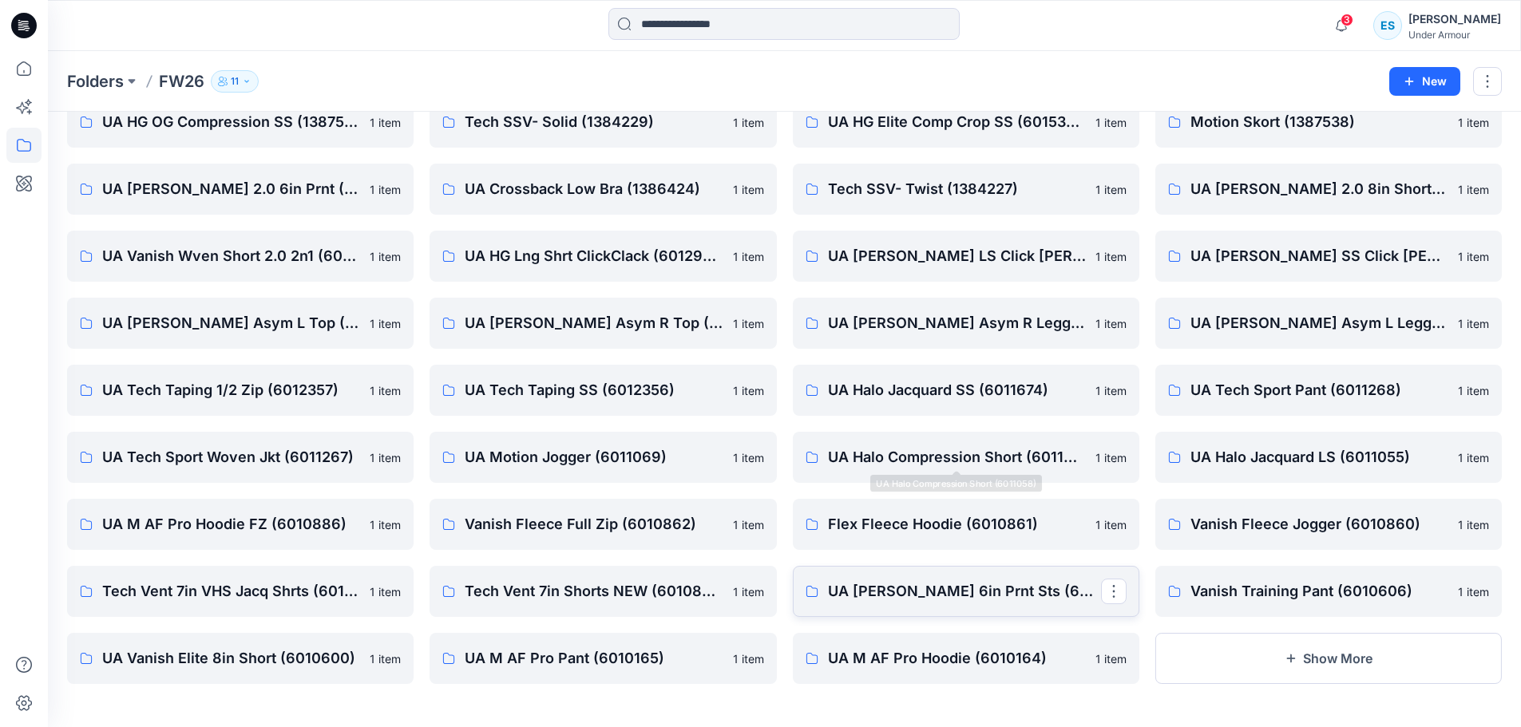
scroll to position [285, 0]
click at [1249, 627] on div "Motion Legging EMEA (1388649) 1 item UA HG Elite Compression SL (6015380) 1 ite…" at bounding box center [1328, 288] width 346 height 789
click at [1246, 647] on button "Show More" at bounding box center [1328, 656] width 346 height 51
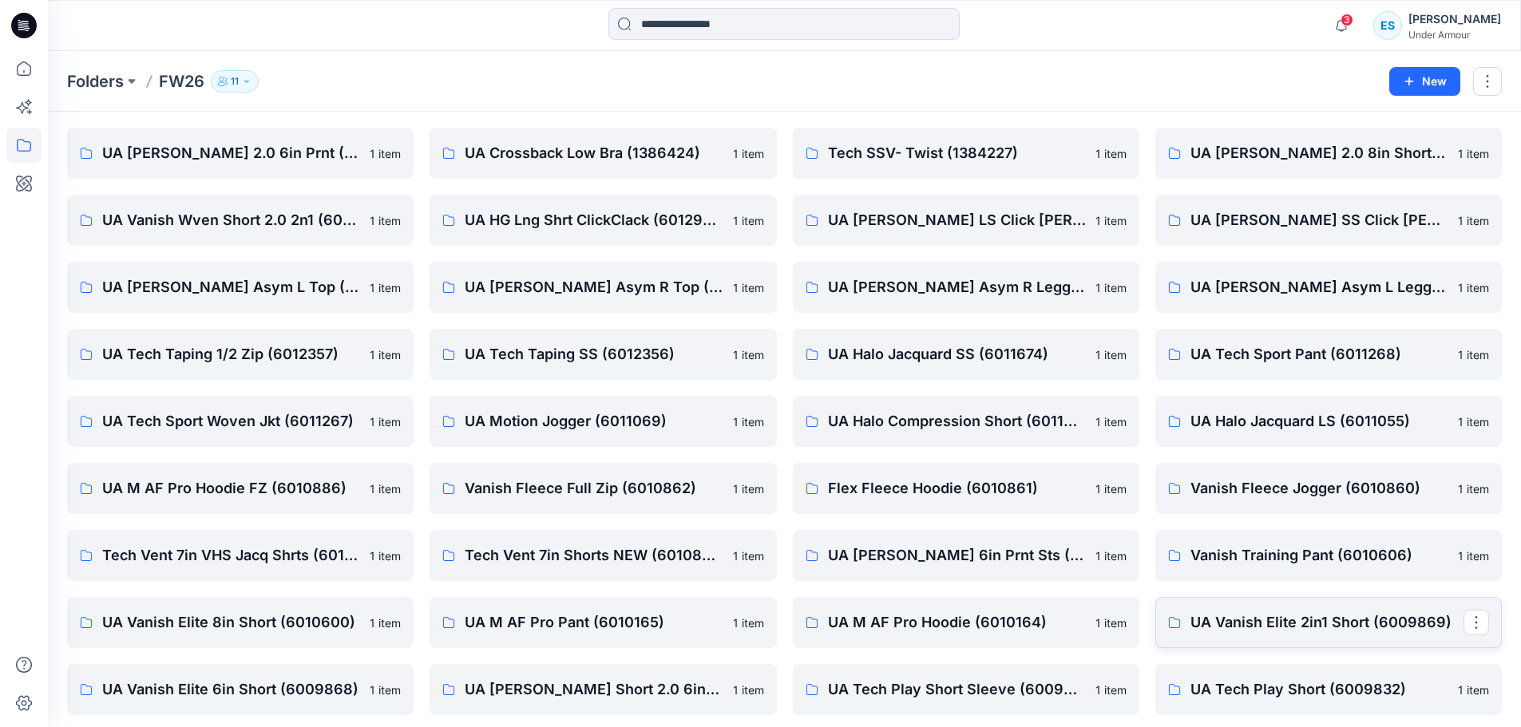
scroll to position [419, 0]
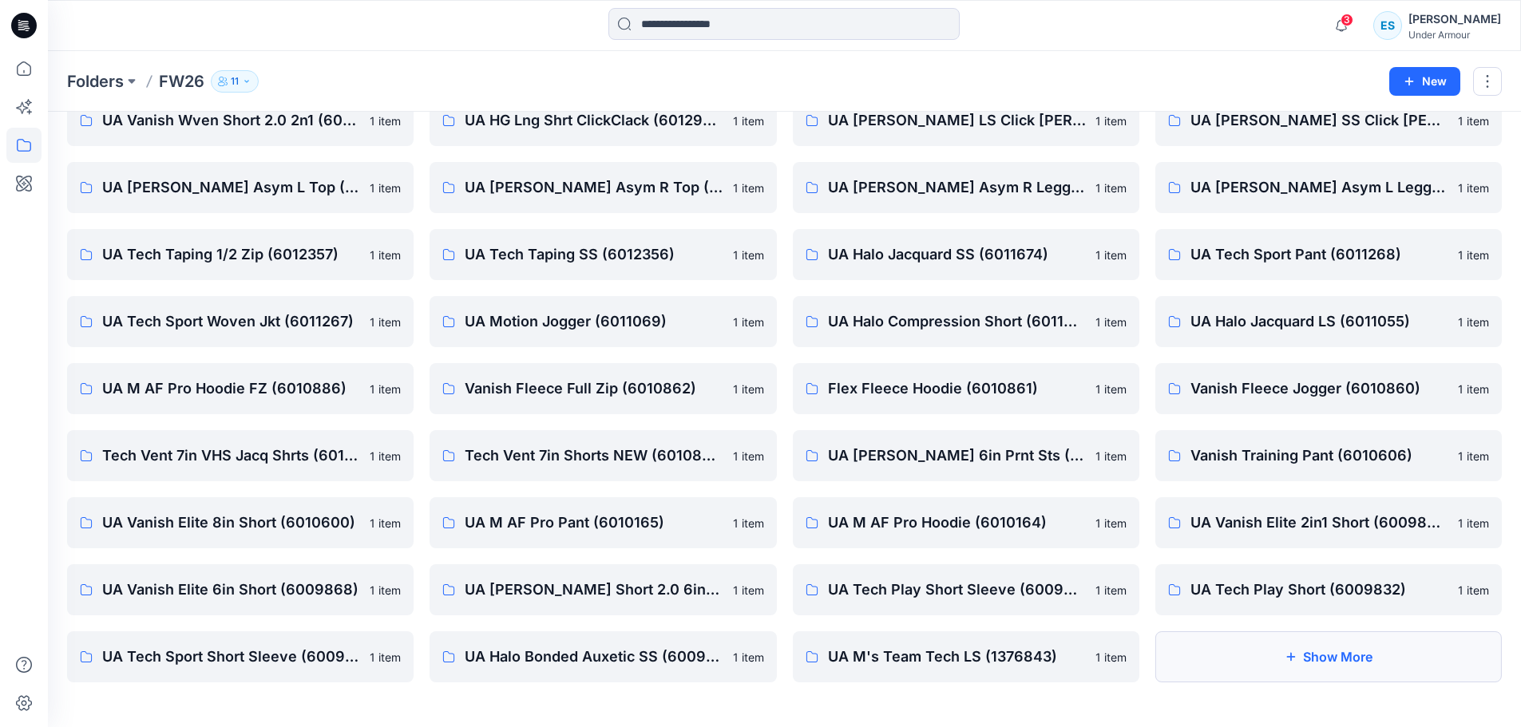
click at [1239, 654] on button "Show More" at bounding box center [1328, 656] width 346 height 51
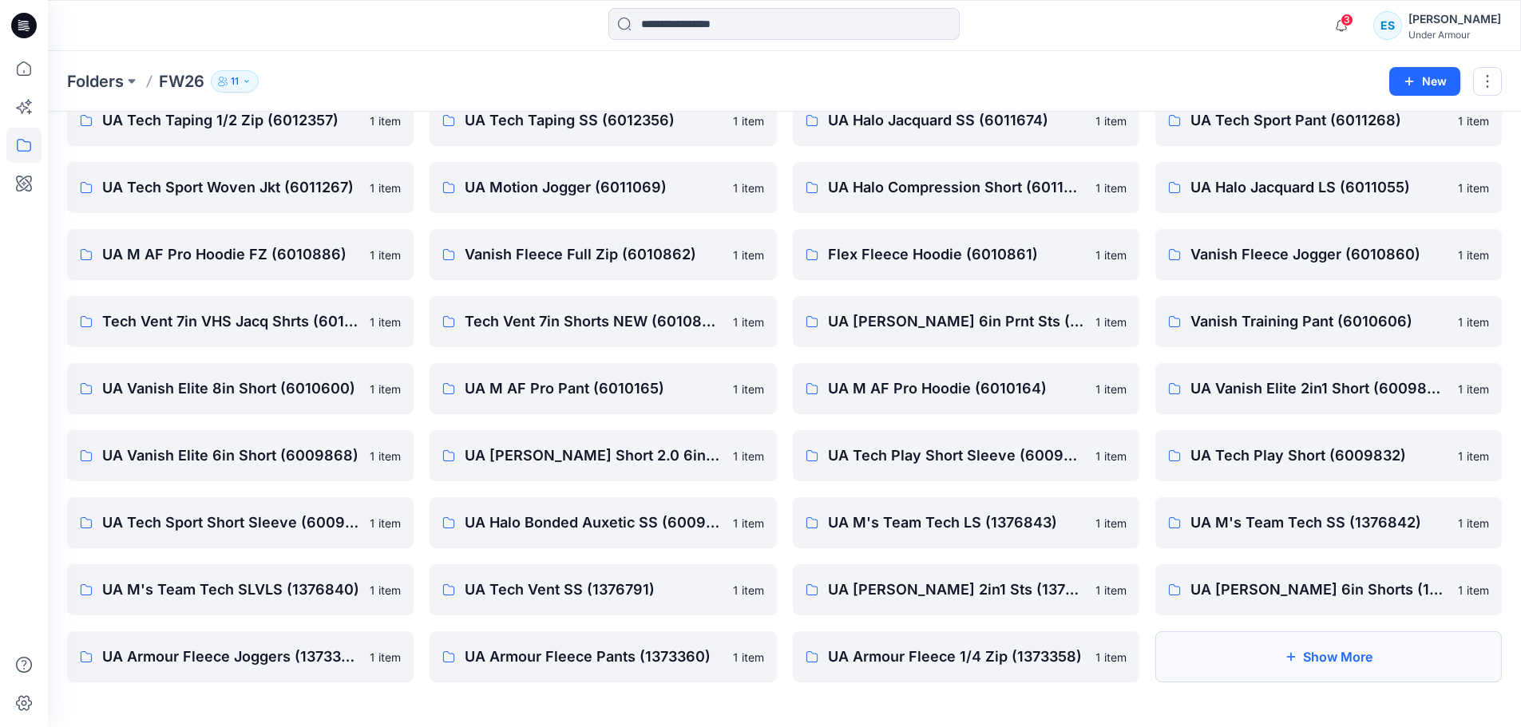
click at [1323, 661] on button "Show More" at bounding box center [1328, 656] width 346 height 51
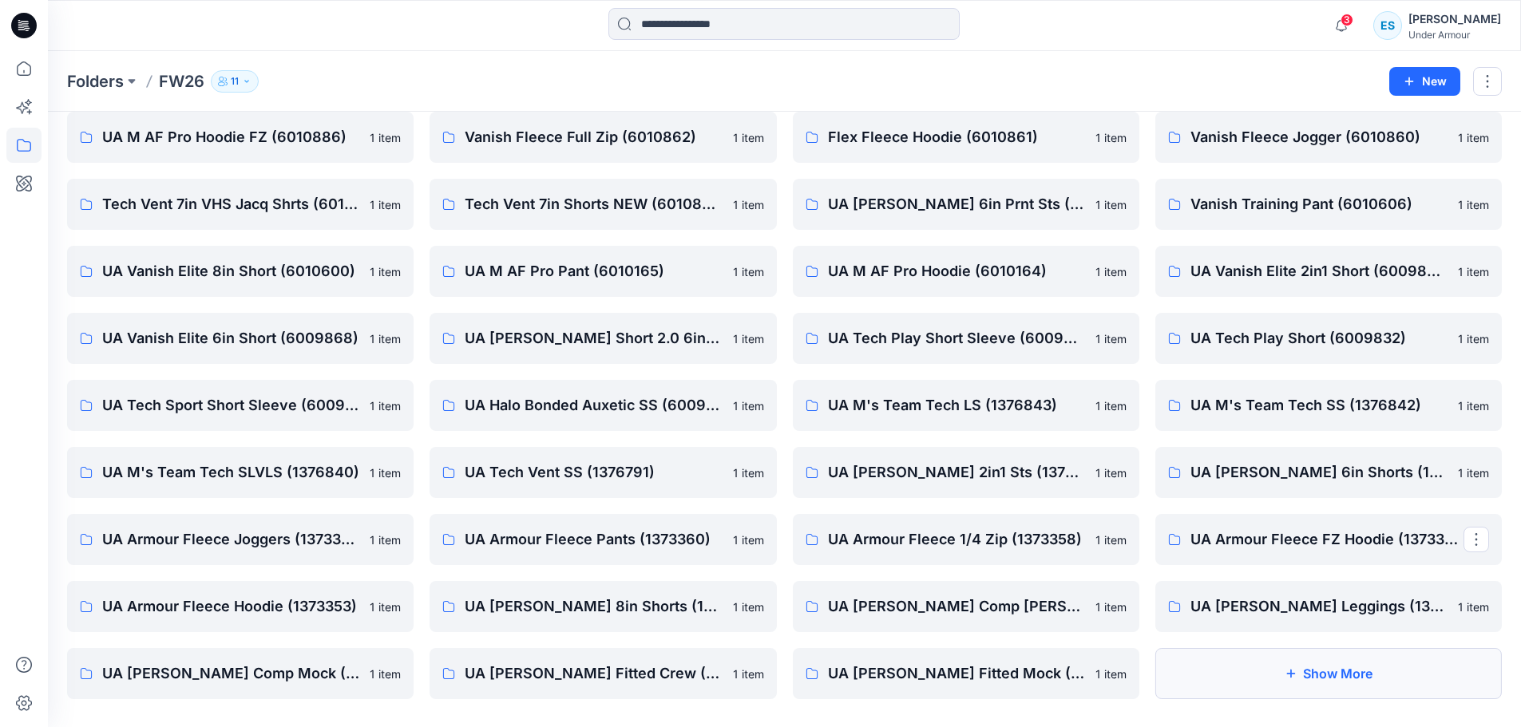
scroll to position [687, 0]
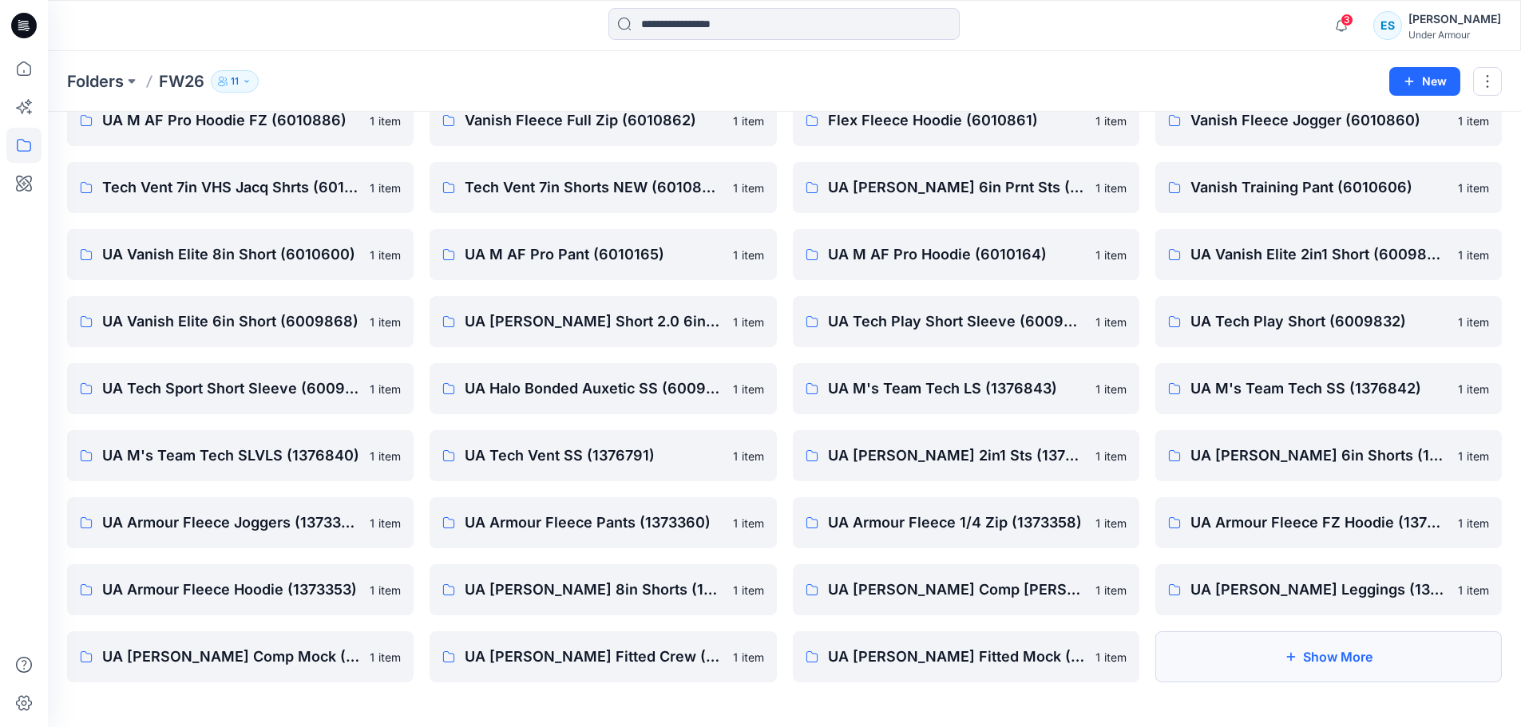
click at [1273, 654] on button "Show More" at bounding box center [1328, 656] width 346 height 51
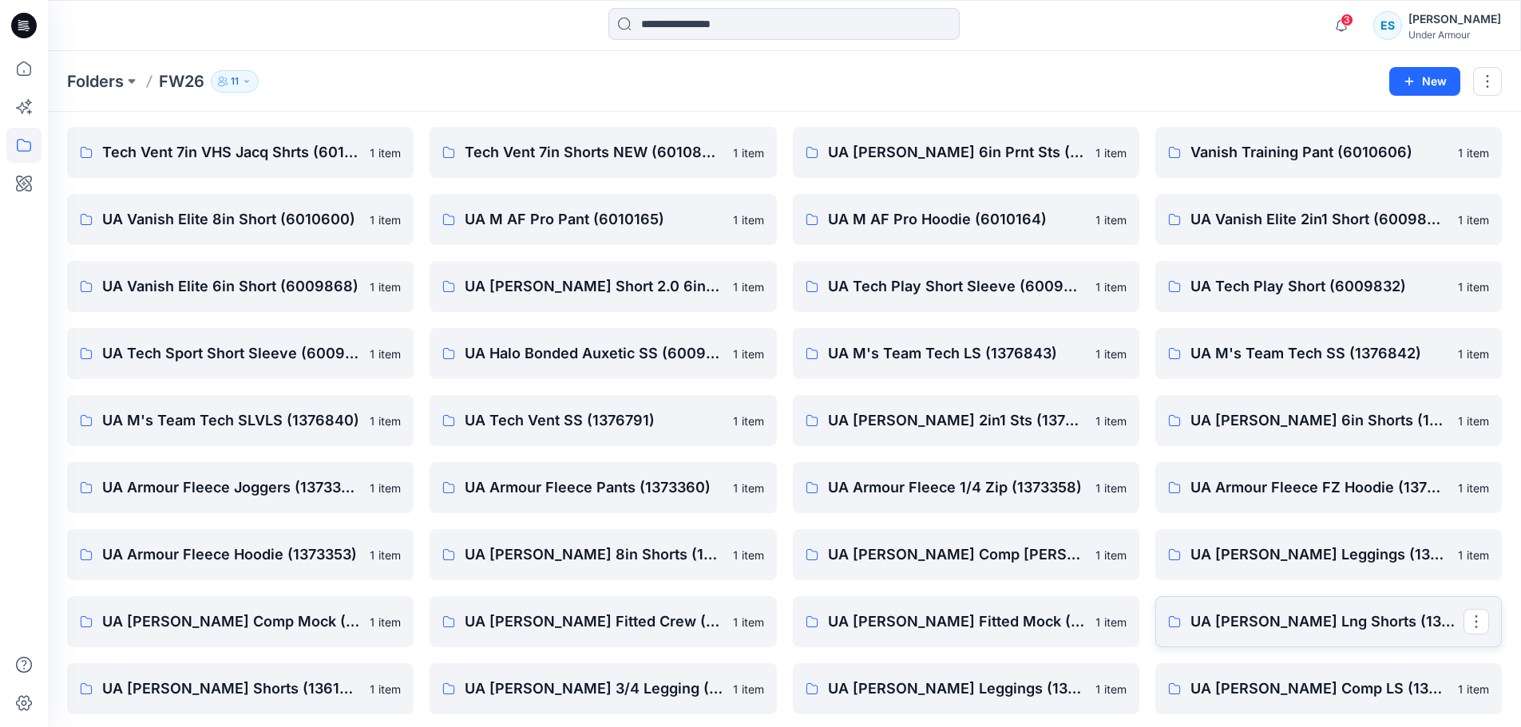
scroll to position [821, 0]
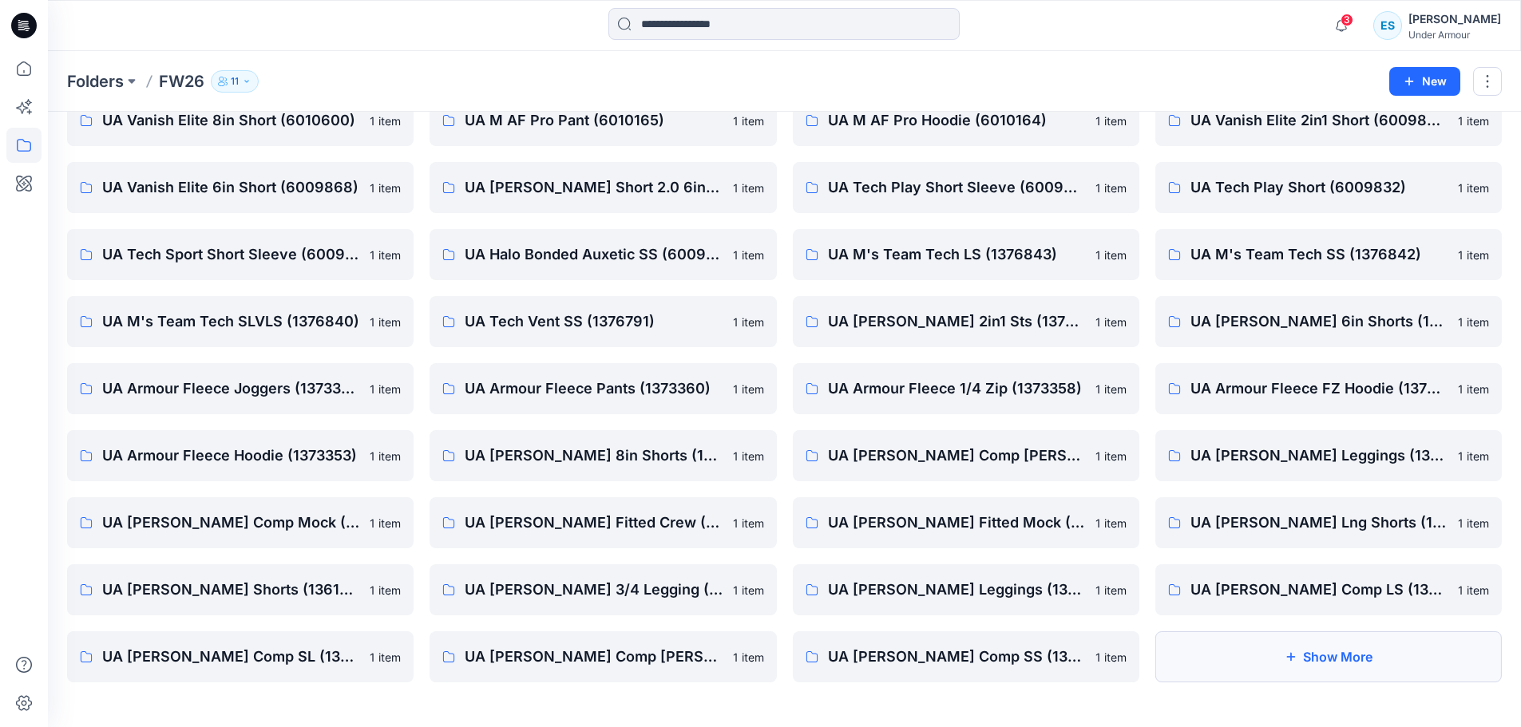
click at [1280, 647] on button "Show More" at bounding box center [1328, 656] width 346 height 51
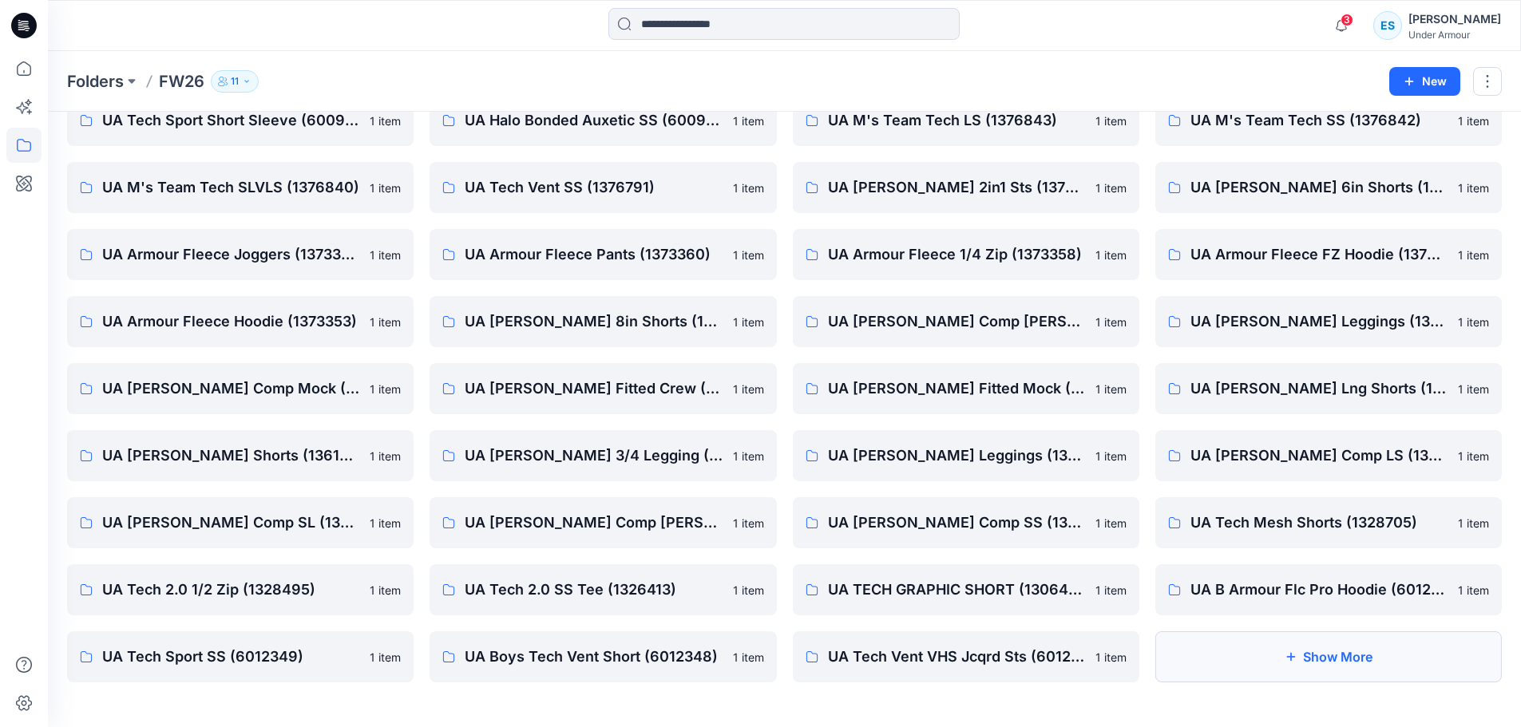
click at [1287, 657] on icon "button" at bounding box center [1290, 657] width 8 height 8
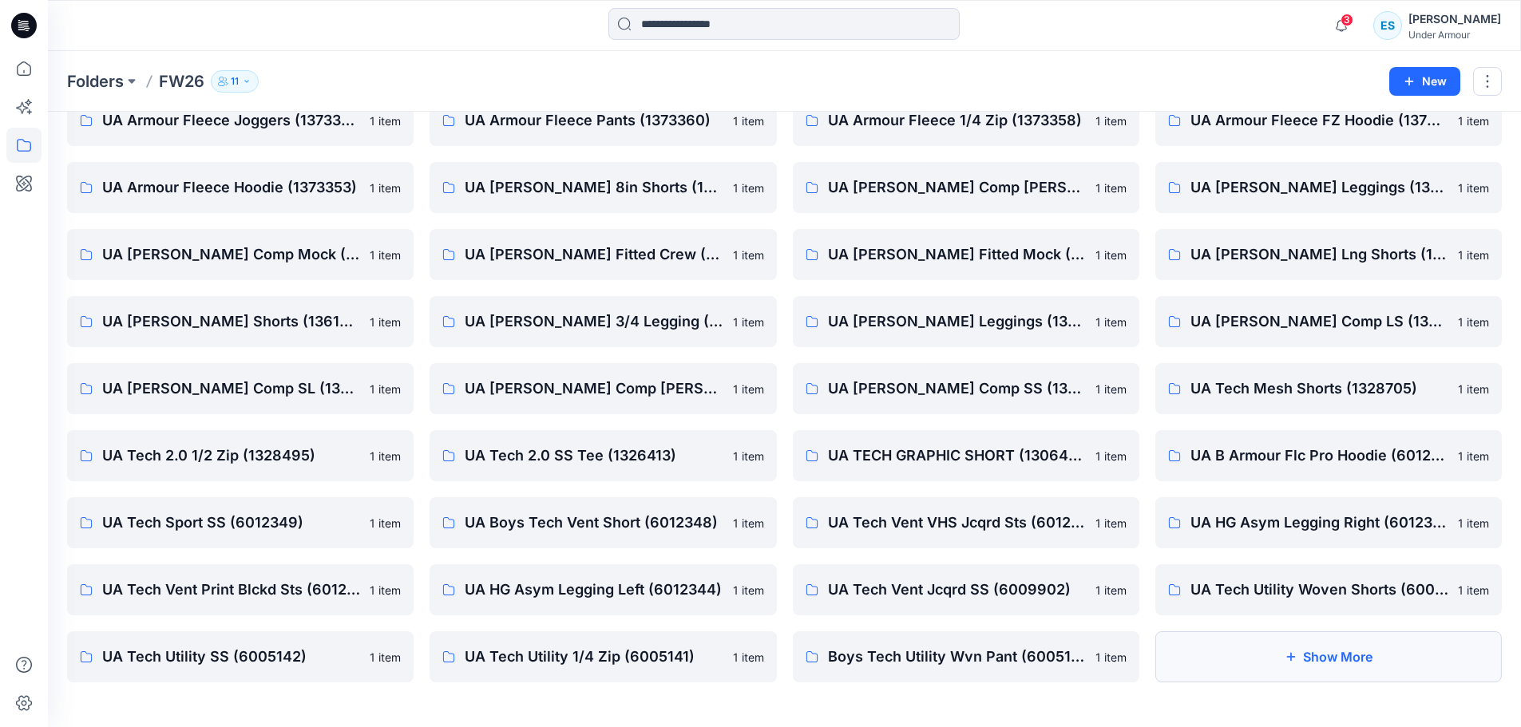
click at [1242, 651] on button "Show More" at bounding box center [1328, 656] width 346 height 51
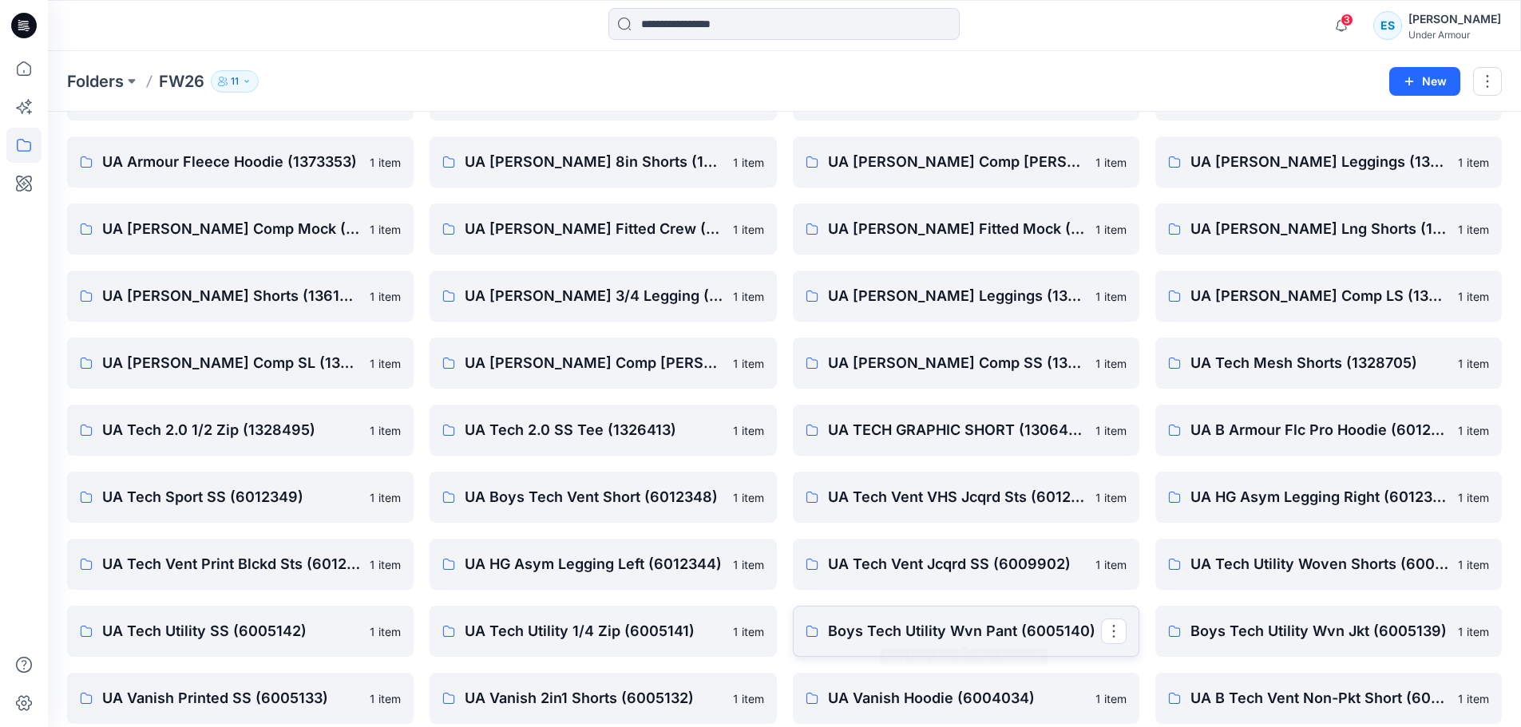
scroll to position [1224, 0]
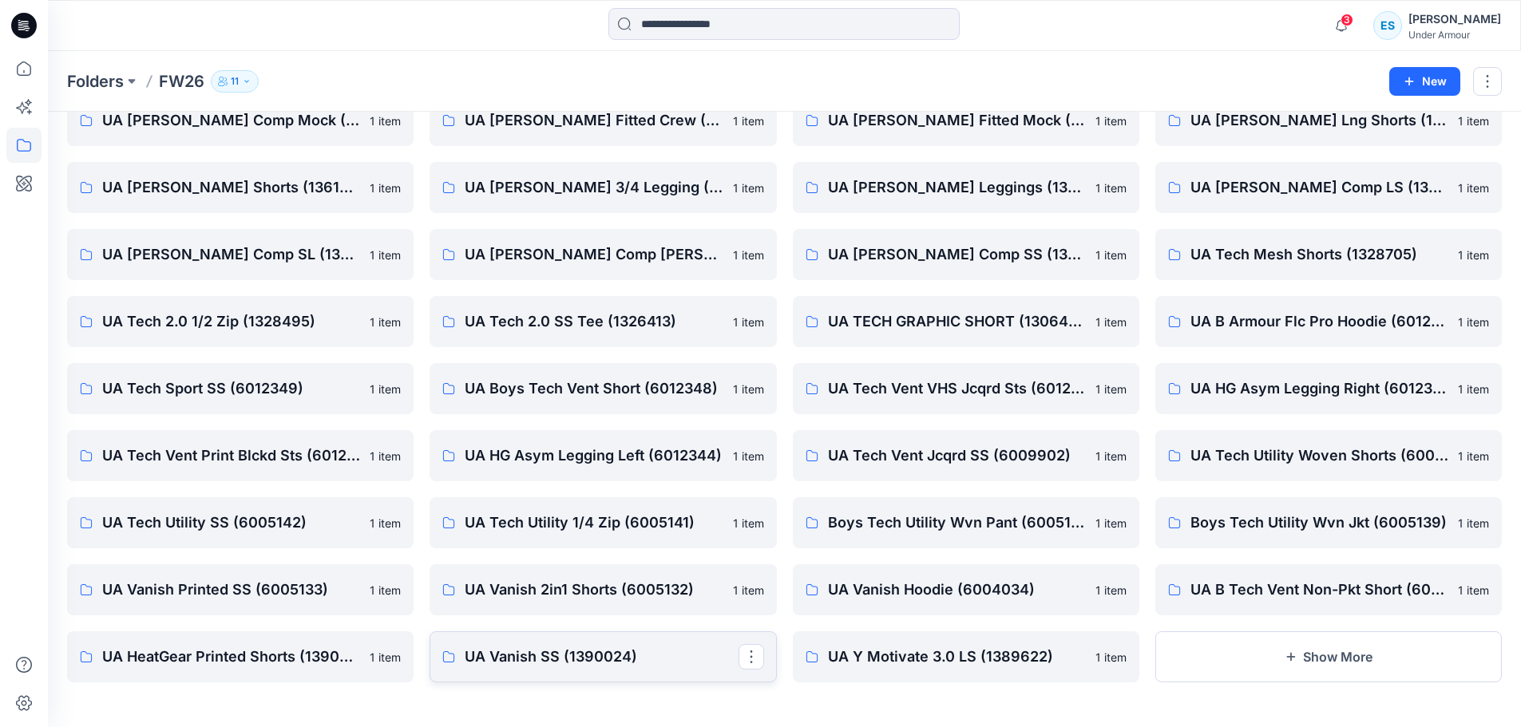
click at [516, 649] on p "UA Vanish SS (1390024)" at bounding box center [601, 657] width 273 height 22
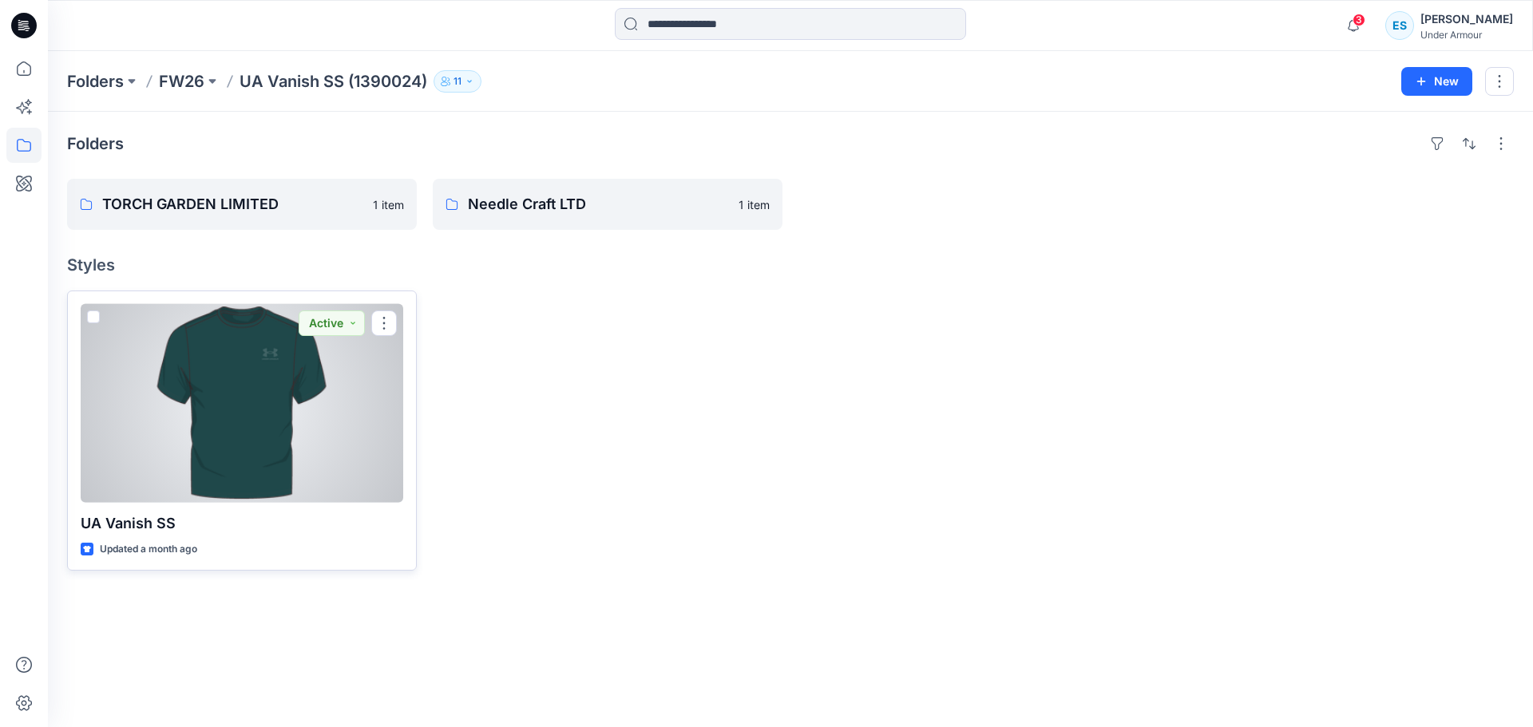
click at [194, 469] on div at bounding box center [242, 403] width 322 height 199
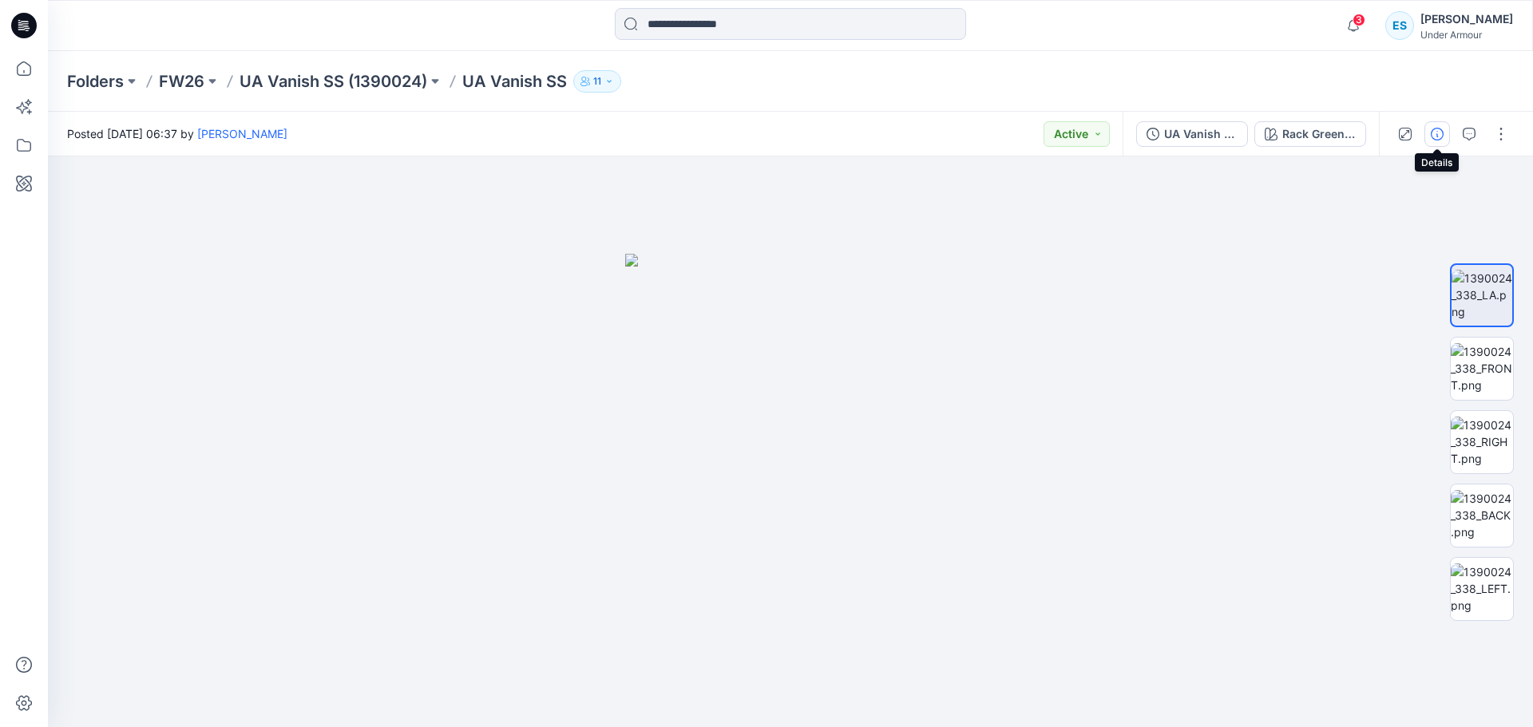
click at [1430, 133] on icon "button" at bounding box center [1436, 134] width 13 height 13
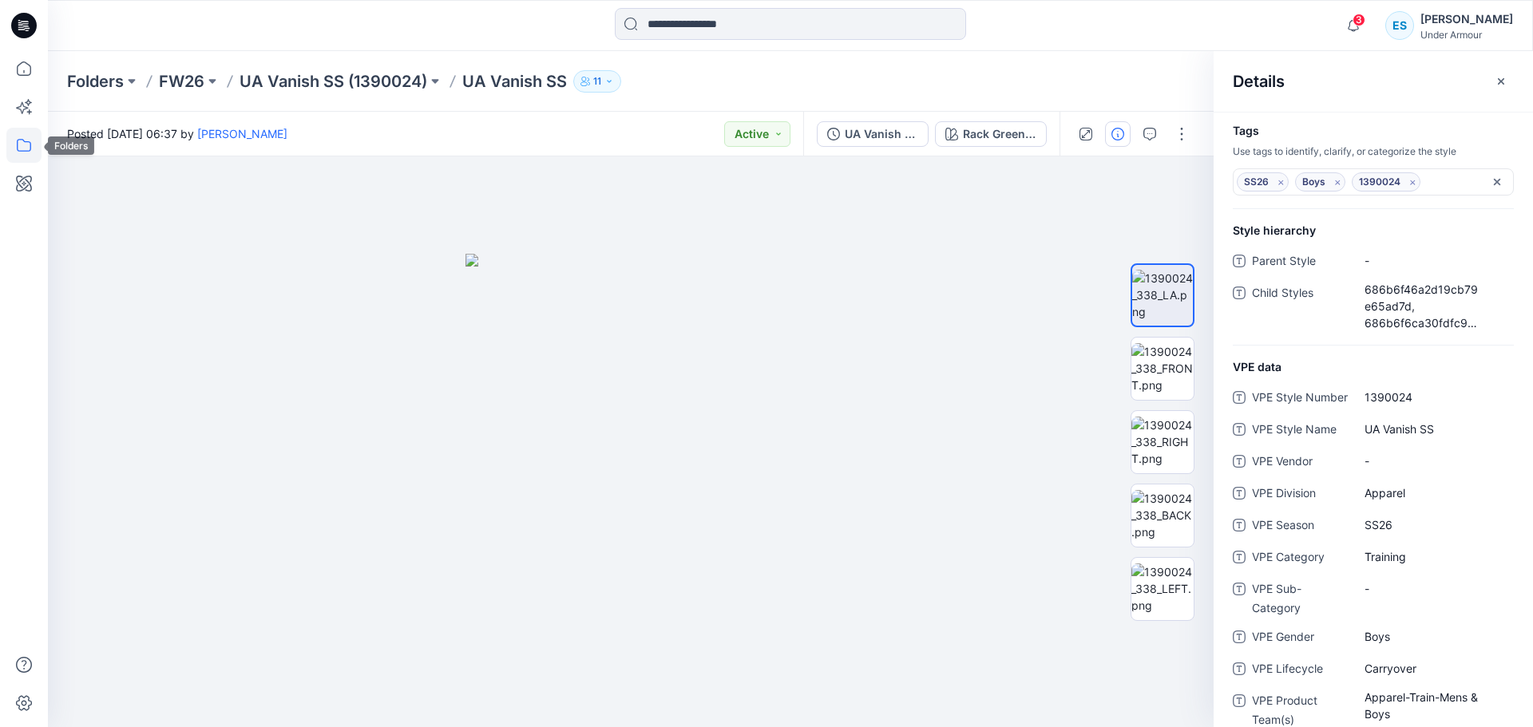
click at [27, 145] on icon at bounding box center [23, 145] width 35 height 35
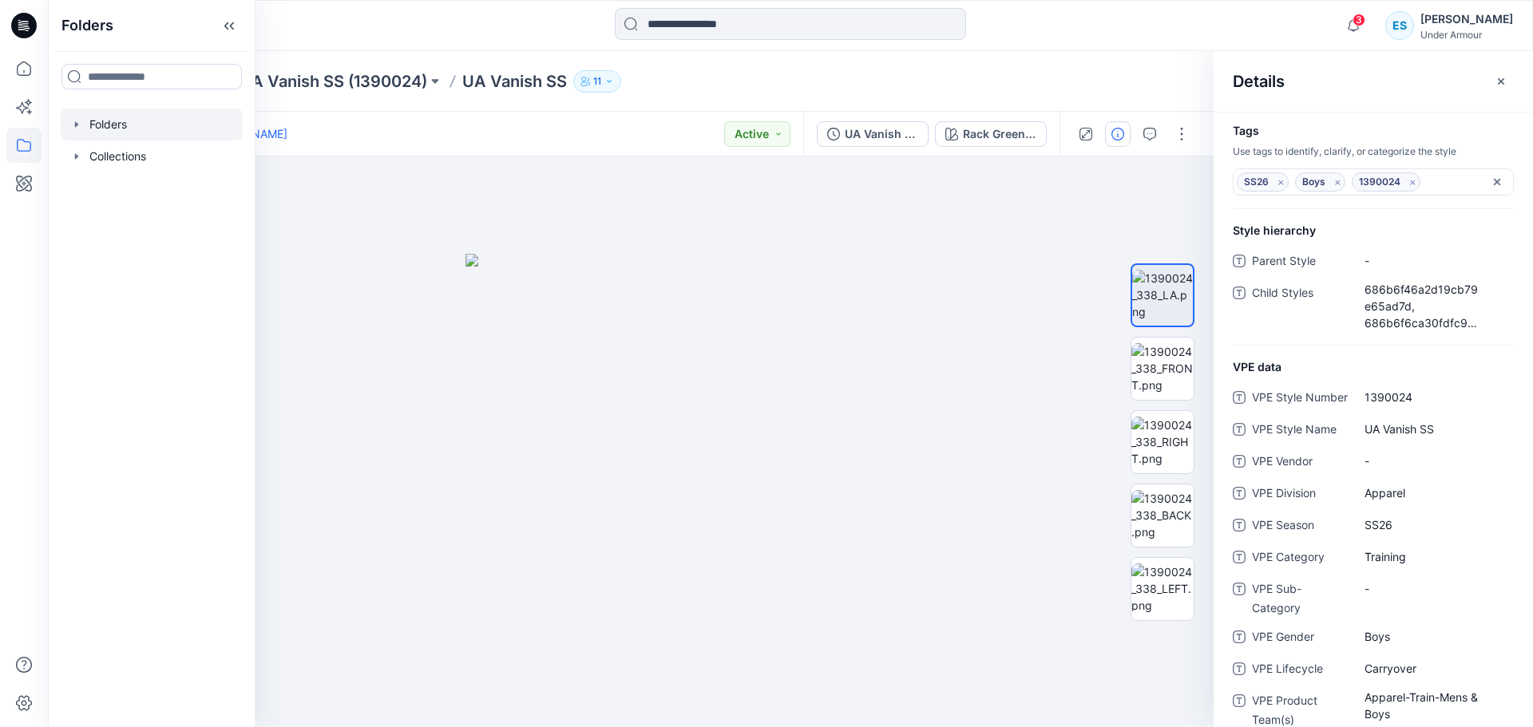
click at [73, 117] on div at bounding box center [152, 125] width 182 height 32
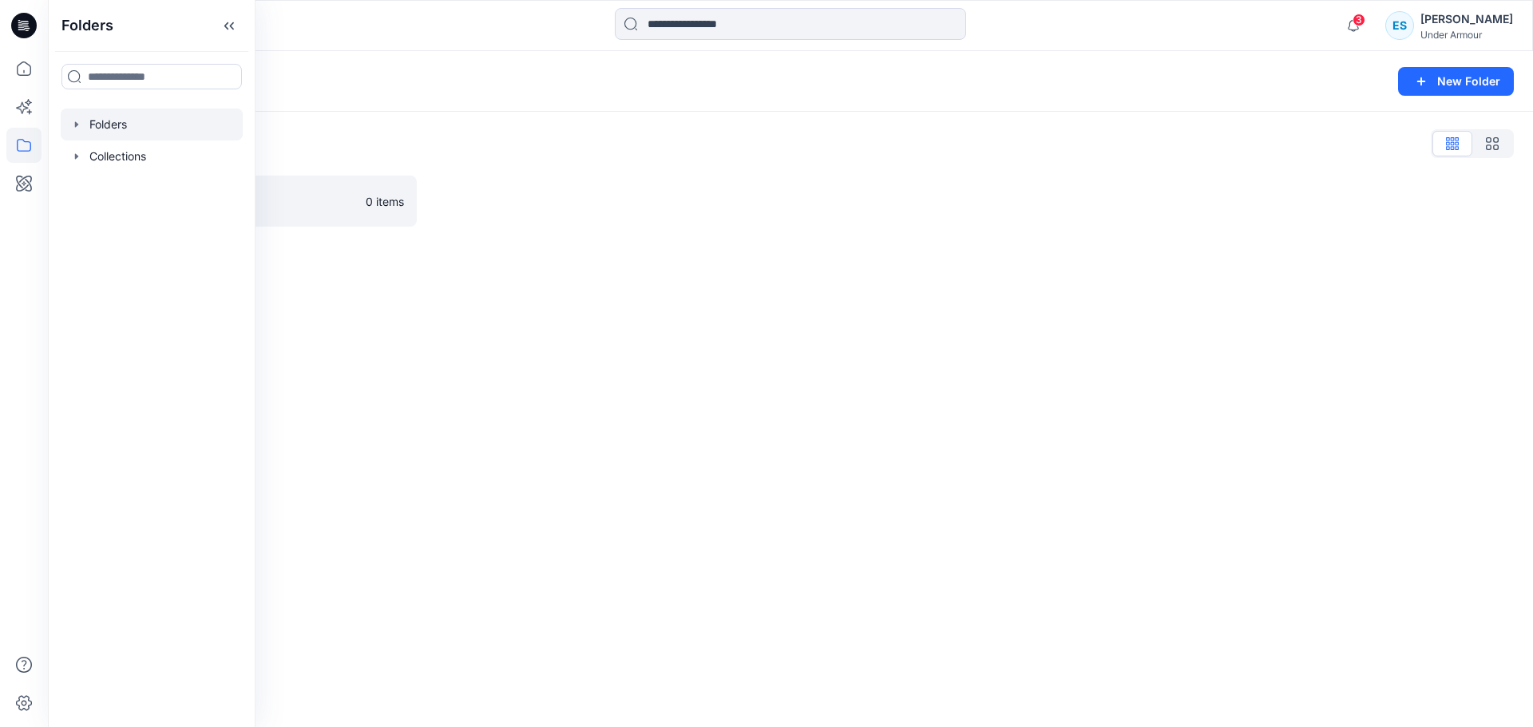
click at [1267, 117] on div "Folders List FW26 0 items" at bounding box center [790, 179] width 1485 height 134
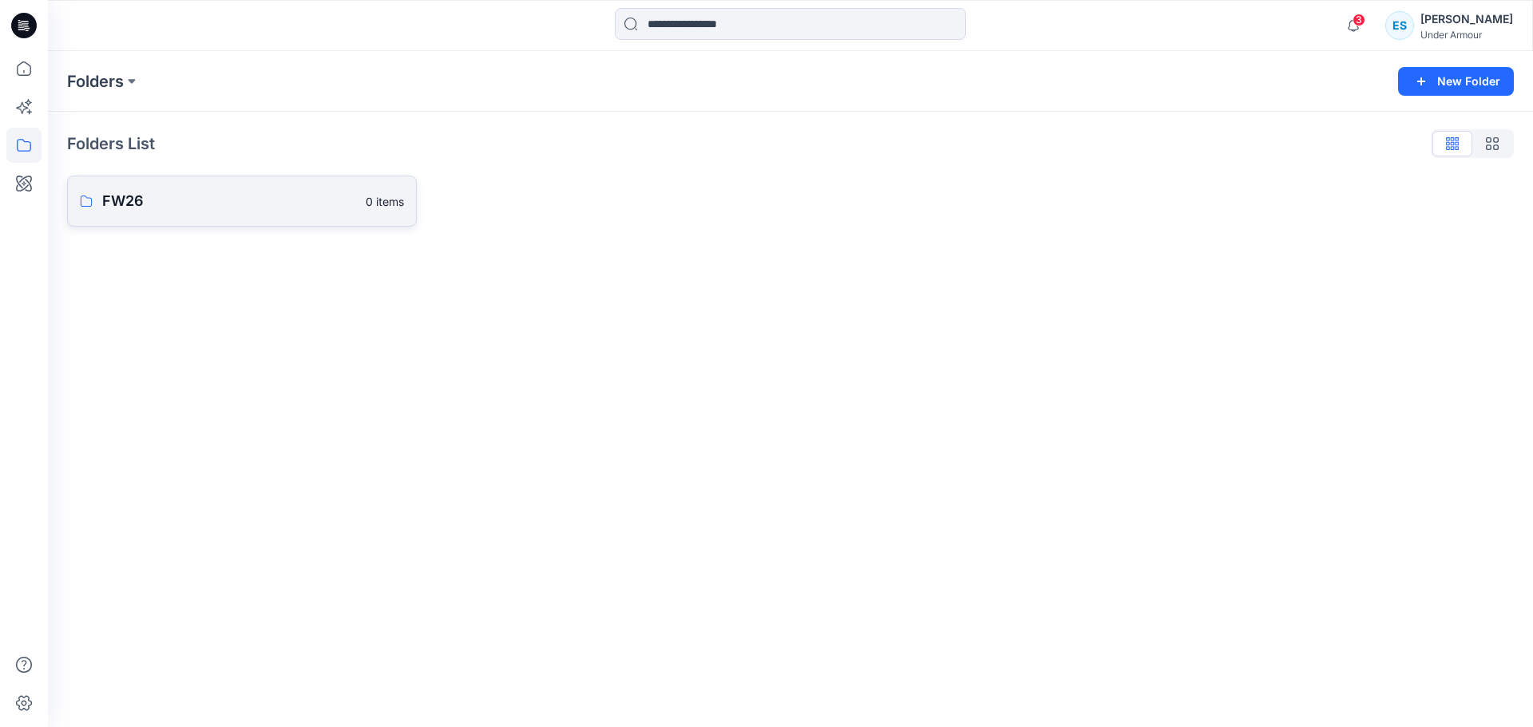
click at [188, 213] on link "FW26 0 items" at bounding box center [242, 201] width 350 height 51
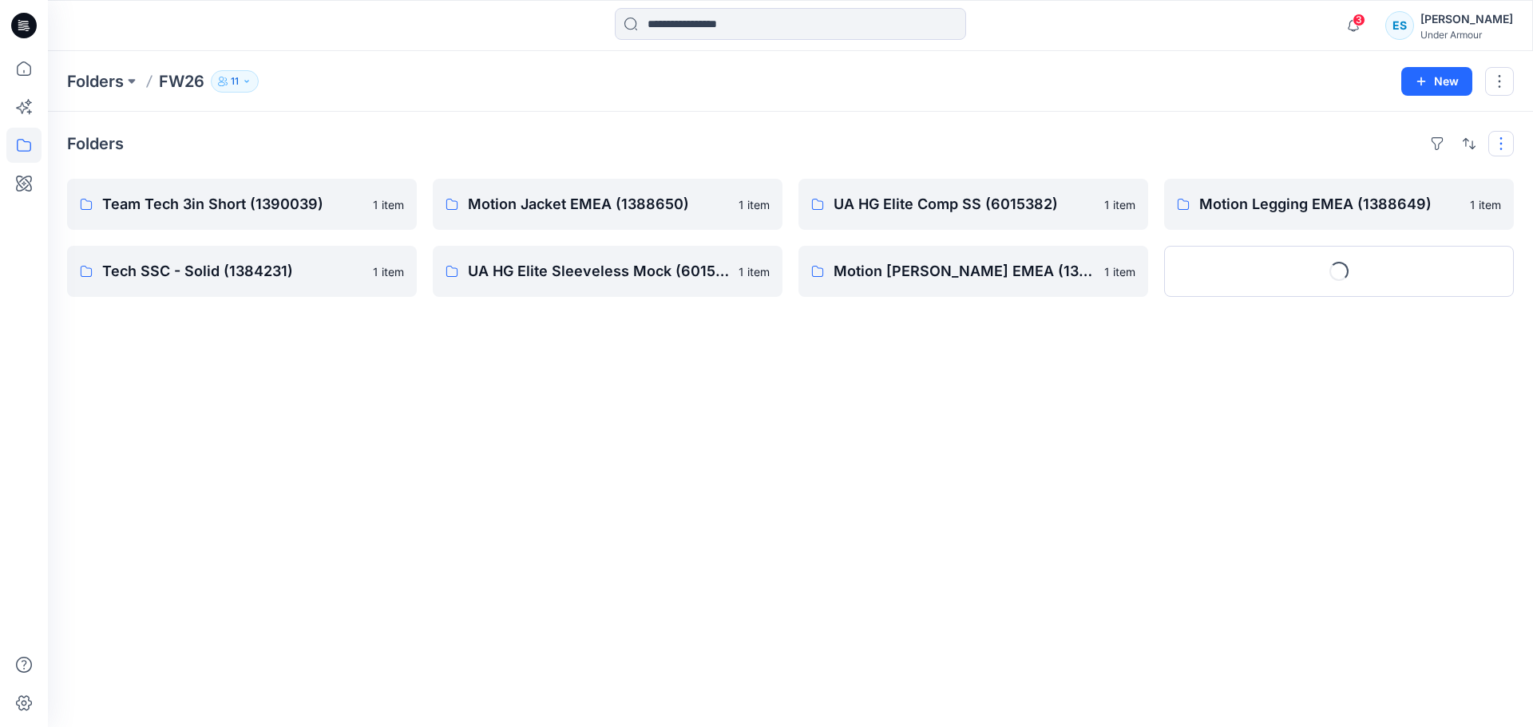
click at [1503, 149] on button "button" at bounding box center [1501, 144] width 26 height 26
click at [1498, 88] on button "button" at bounding box center [1499, 81] width 29 height 29
drag, startPoint x: 622, startPoint y: 613, endPoint x: 615, endPoint y: 607, distance: 9.1
click at [621, 612] on div "Folders Team Tech 3in Short (1390039) 1 item Tech SSC - Solid (1384231) 1 item …" at bounding box center [790, 419] width 1485 height 615
click at [1287, 365] on div "Folders Team Tech 3in Short (1390039) 1 item Tech SSC - Solid (1384231) 1 item …" at bounding box center [790, 419] width 1485 height 615
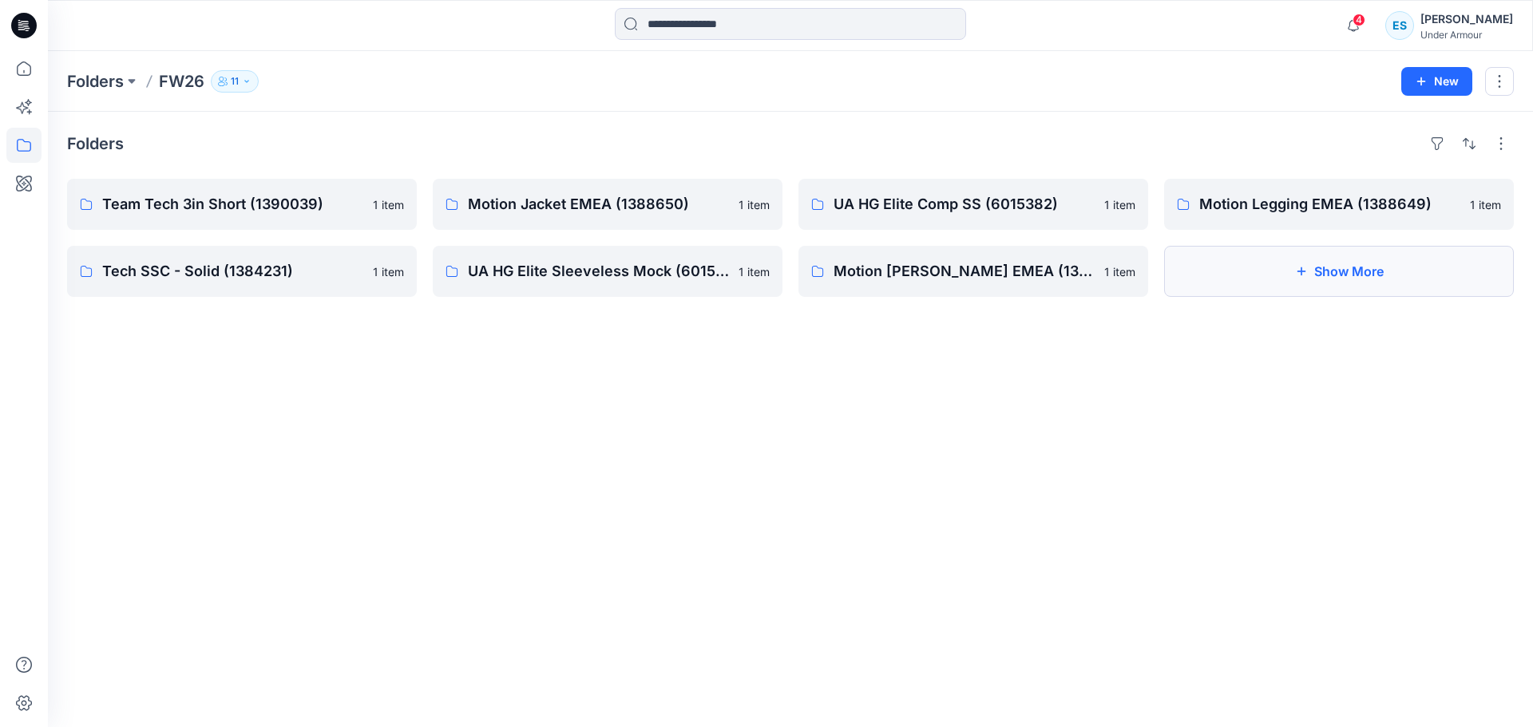
click at [1348, 289] on button "Show More" at bounding box center [1339, 271] width 350 height 51
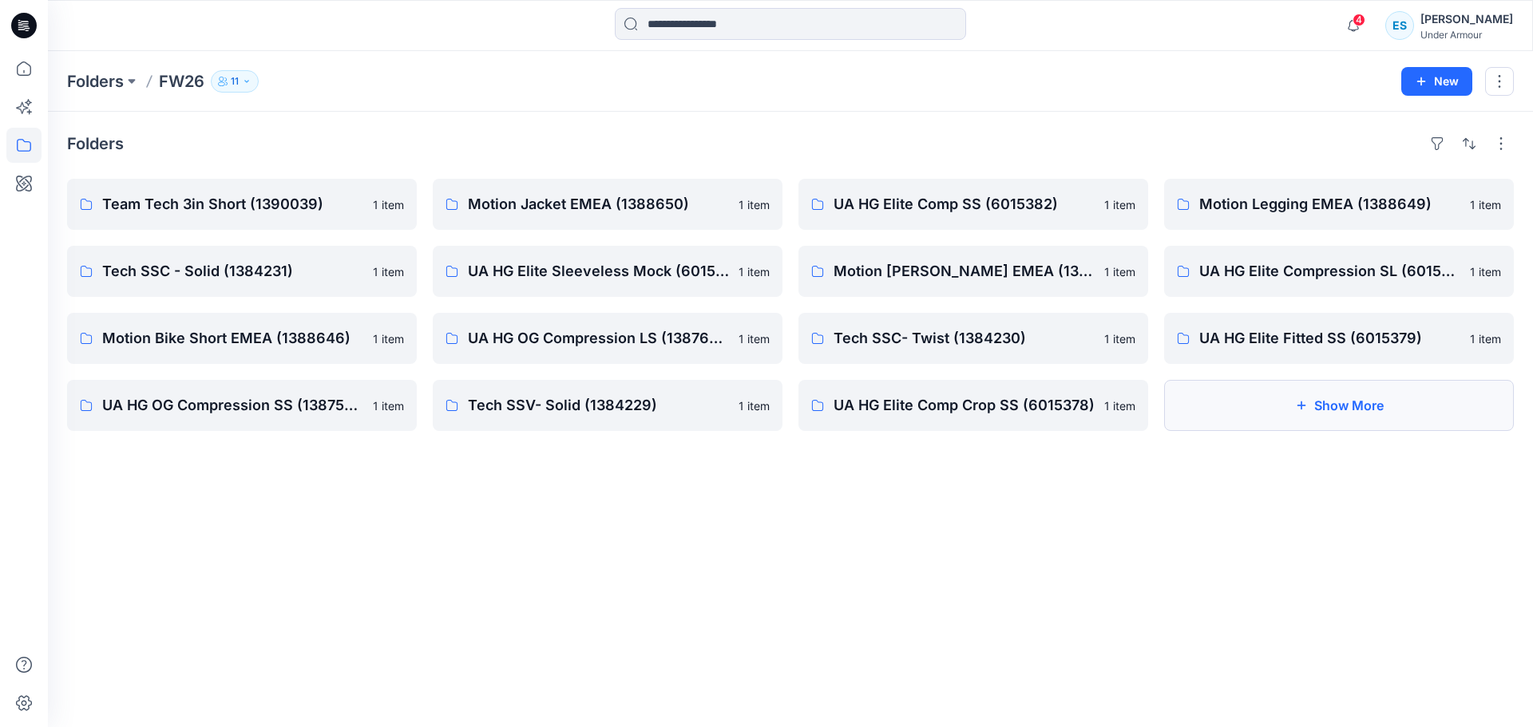
click at [1243, 419] on button "Show More" at bounding box center [1339, 405] width 350 height 51
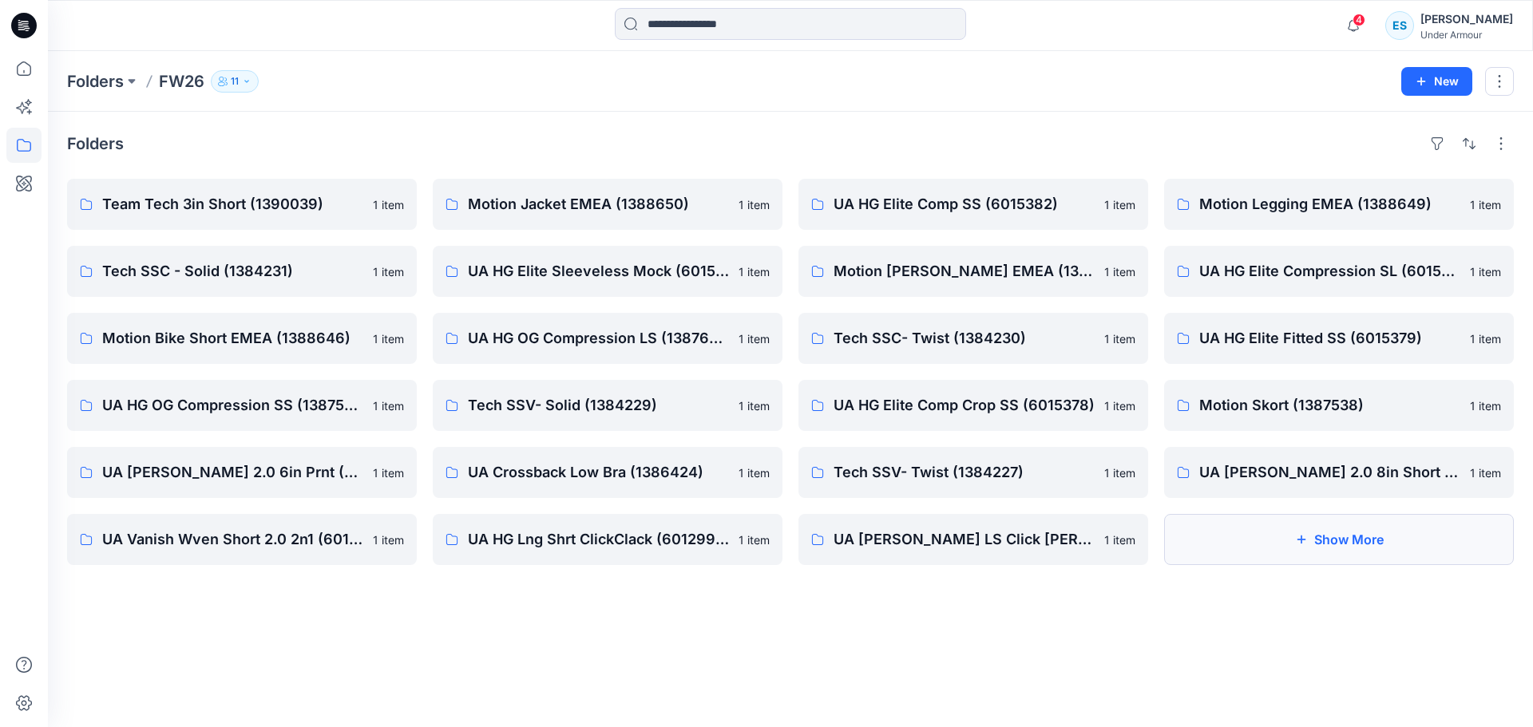
click at [1254, 522] on button "Show More" at bounding box center [1339, 539] width 350 height 51
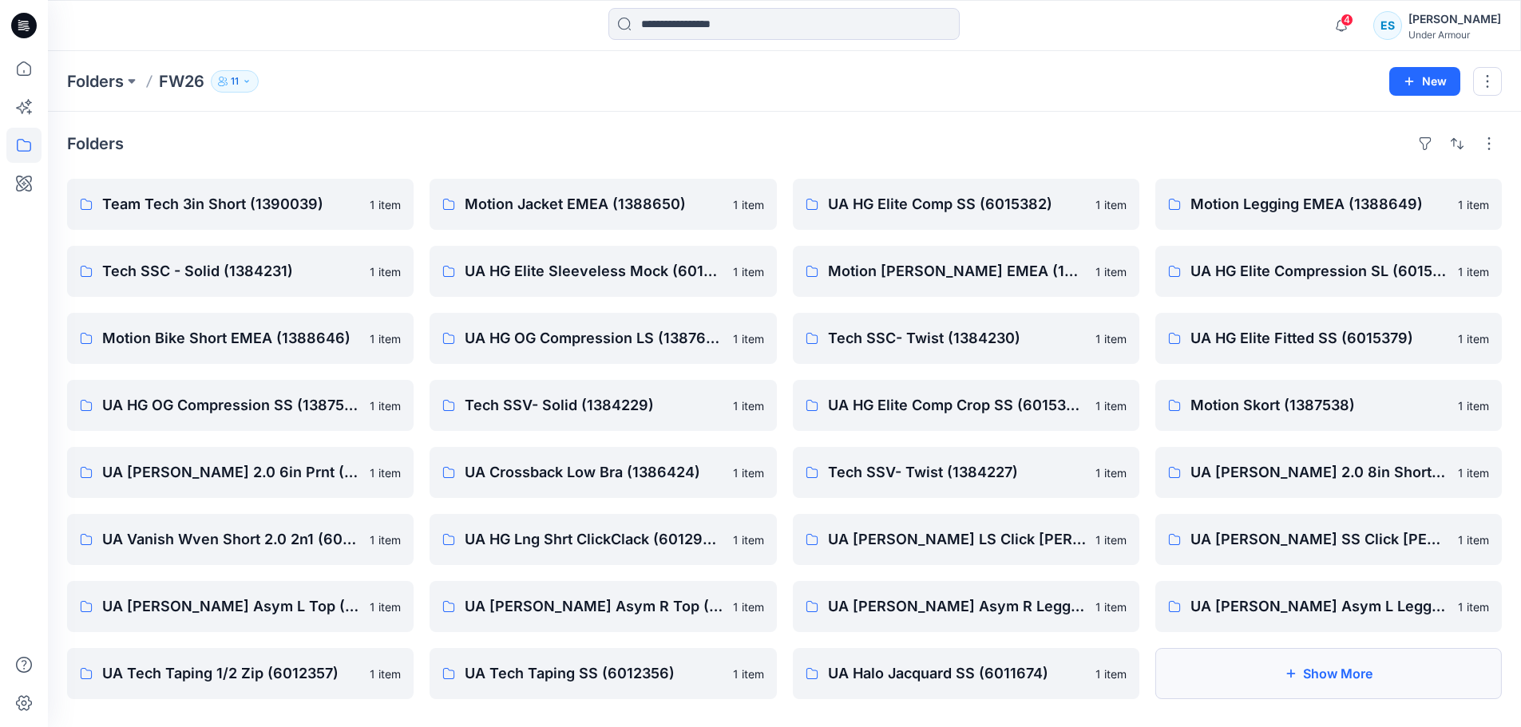
click at [1289, 671] on icon "button" at bounding box center [1290, 673] width 13 height 13
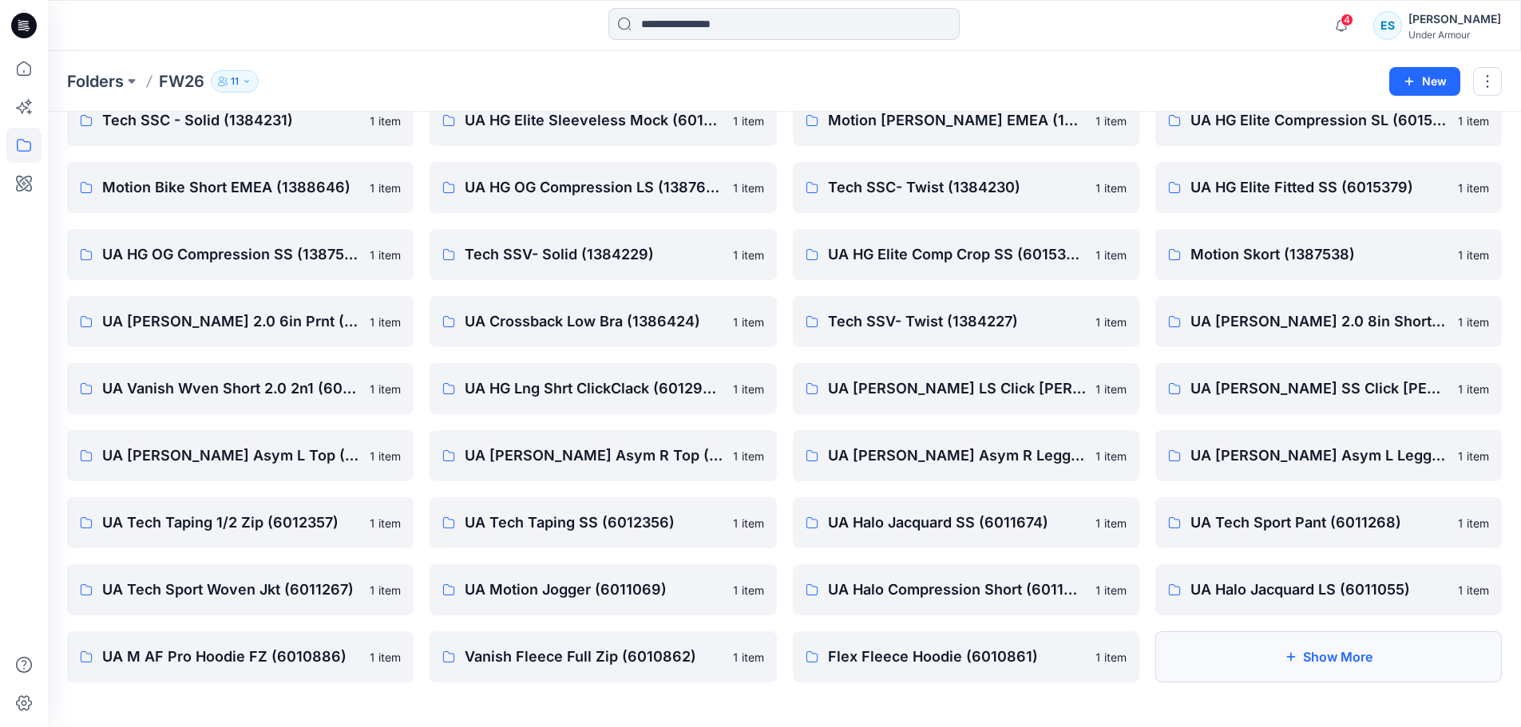
click at [1263, 659] on button "Show More" at bounding box center [1328, 656] width 346 height 51
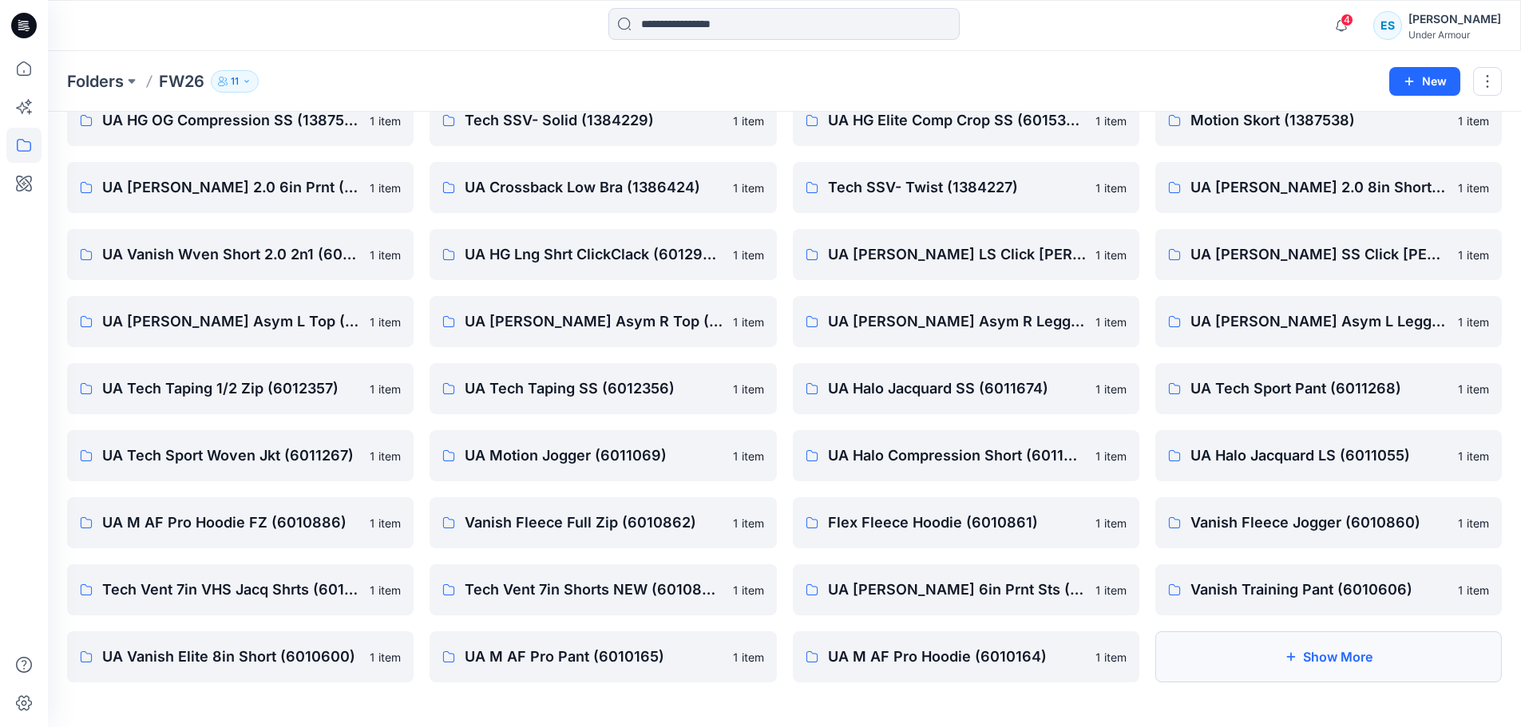
click at [1266, 656] on button "Show More" at bounding box center [1328, 656] width 346 height 51
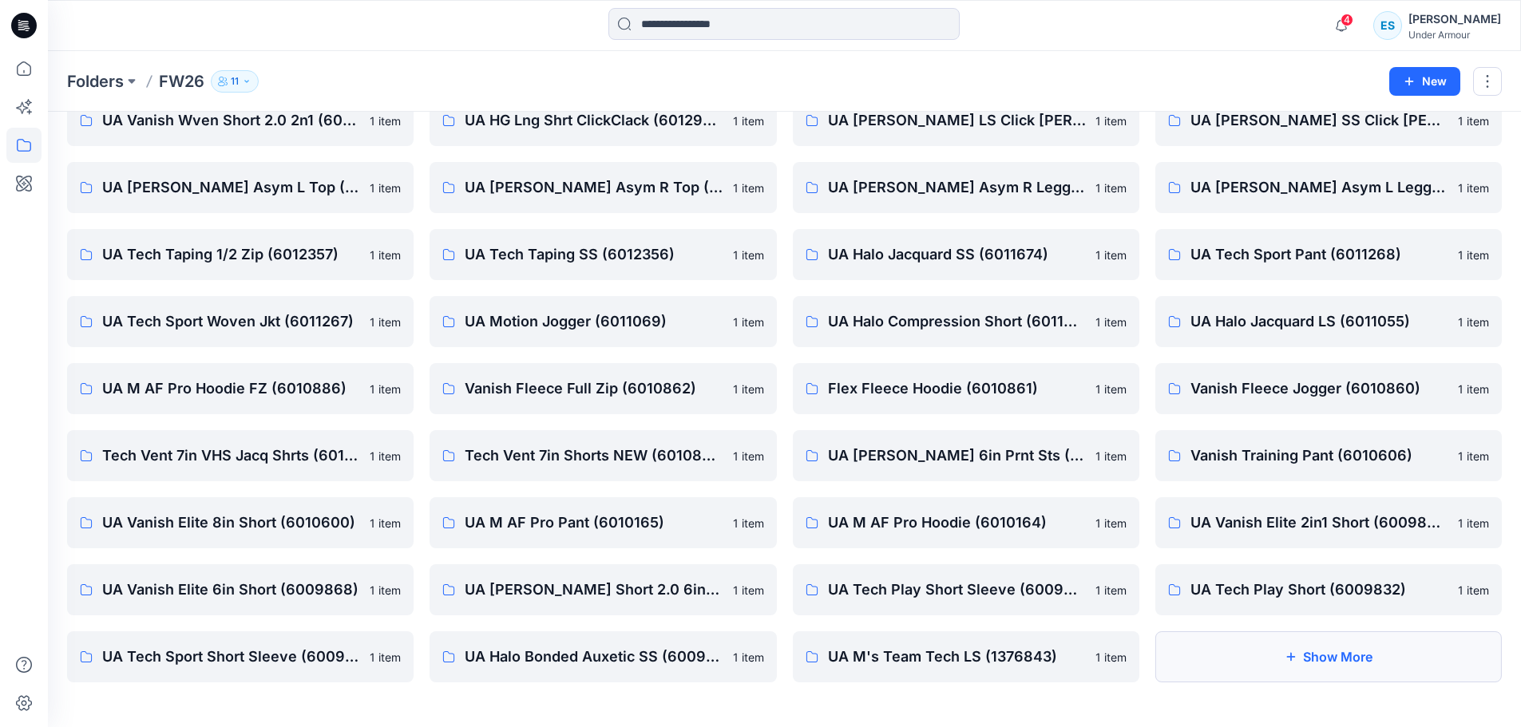
click at [1267, 665] on button "Show More" at bounding box center [1328, 656] width 346 height 51
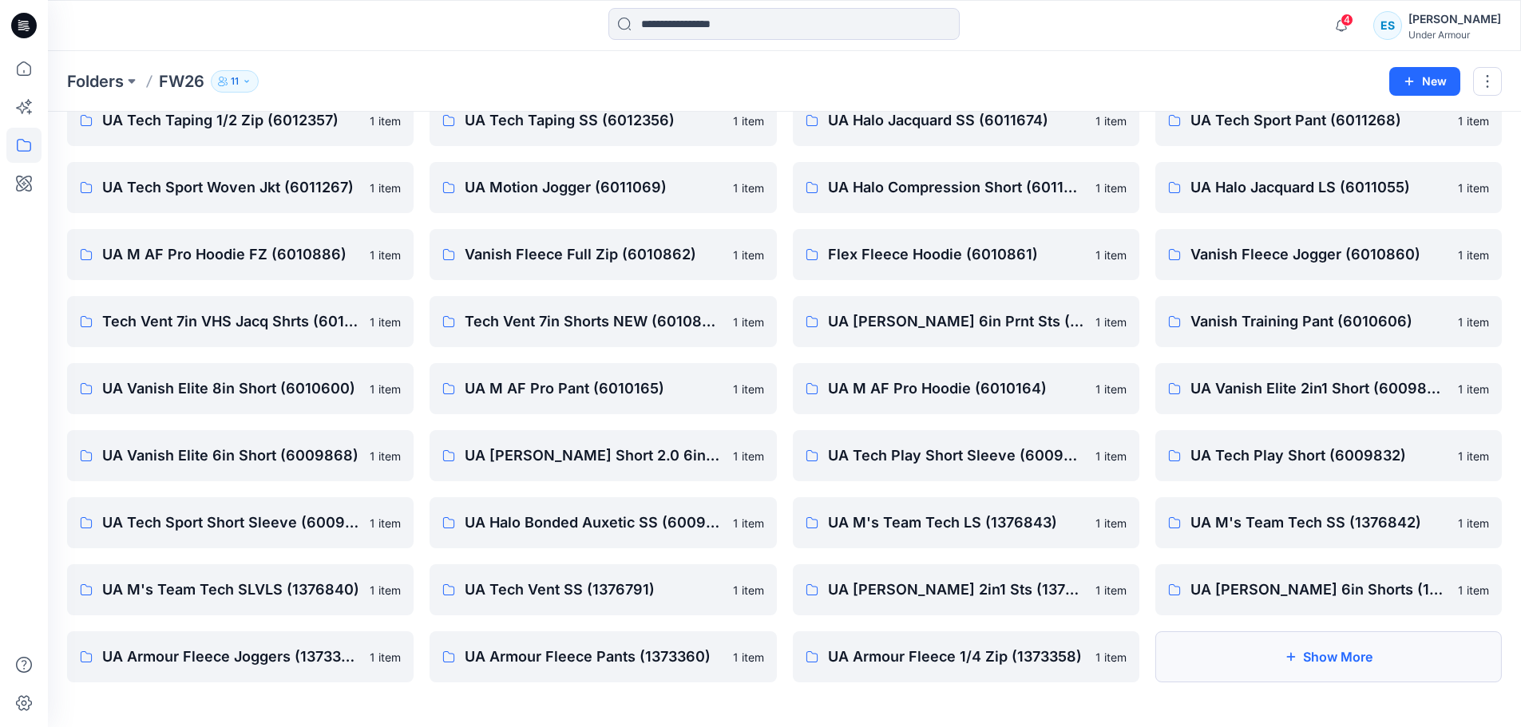
click at [1268, 666] on button "Show More" at bounding box center [1328, 656] width 346 height 51
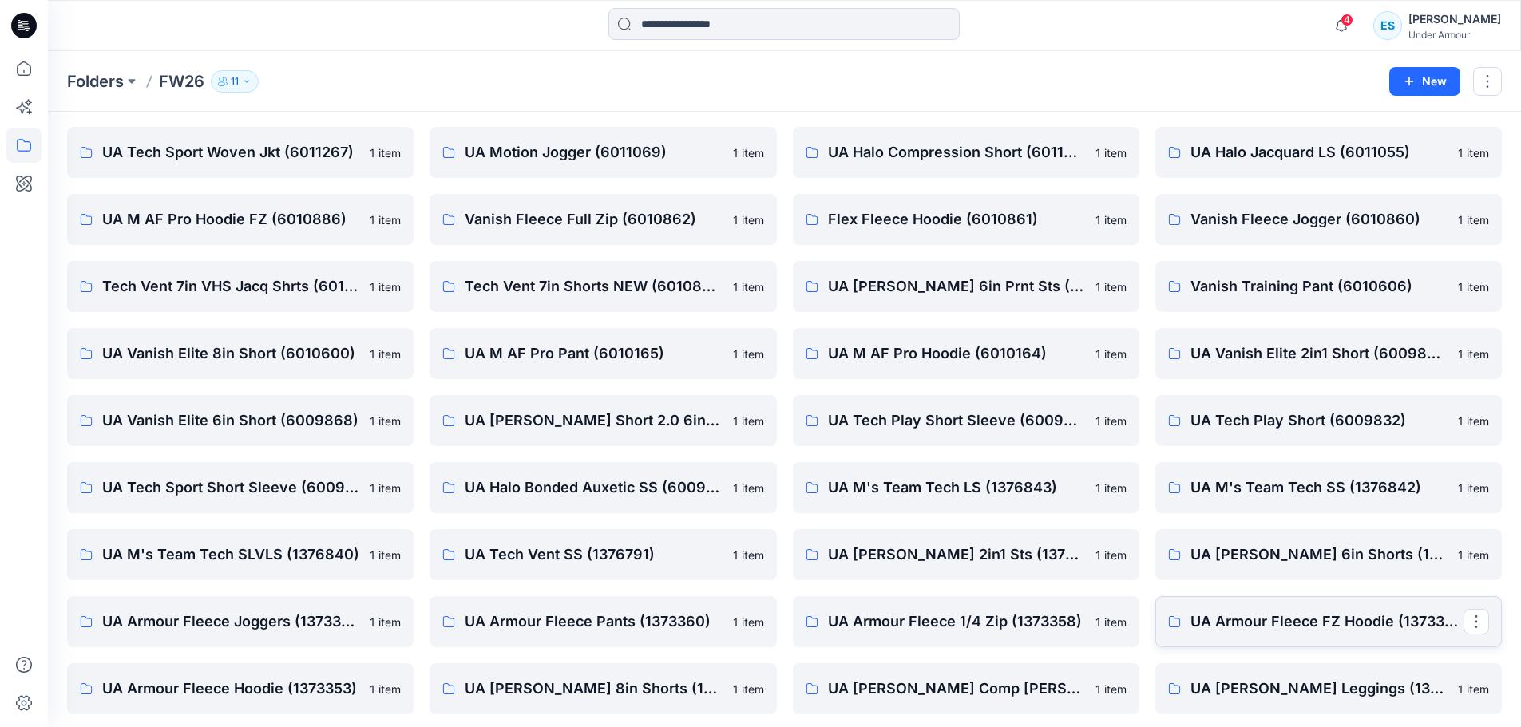
scroll to position [687, 0]
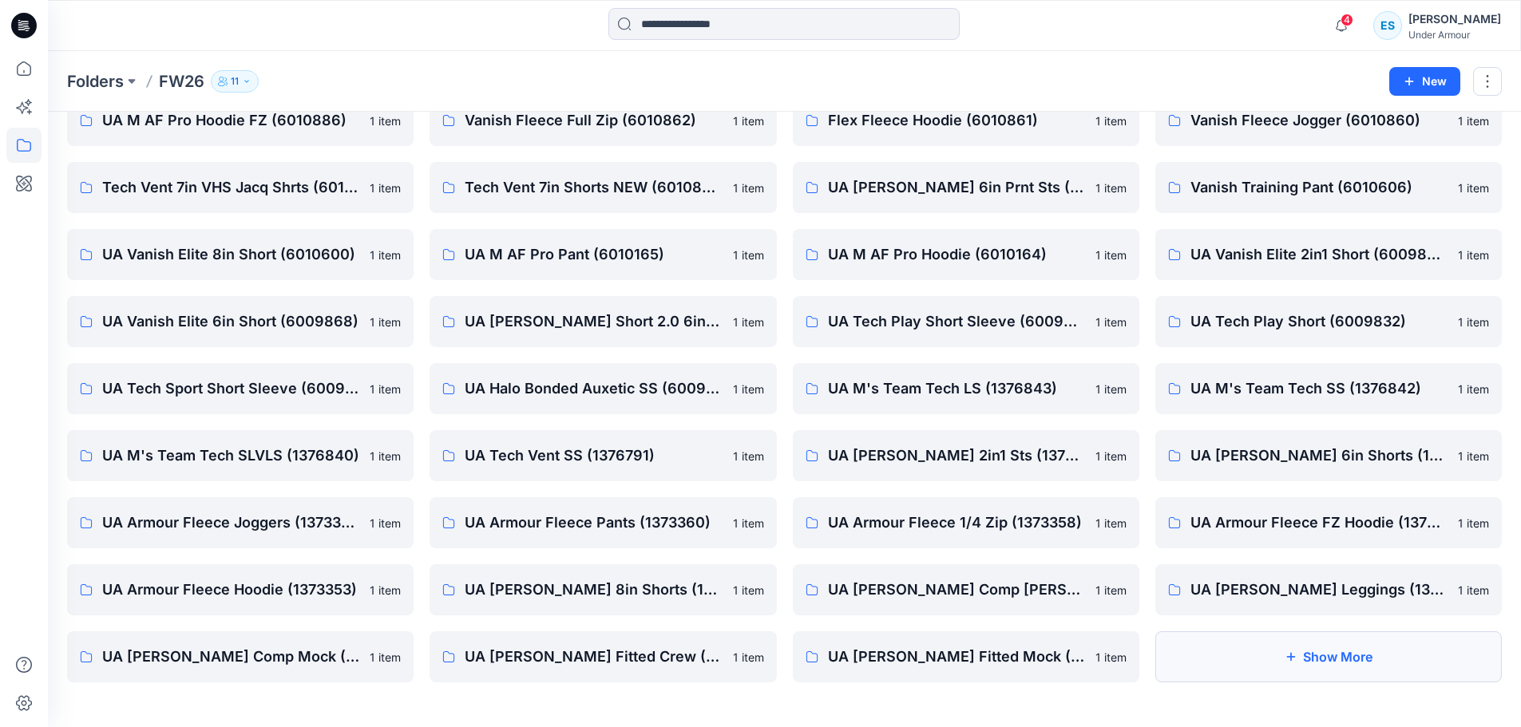
click at [1268, 653] on button "Show More" at bounding box center [1328, 656] width 346 height 51
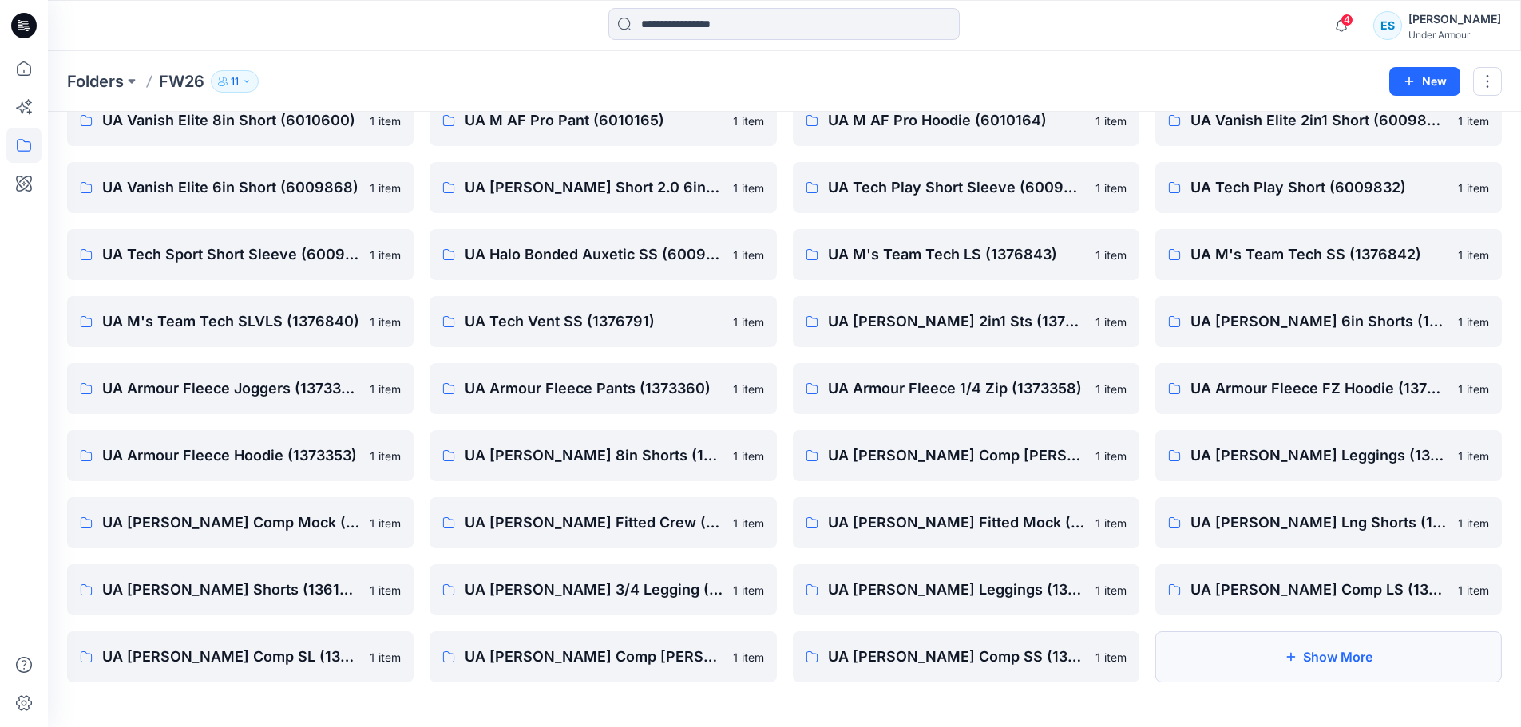
click at [1291, 655] on icon "button" at bounding box center [1290, 657] width 9 height 9
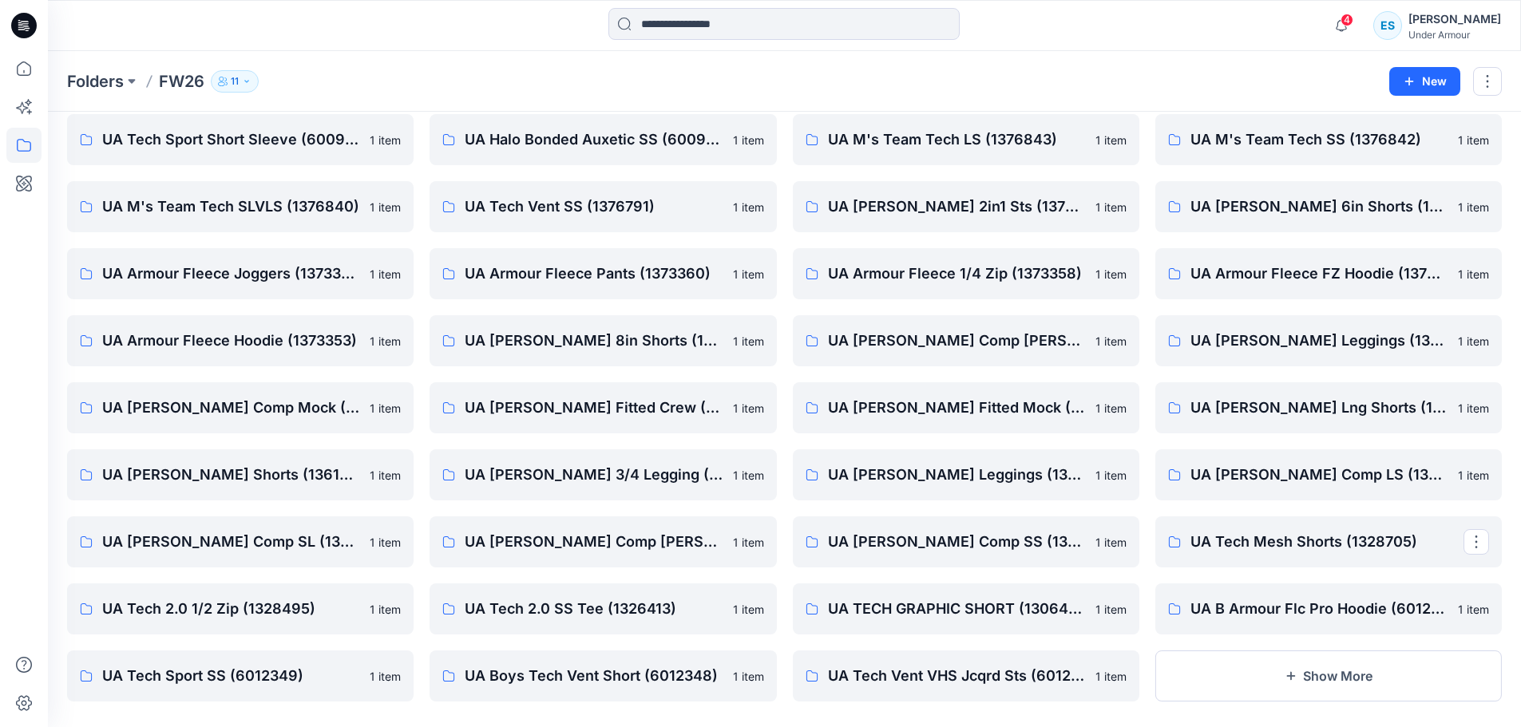
scroll to position [955, 0]
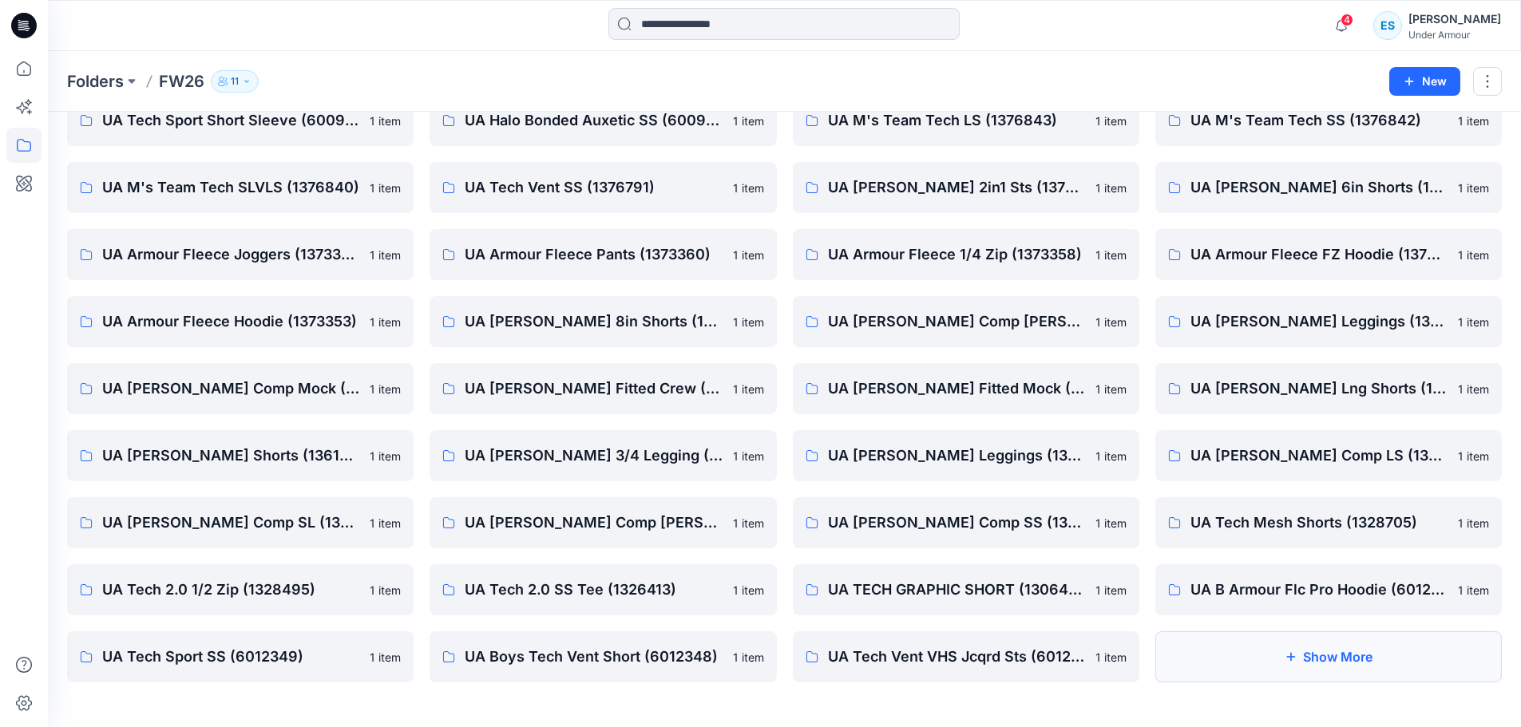
click at [1298, 650] on button "Show More" at bounding box center [1328, 656] width 346 height 51
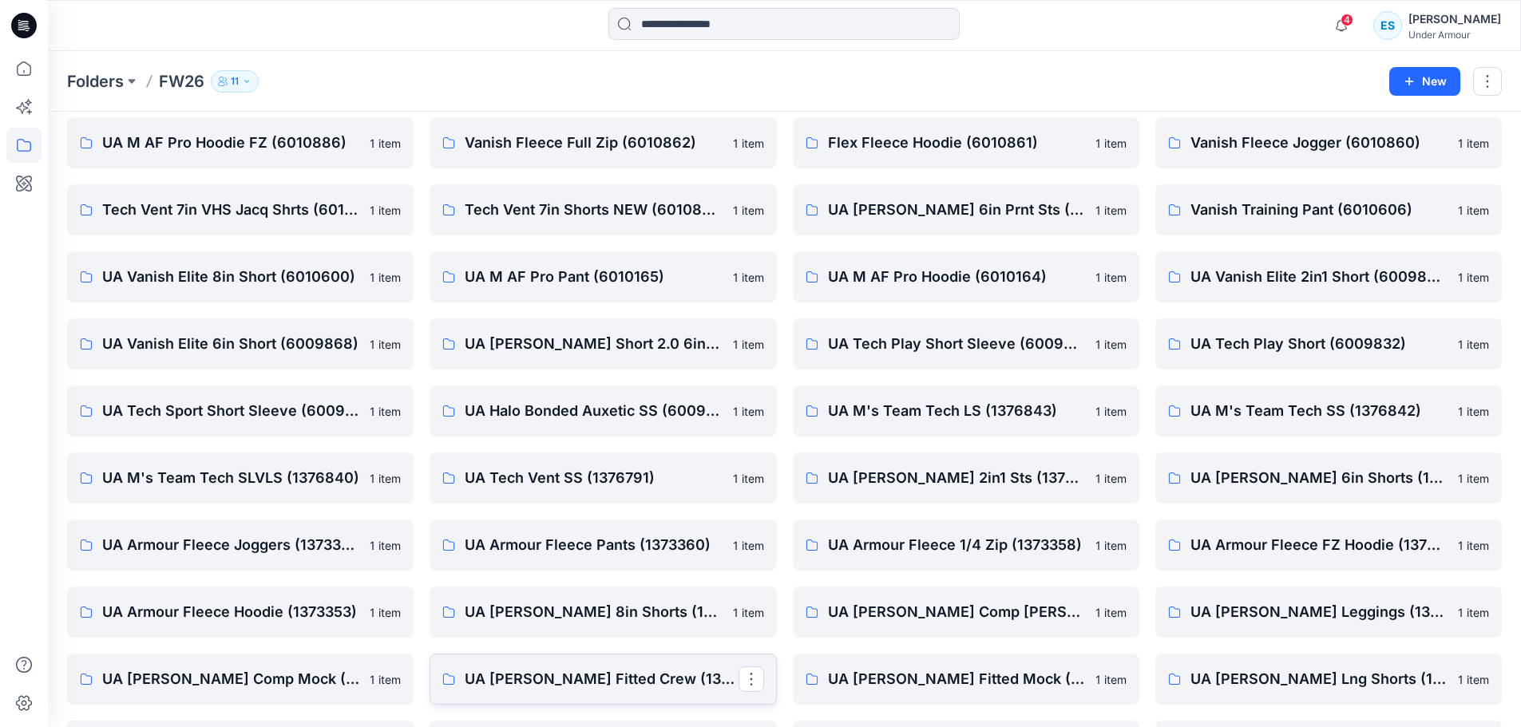
scroll to position [556, 0]
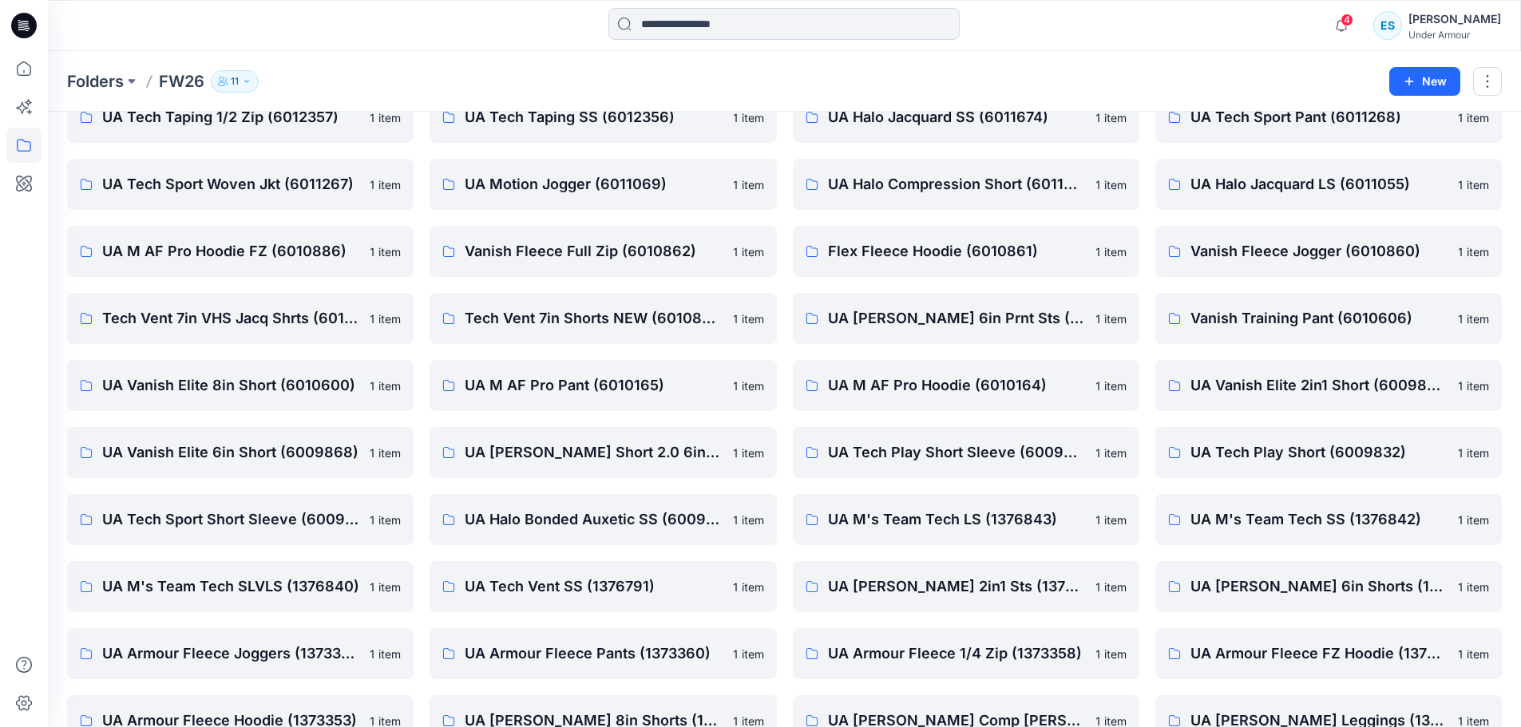
click at [722, 5] on div "4 Notifications Ewa Sołtysiak shared Colorway generated styles Collection with …" at bounding box center [784, 25] width 1473 height 51
click at [732, 34] on input at bounding box center [783, 24] width 351 height 32
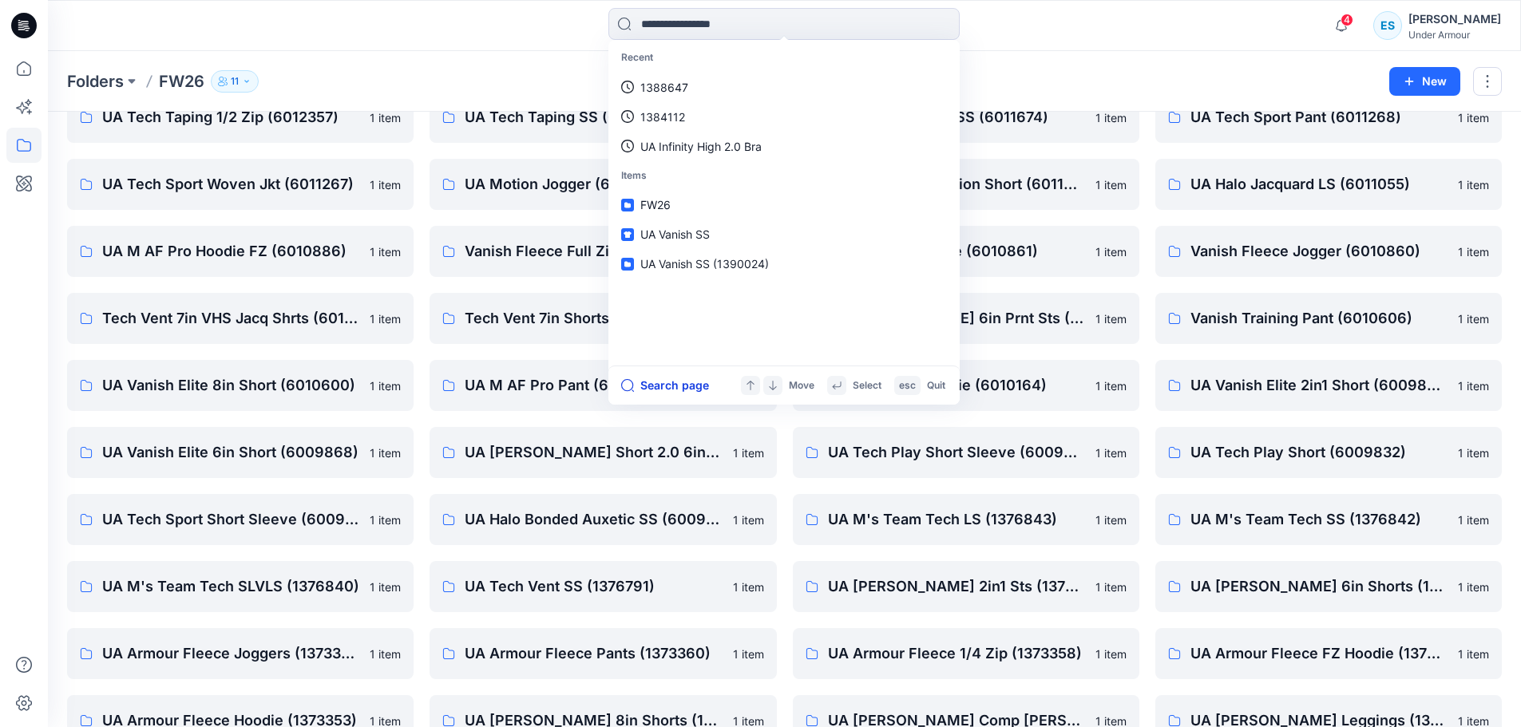
click at [671, 386] on button "Search page" at bounding box center [665, 385] width 88 height 19
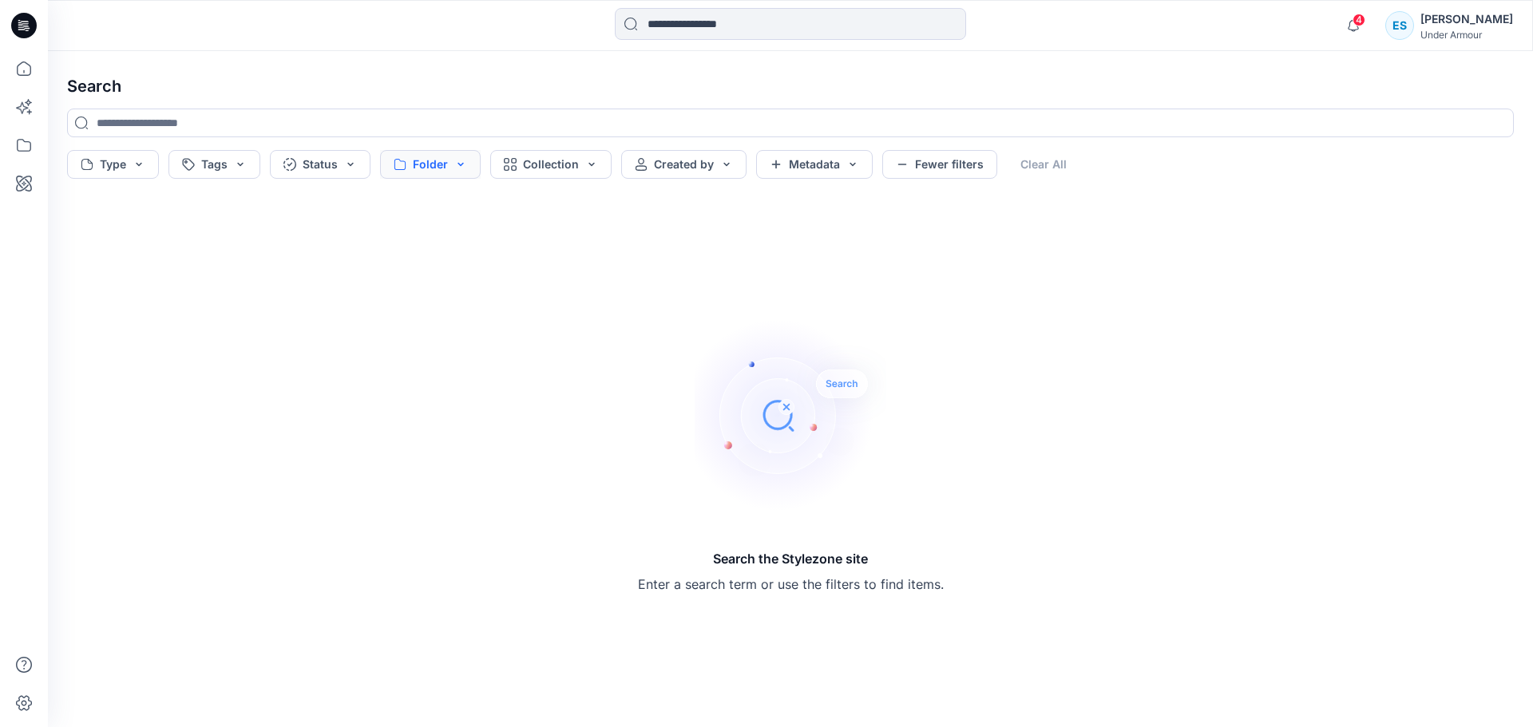
click at [436, 168] on button "Folder" at bounding box center [430, 164] width 101 height 29
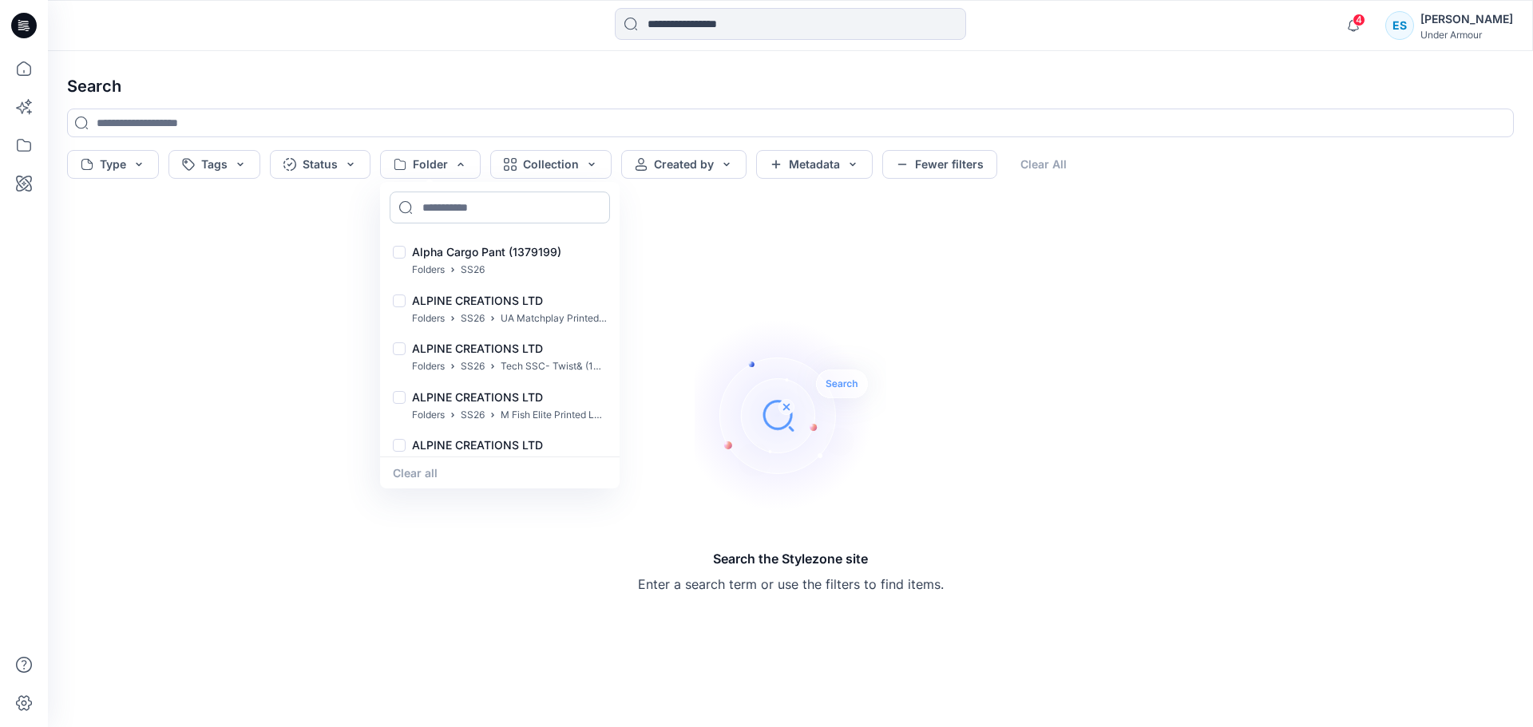
click at [482, 209] on input at bounding box center [500, 208] width 220 height 32
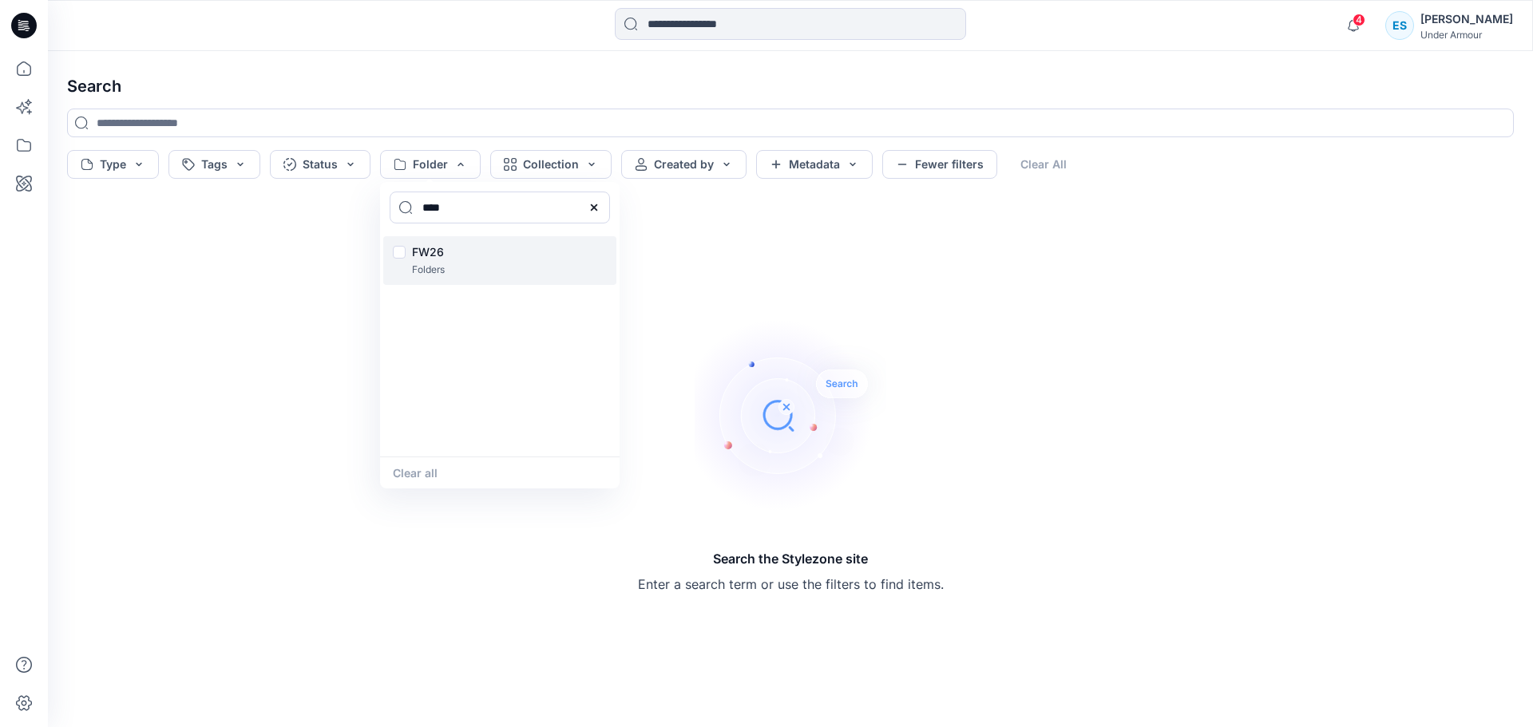
type input "****"
click at [404, 251] on div at bounding box center [399, 254] width 13 height 17
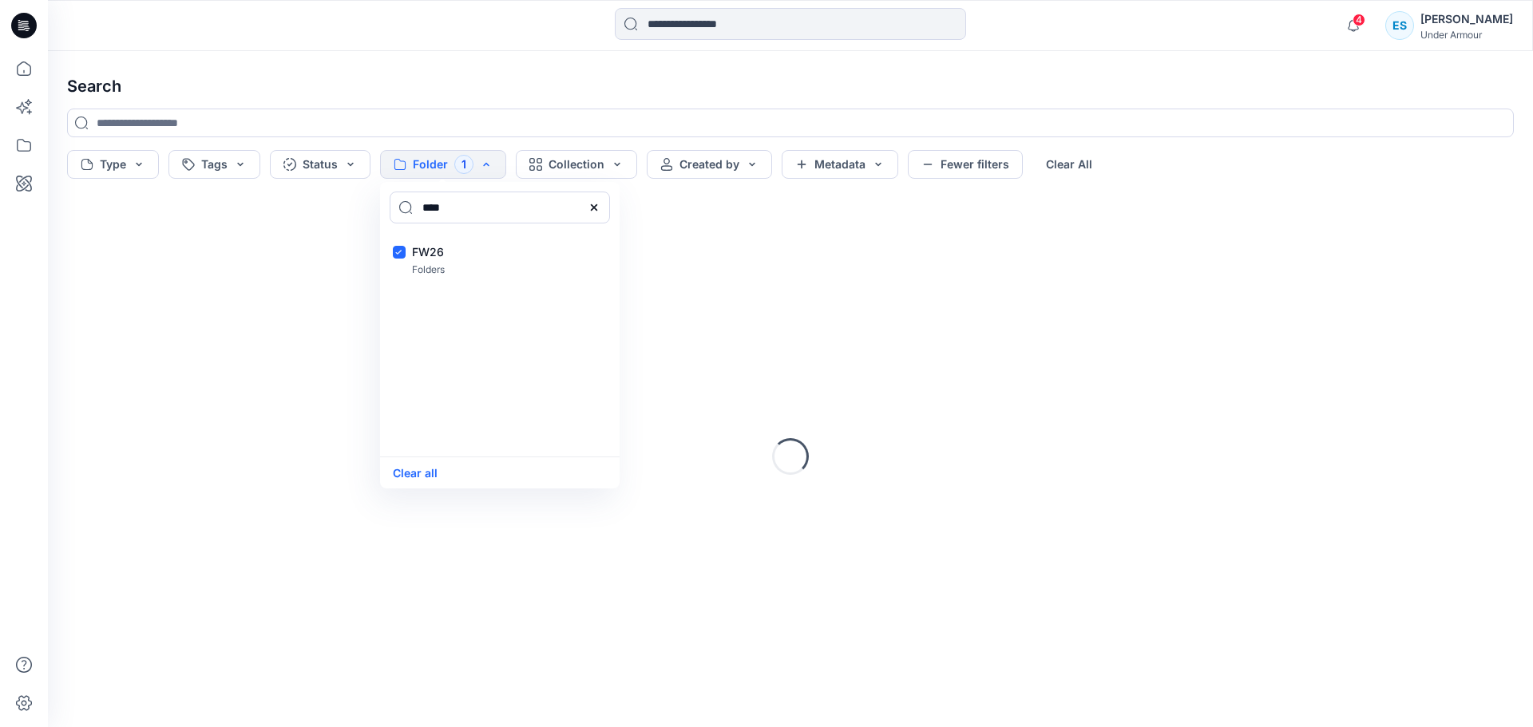
click at [278, 291] on div "Loading..." at bounding box center [790, 456] width 1472 height 516
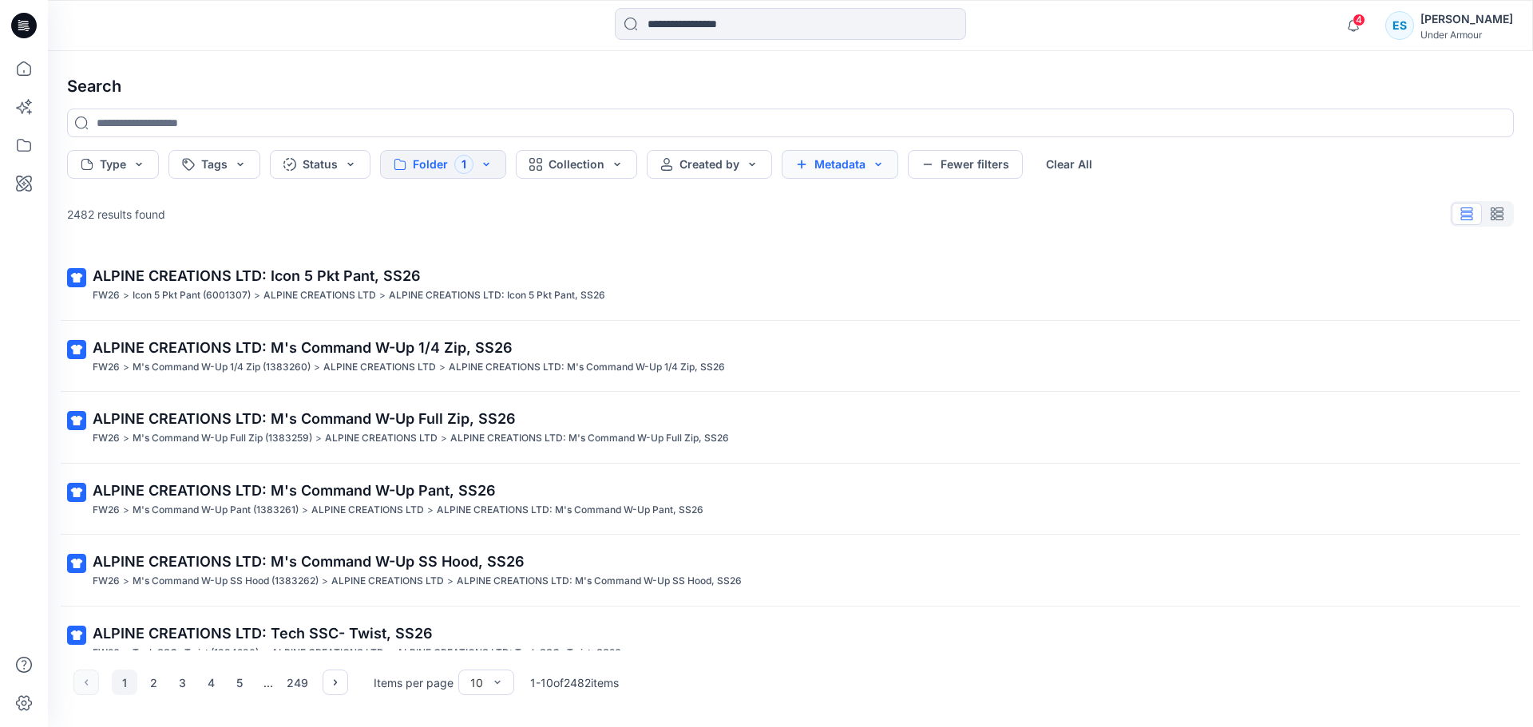
click at [831, 162] on button "Metadata" at bounding box center [839, 164] width 117 height 29
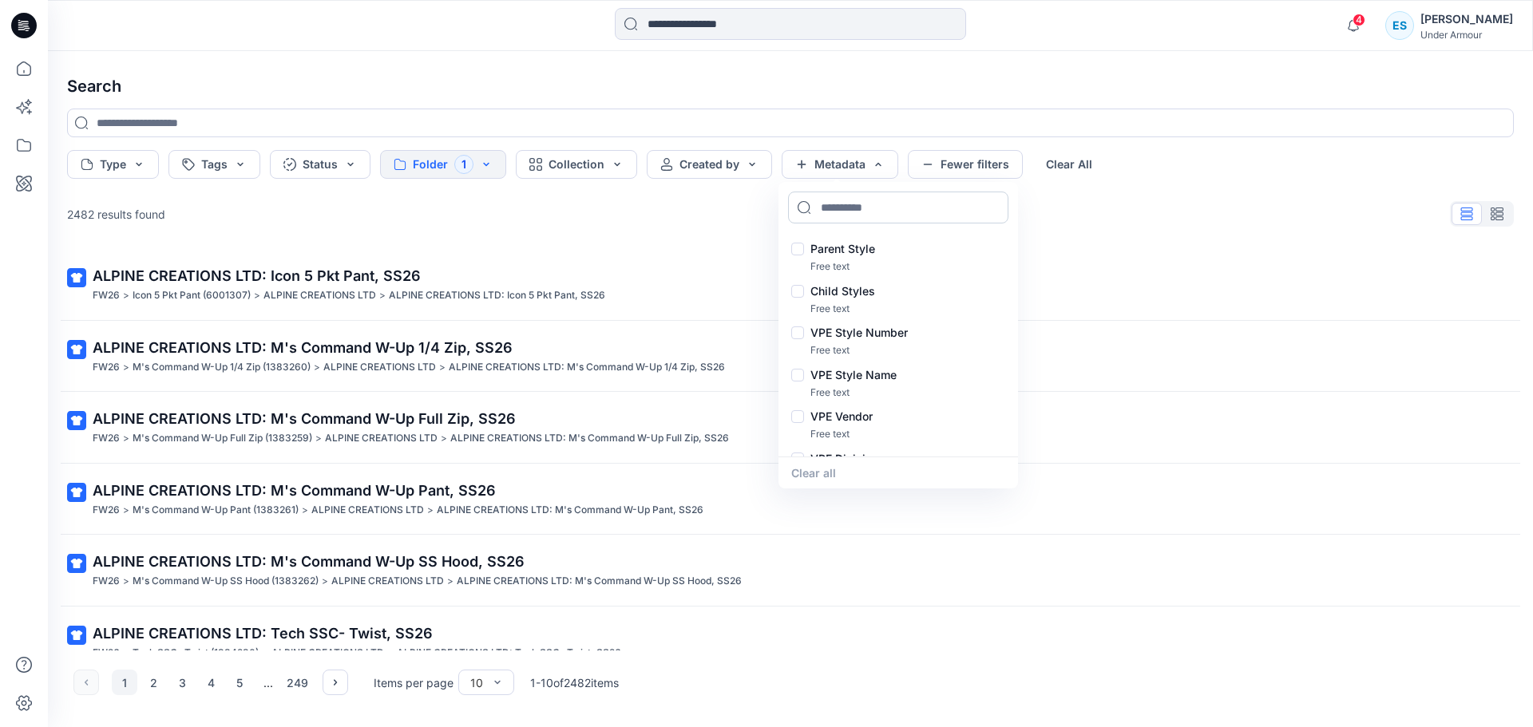
click at [876, 205] on input at bounding box center [898, 208] width 220 height 32
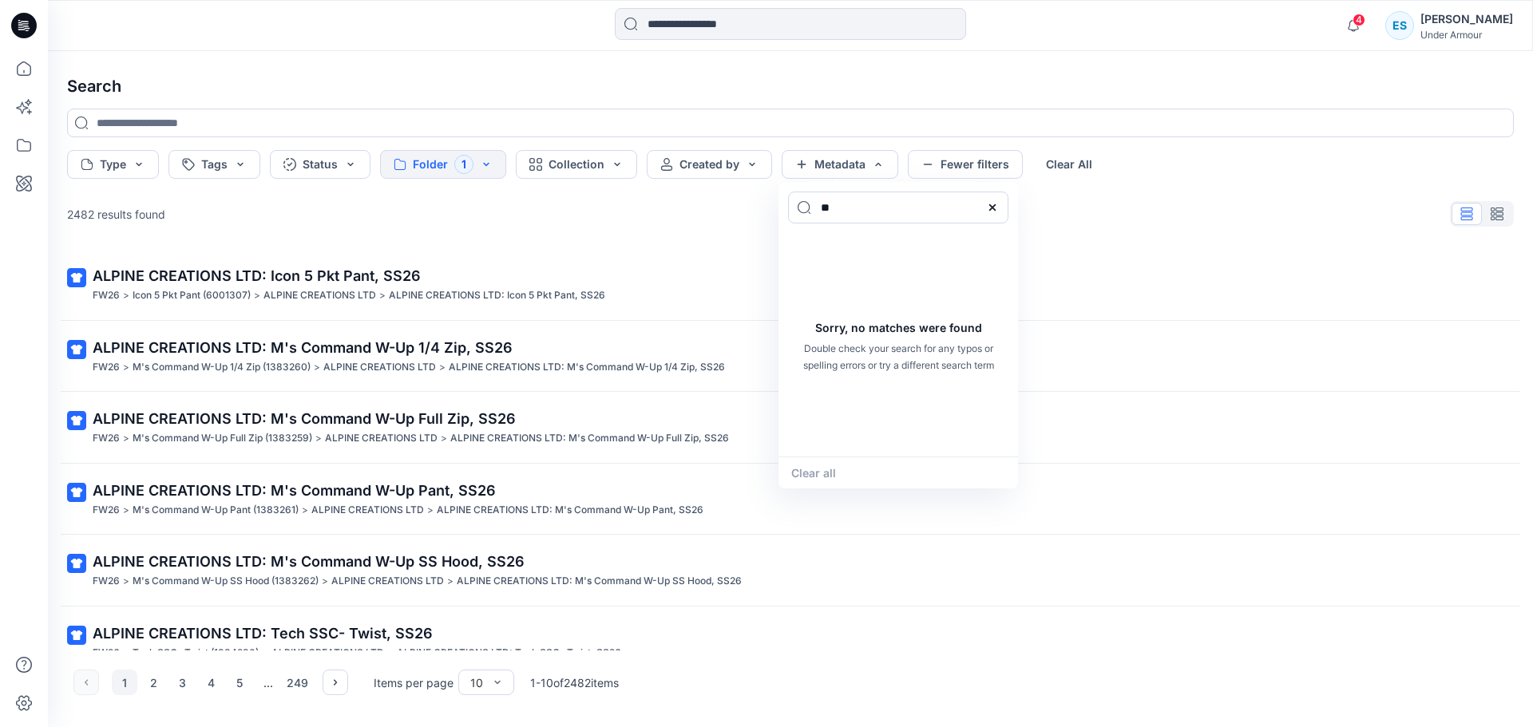
type input "*"
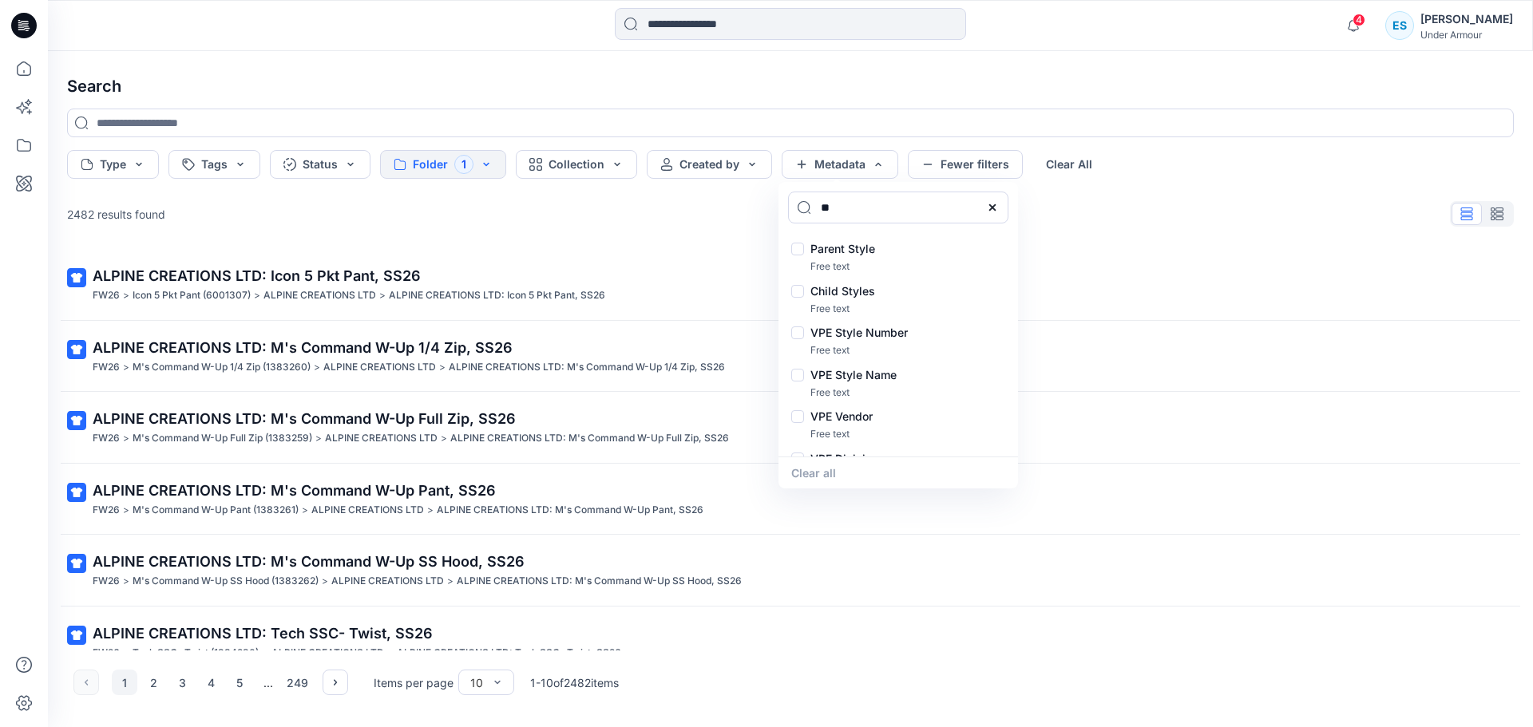
type input "*"
click at [216, 165] on button "Tags" at bounding box center [214, 164] width 92 height 29
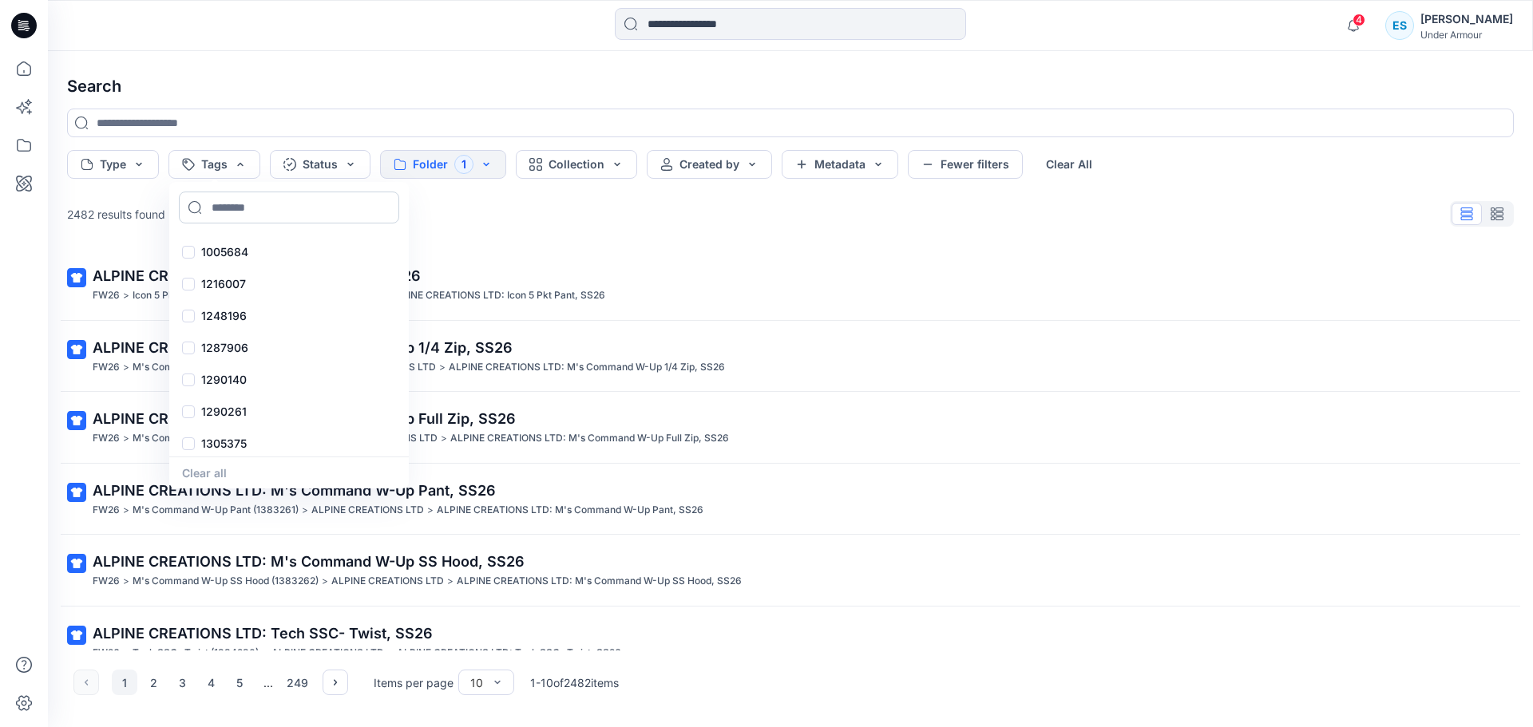
click at [254, 216] on input at bounding box center [289, 208] width 220 height 32
type input "*"
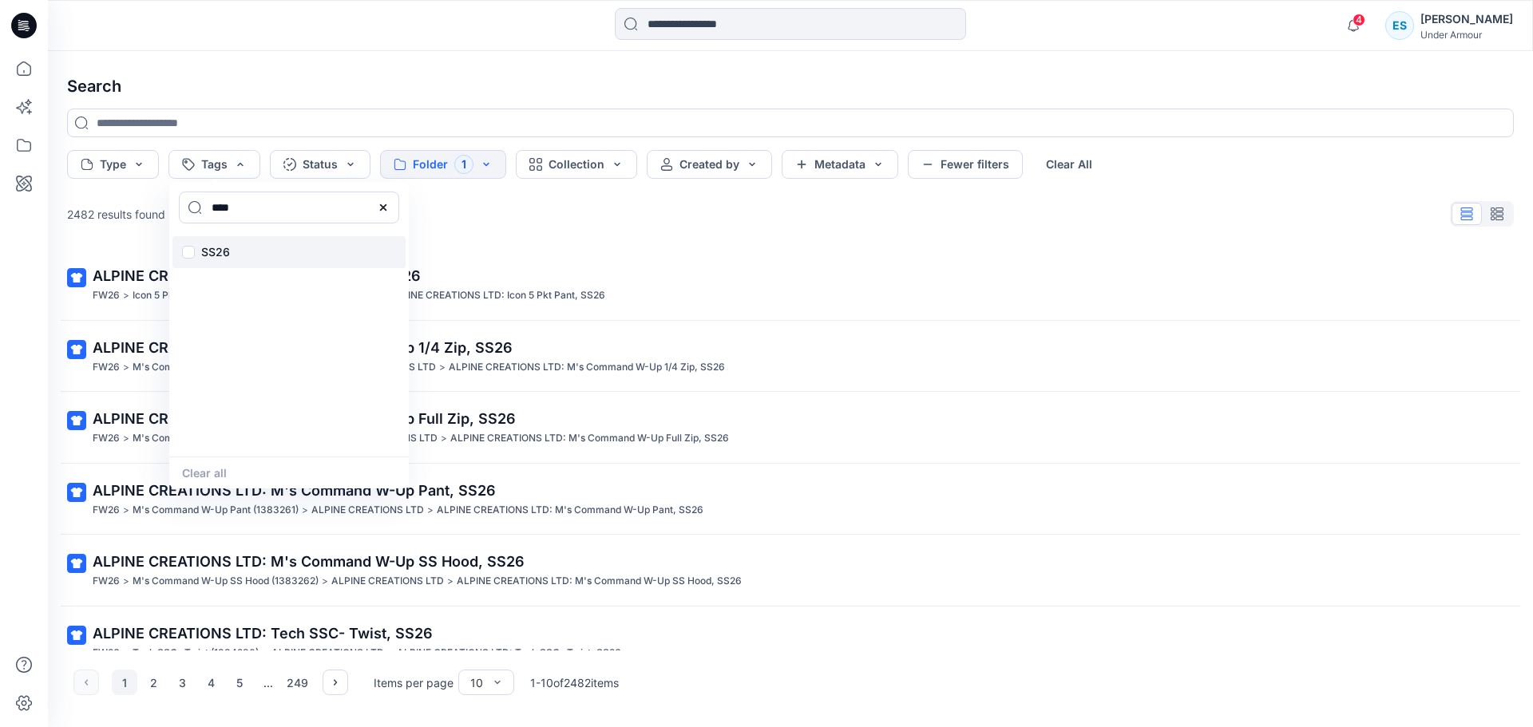
type input "****"
click at [198, 247] on div "SS26" at bounding box center [288, 252] width 233 height 32
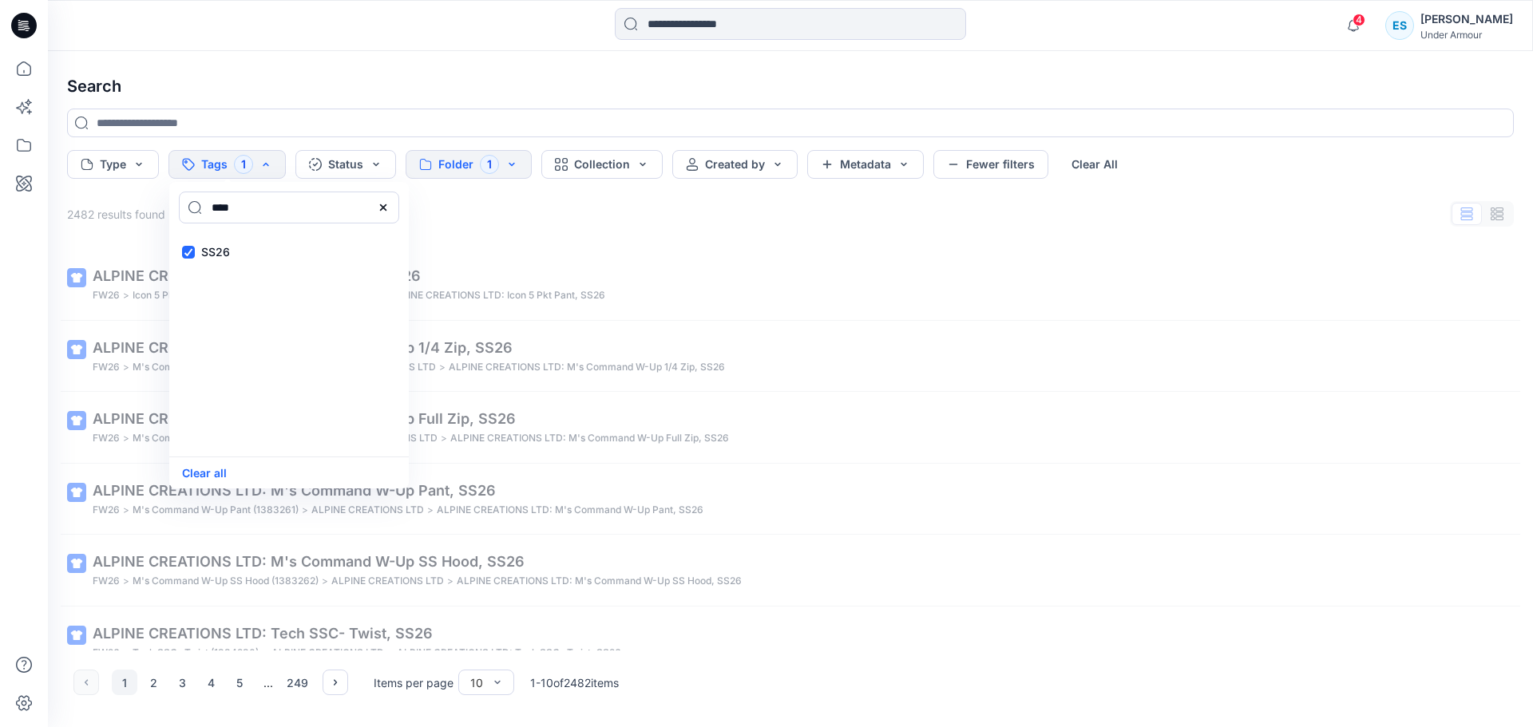
click at [303, 85] on h4 "Search" at bounding box center [790, 86] width 1472 height 45
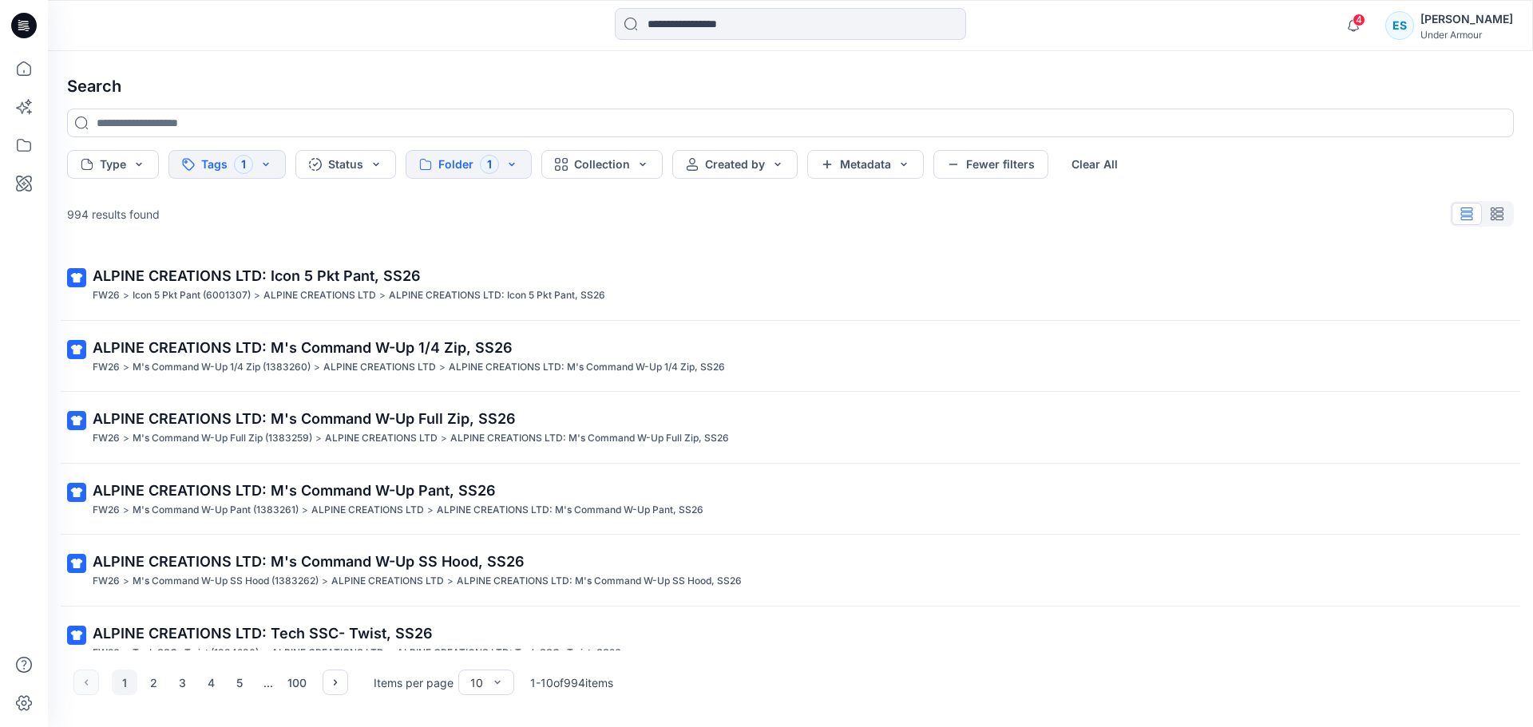
click at [1112, 30] on div at bounding box center [790, 25] width 742 height 35
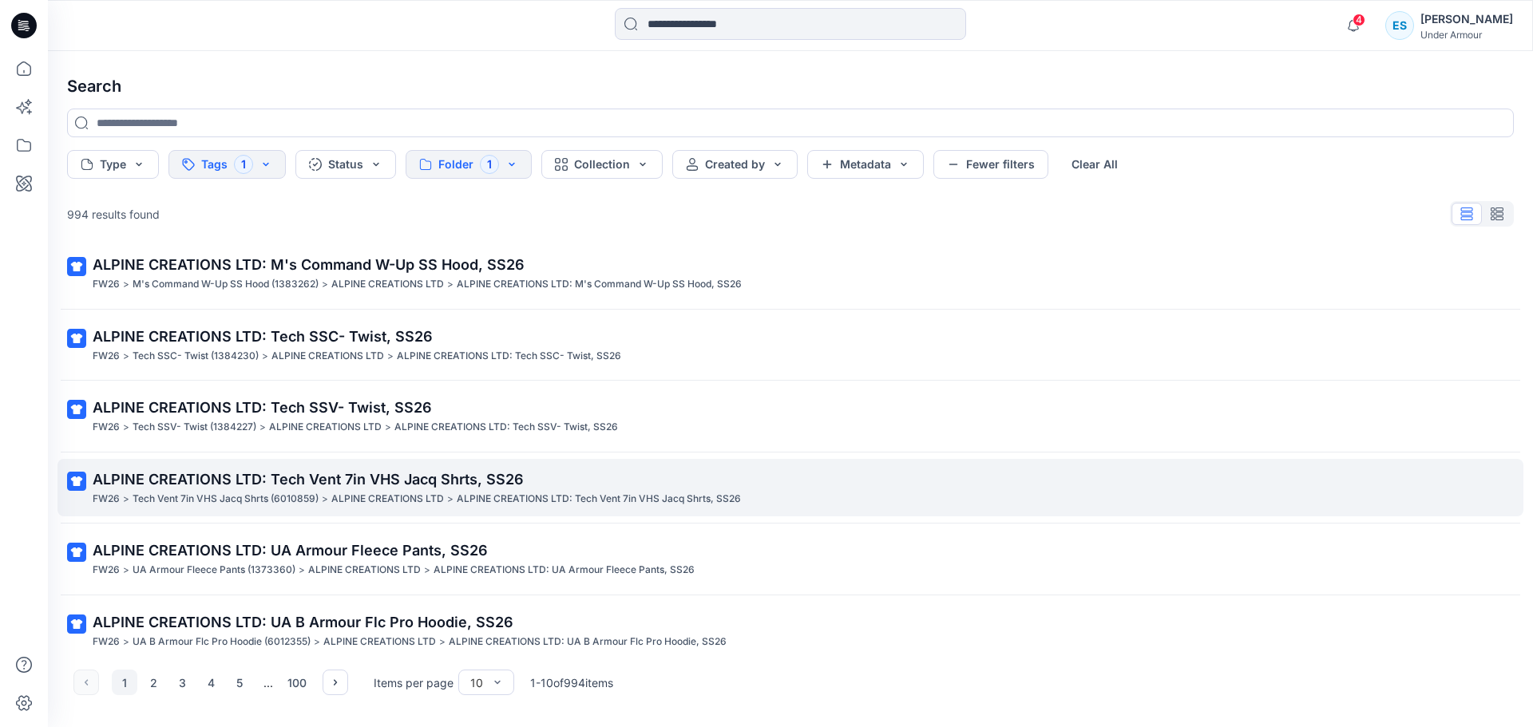
scroll to position [313, 0]
